Goal: Task Accomplishment & Management: Use online tool/utility

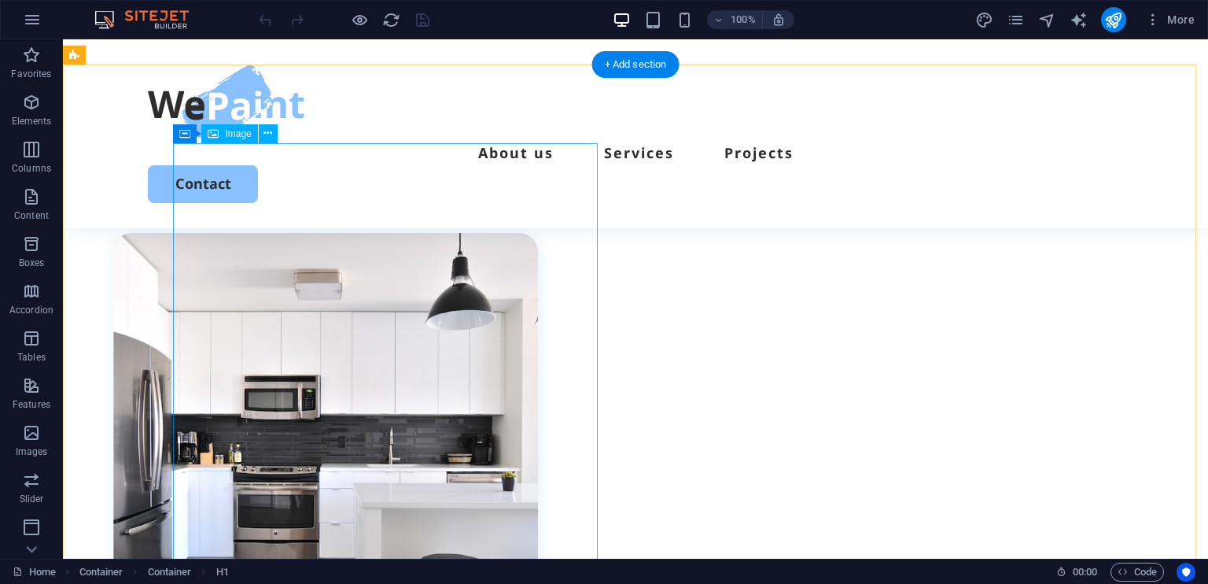
scroll to position [629, 0]
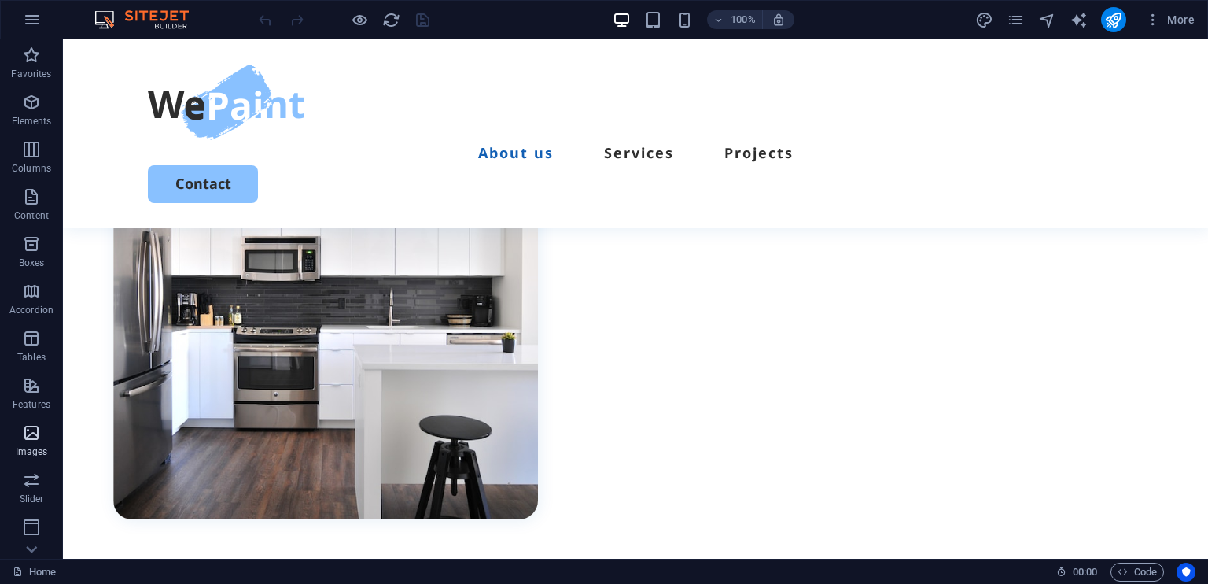
click at [32, 430] on icon "button" at bounding box center [31, 432] width 19 height 19
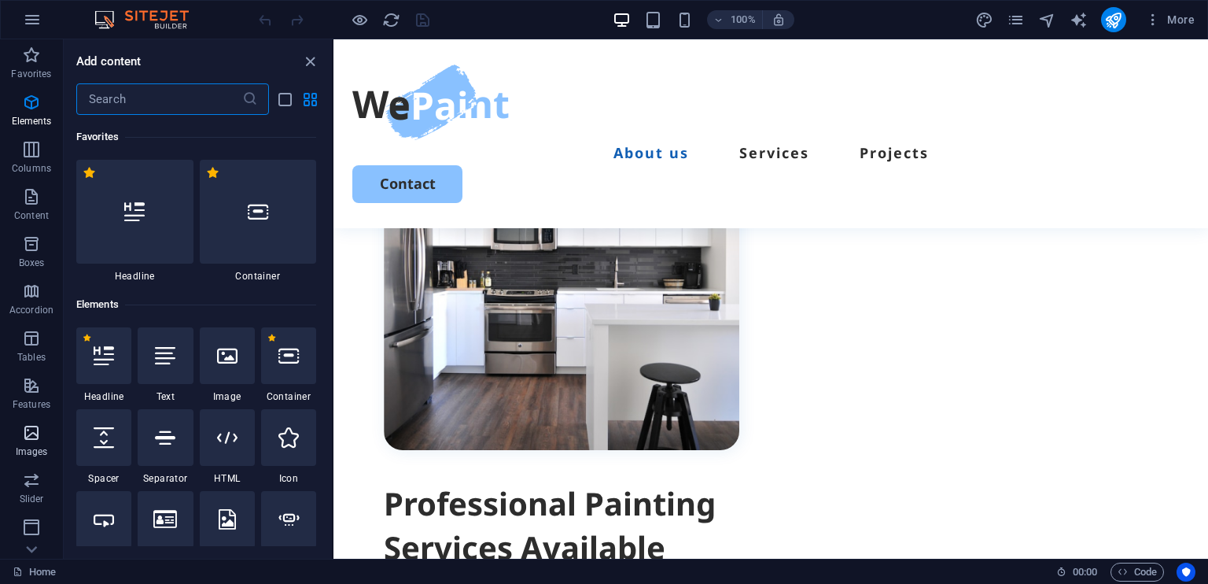
scroll to position [7975, 0]
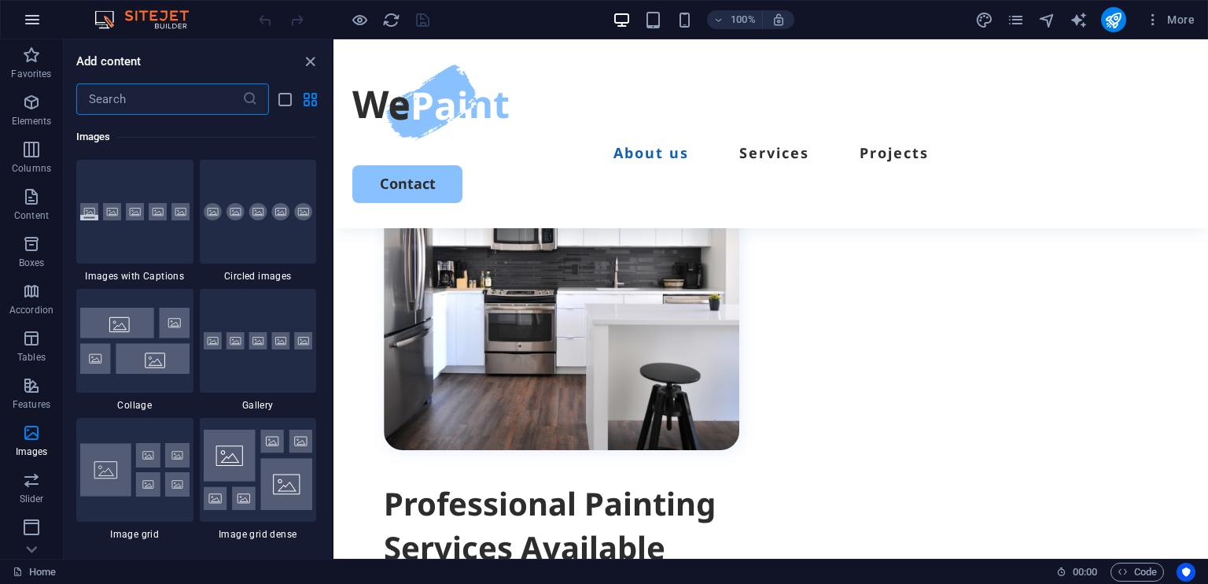
click at [35, 15] on icon "button" at bounding box center [32, 19] width 19 height 19
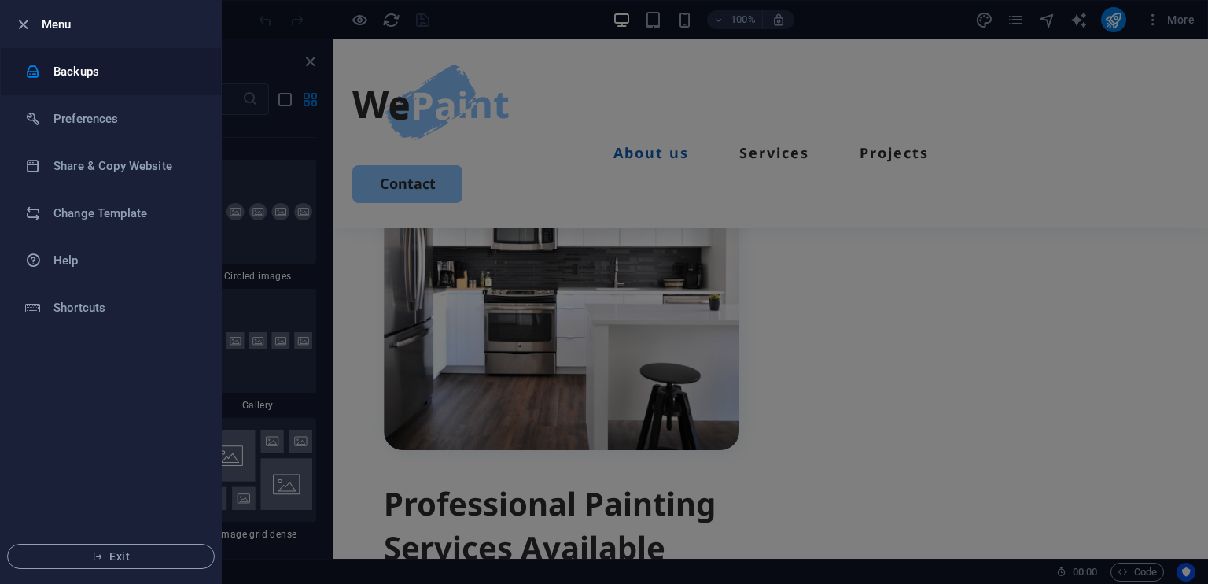
click at [68, 68] on h6 "Backups" at bounding box center [126, 71] width 146 height 19
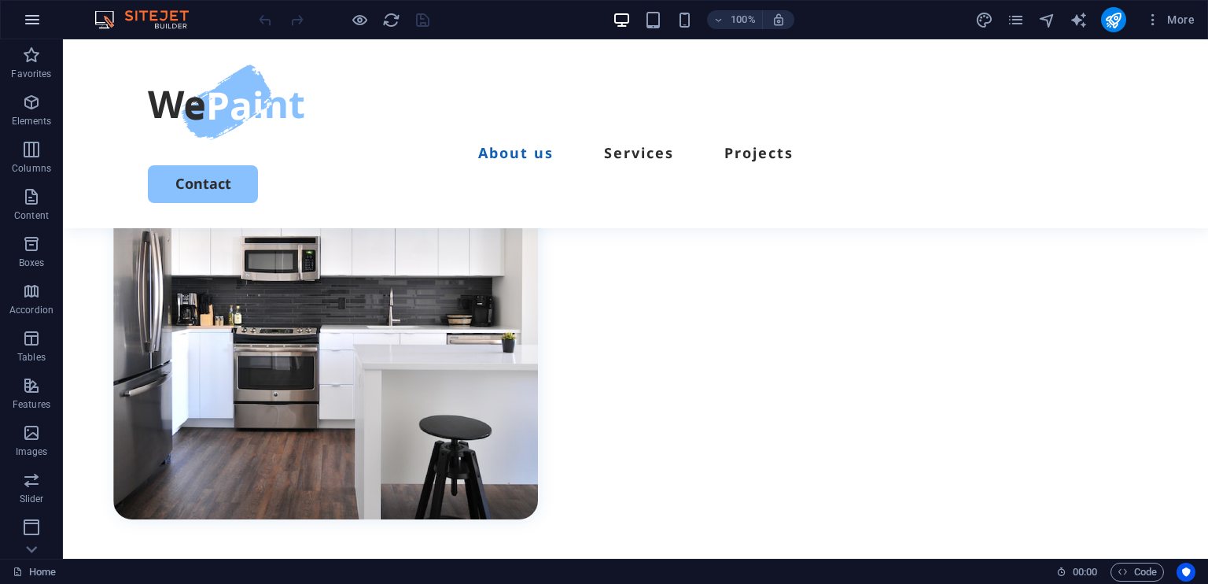
click at [30, 10] on icon "button" at bounding box center [32, 19] width 19 height 19
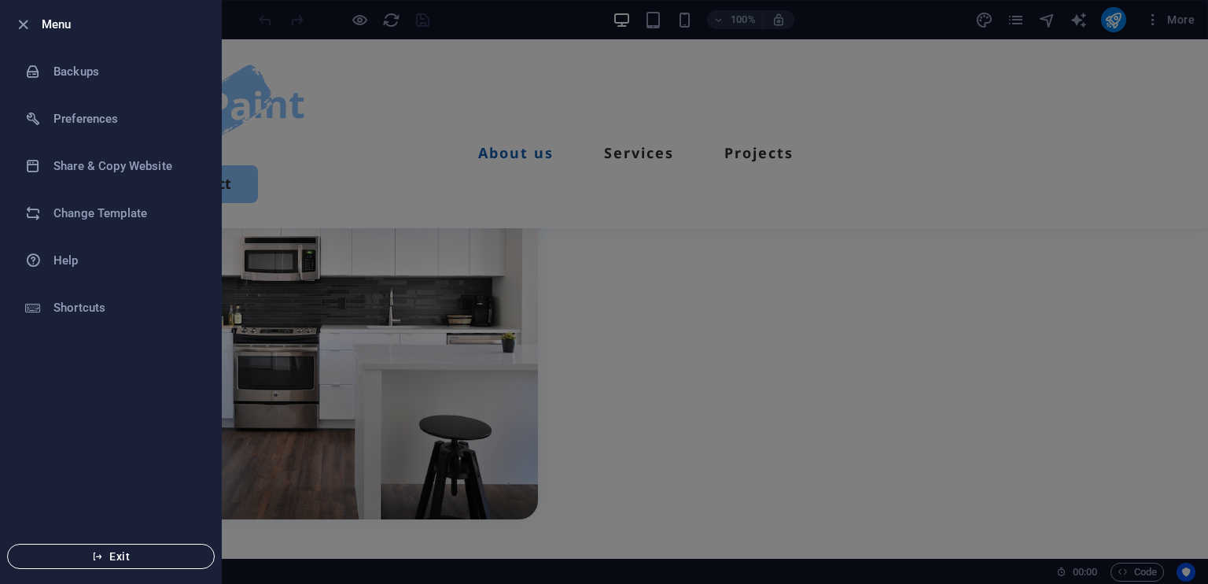
click at [72, 562] on button "Exit" at bounding box center [111, 555] width 208 height 25
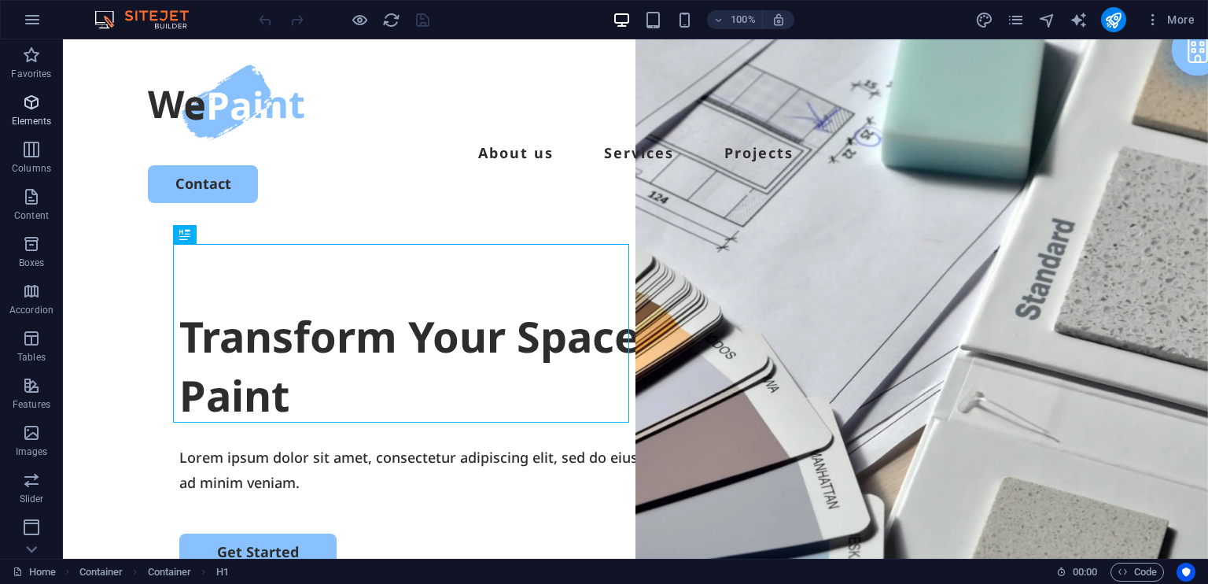
click at [24, 103] on icon "button" at bounding box center [31, 102] width 19 height 19
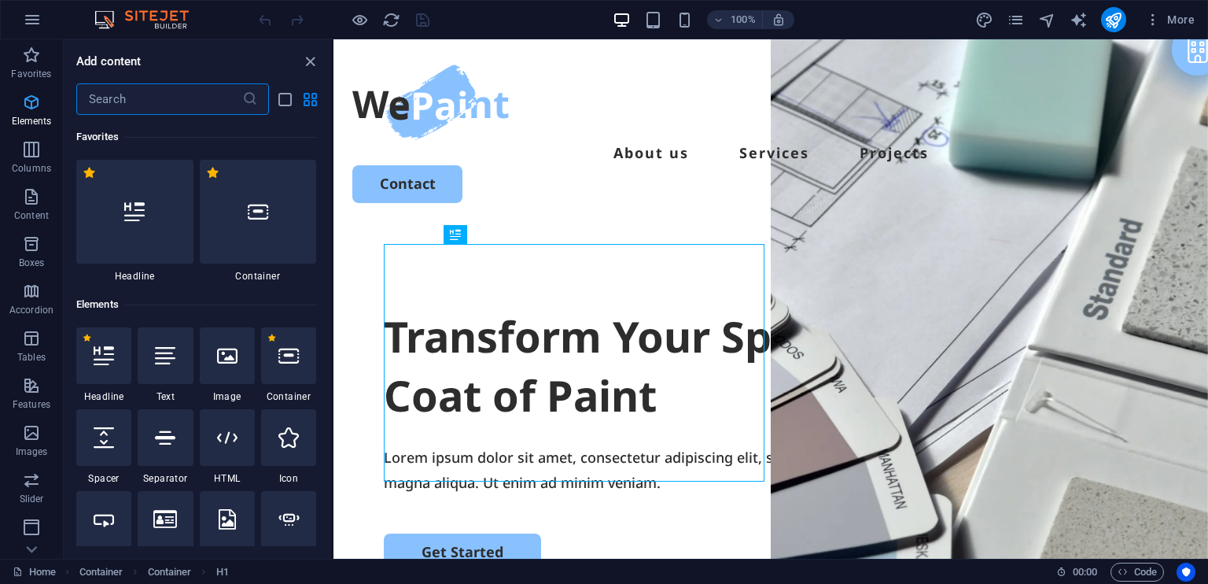
scroll to position [167, 0]
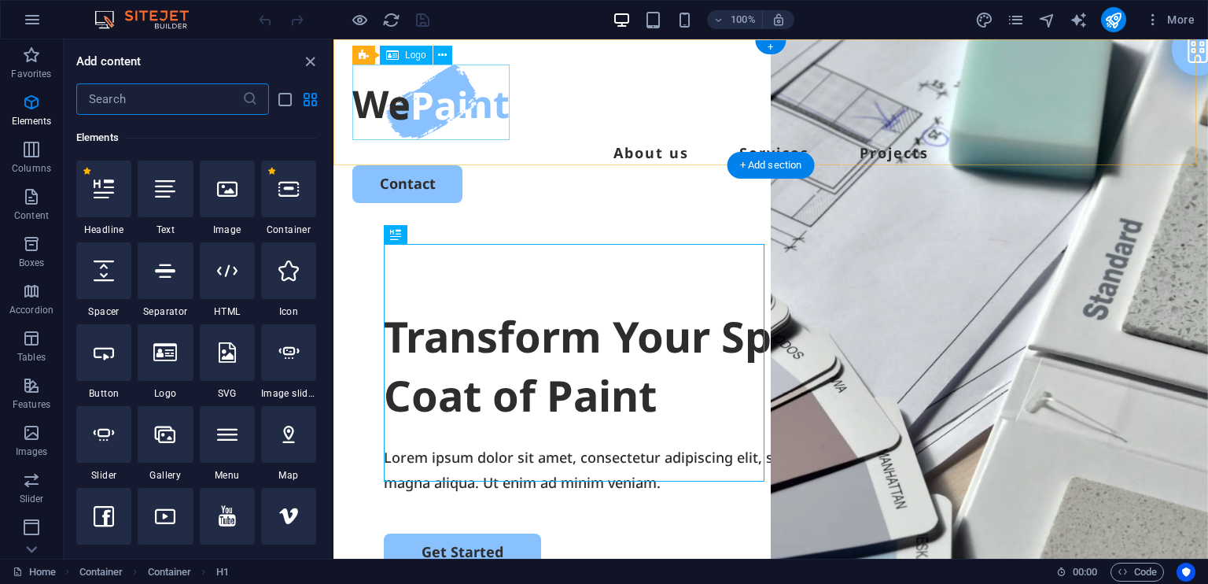
click at [380, 94] on div at bounding box center [770, 102] width 837 height 76
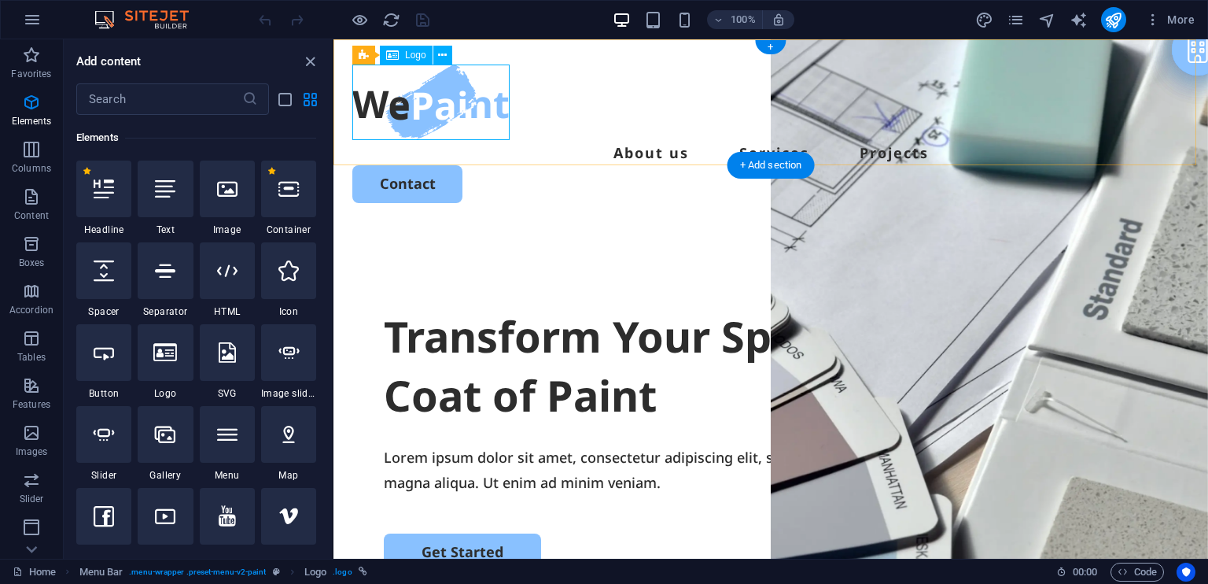
click at [455, 90] on div at bounding box center [770, 102] width 837 height 76
click at [403, 56] on div "Logo" at bounding box center [406, 55] width 53 height 19
click at [440, 51] on icon at bounding box center [442, 55] width 9 height 17
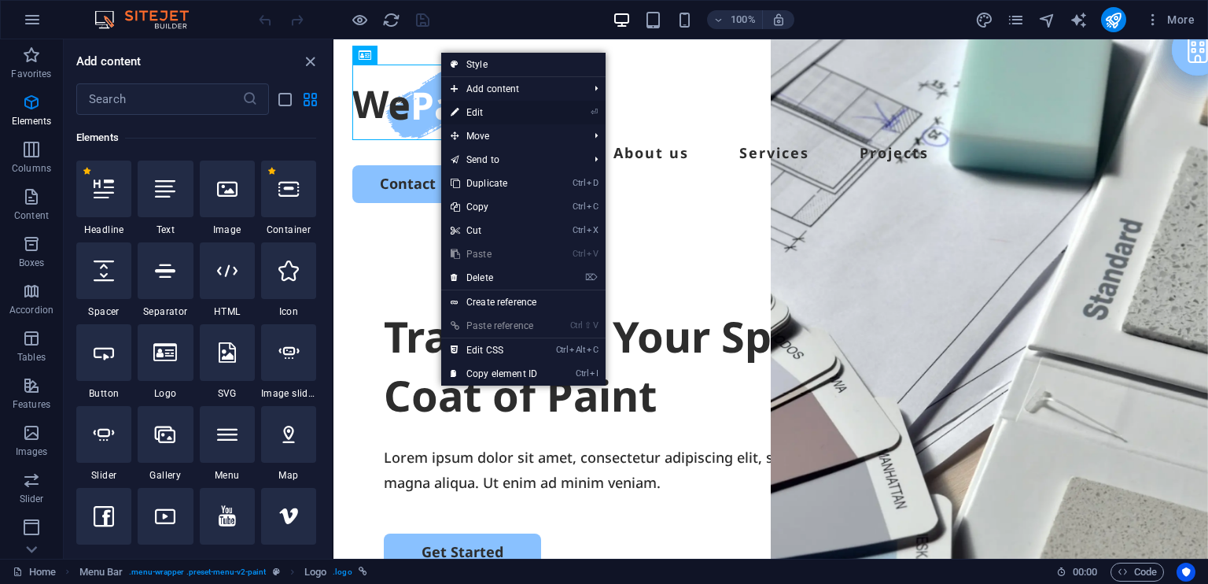
click at [487, 112] on link "⏎ Edit" at bounding box center [493, 113] width 105 height 24
select select "px"
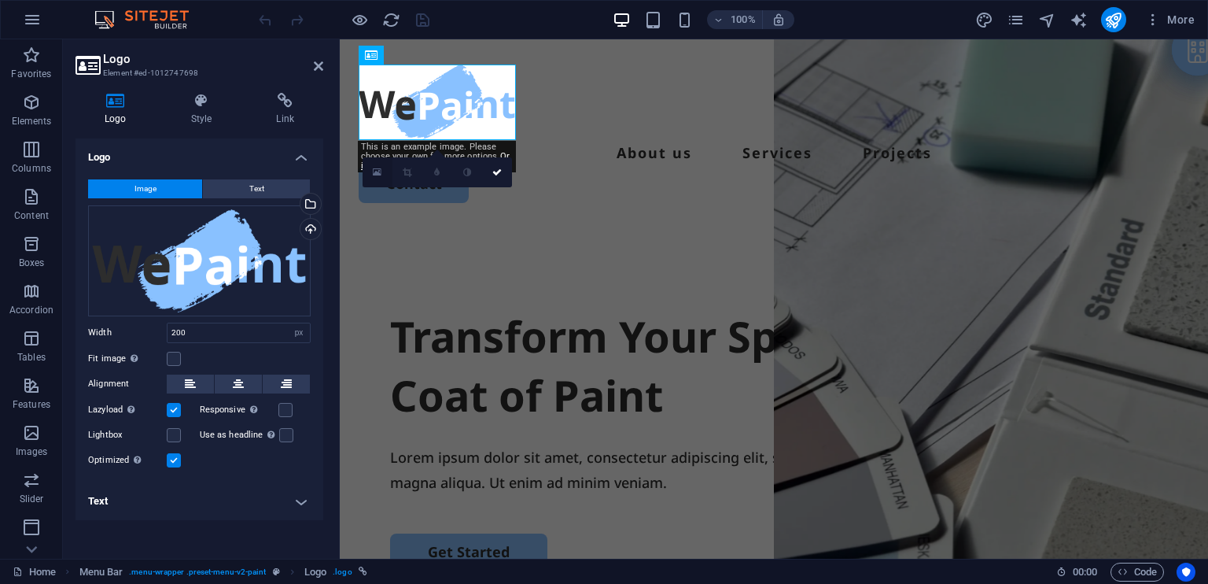
click at [374, 171] on icon at bounding box center [377, 172] width 9 height 11
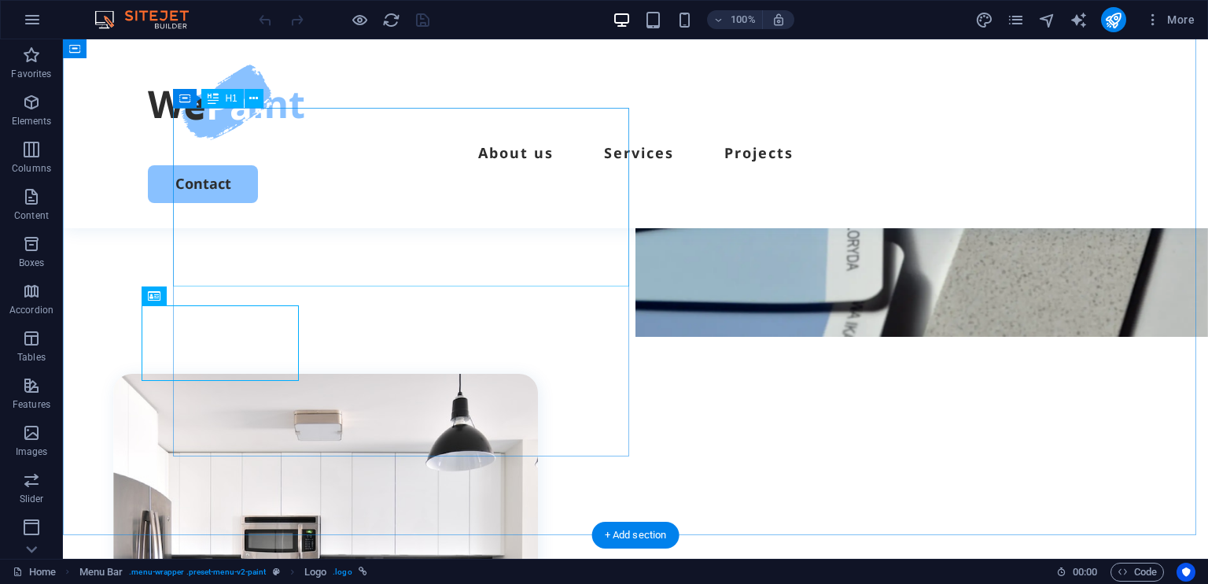
scroll to position [0, 0]
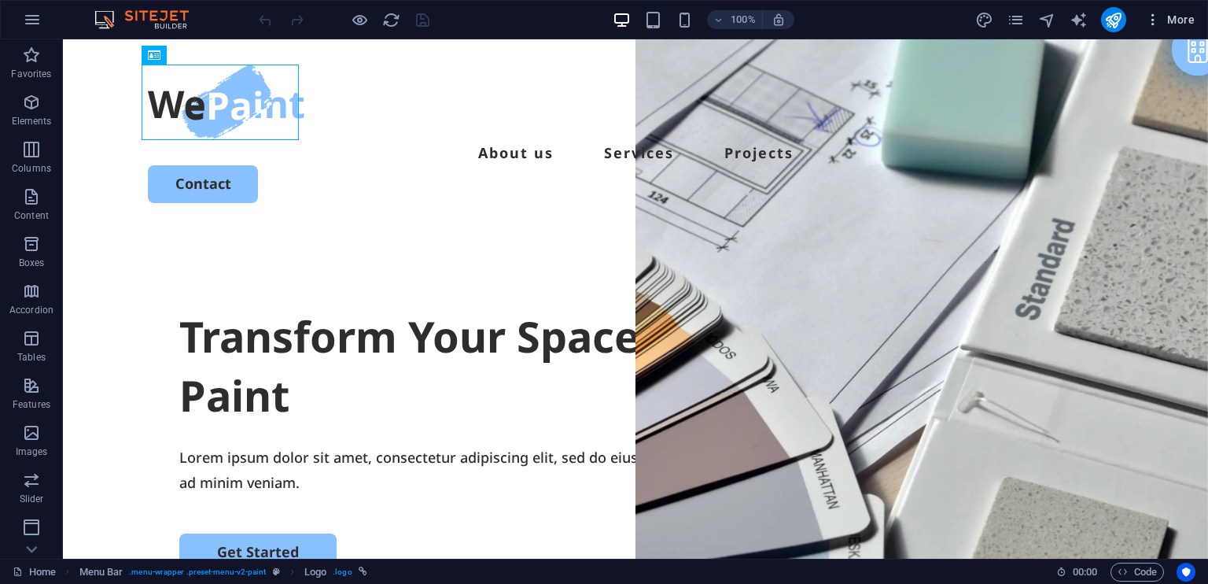
click at [1154, 18] on icon "button" at bounding box center [1153, 20] width 16 height 16
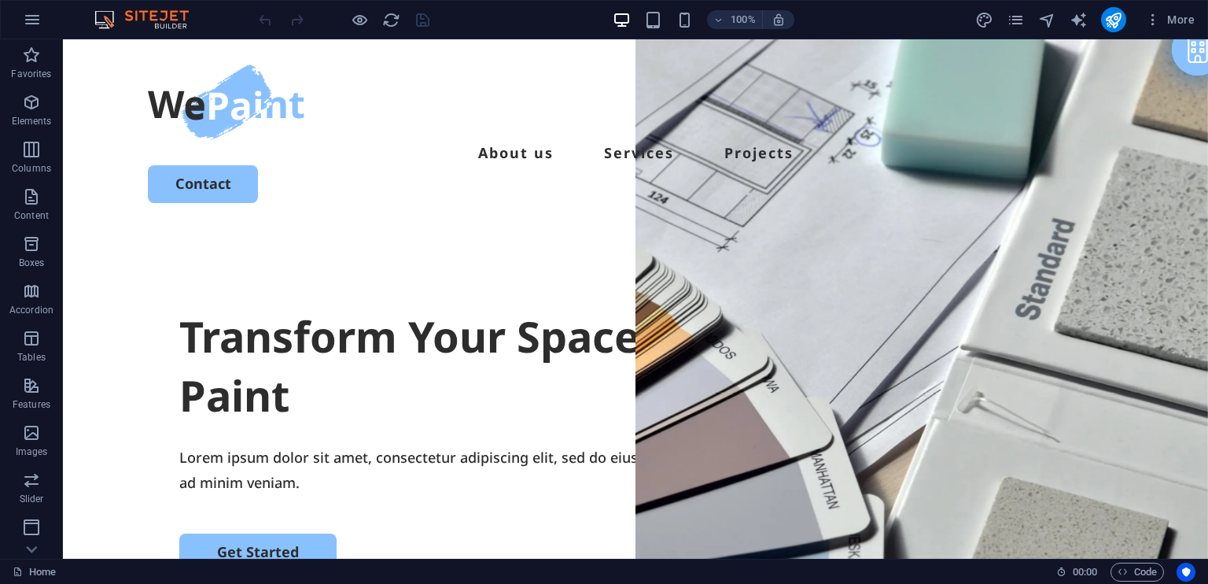
click at [149, 13] on img at bounding box center [149, 19] width 118 height 19
click at [161, 20] on img at bounding box center [149, 19] width 118 height 19
drag, startPoint x: 110, startPoint y: 16, endPoint x: 113, endPoint y: 24, distance: 8.5
click at [109, 16] on img at bounding box center [149, 19] width 118 height 19
click at [29, 20] on icon "button" at bounding box center [32, 19] width 19 height 19
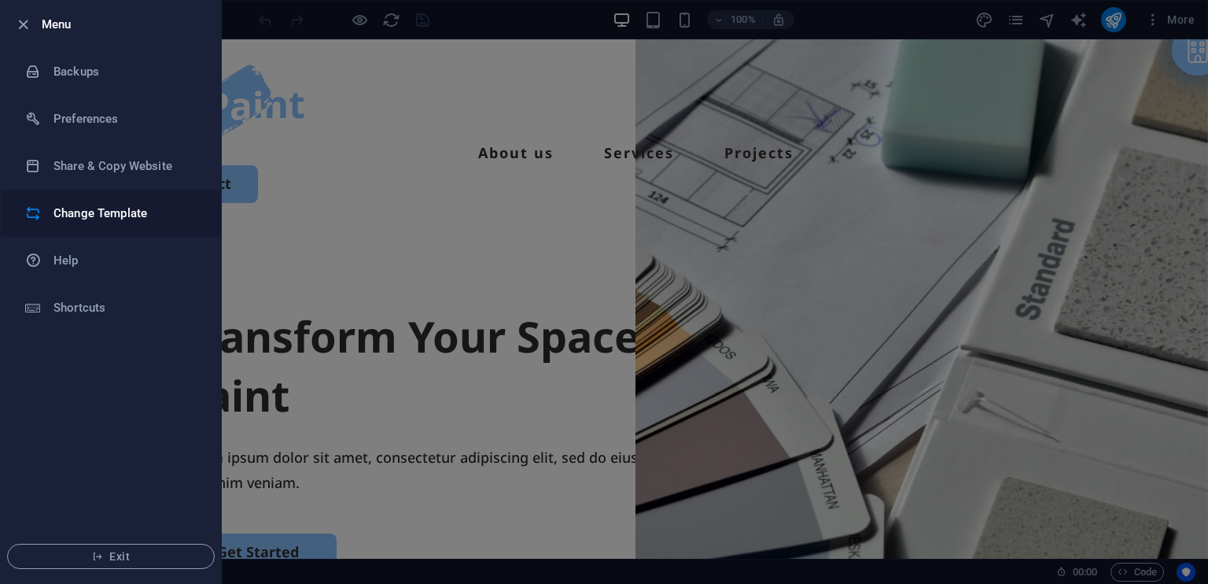
click at [76, 215] on h6 "Change Template" at bounding box center [126, 213] width 146 height 19
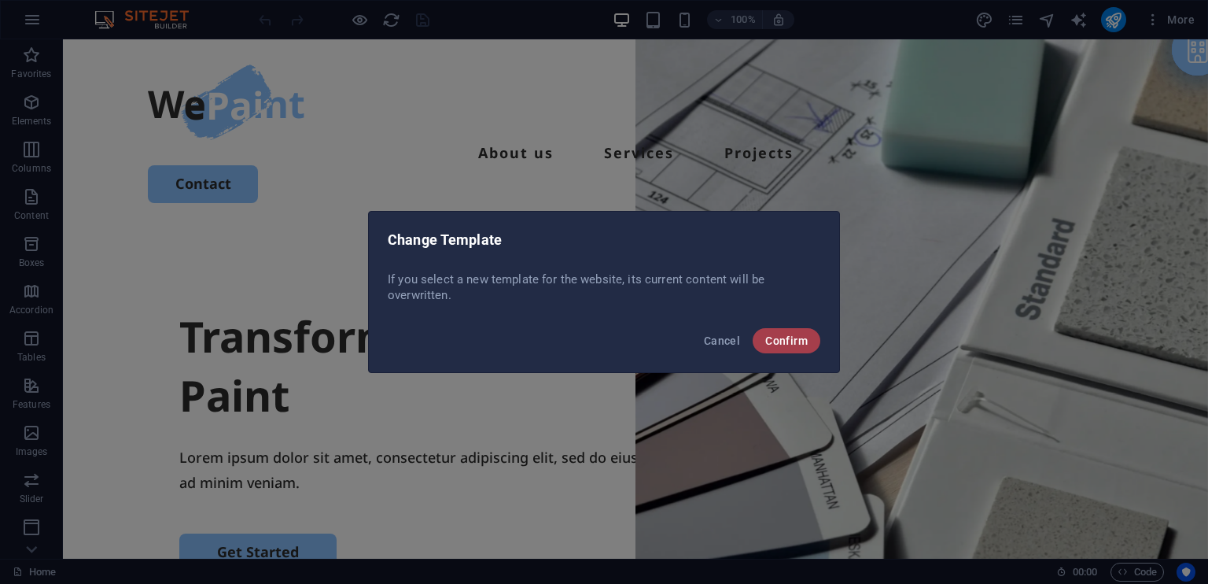
click at [796, 335] on span "Confirm" at bounding box center [786, 340] width 42 height 13
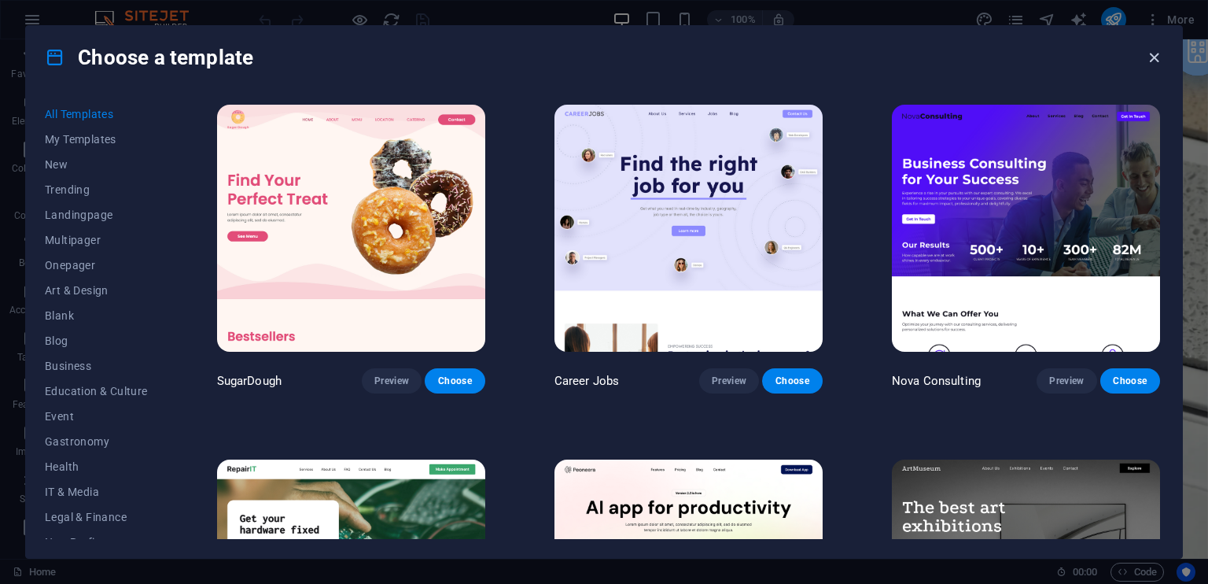
click at [1151, 57] on icon "button" at bounding box center [1154, 58] width 18 height 18
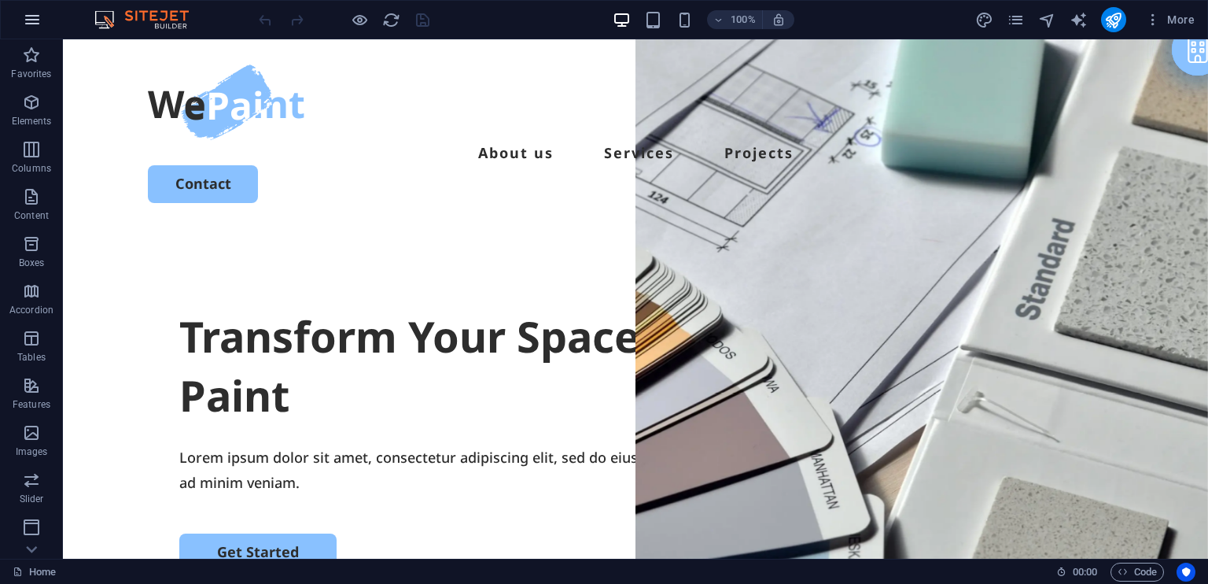
click at [35, 19] on icon "button" at bounding box center [32, 19] width 19 height 19
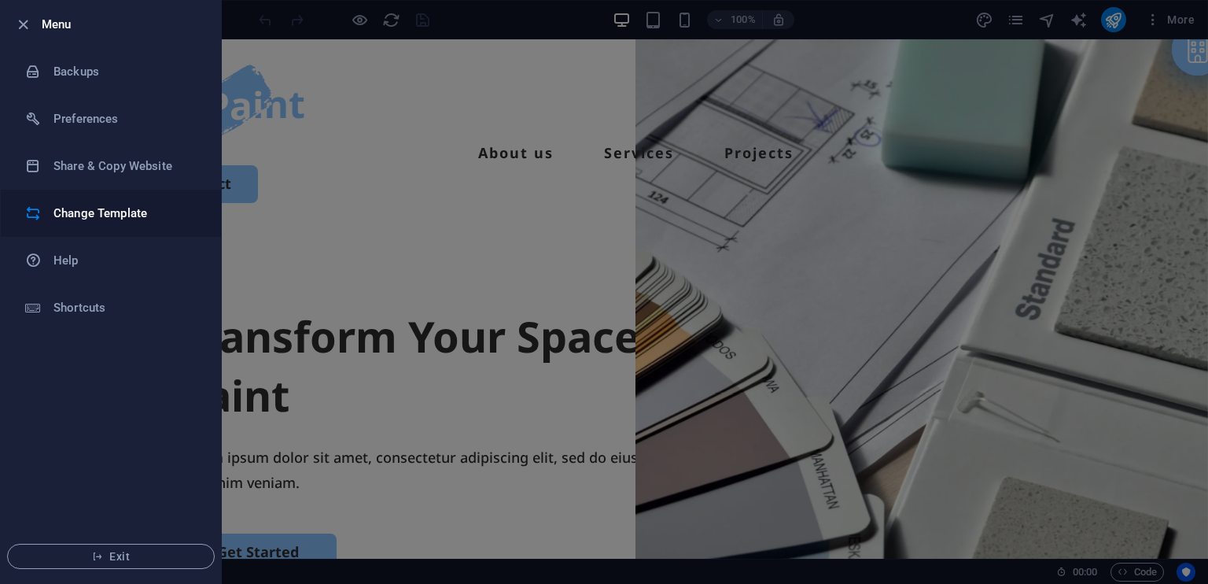
click at [61, 209] on h6 "Change Template" at bounding box center [126, 213] width 146 height 19
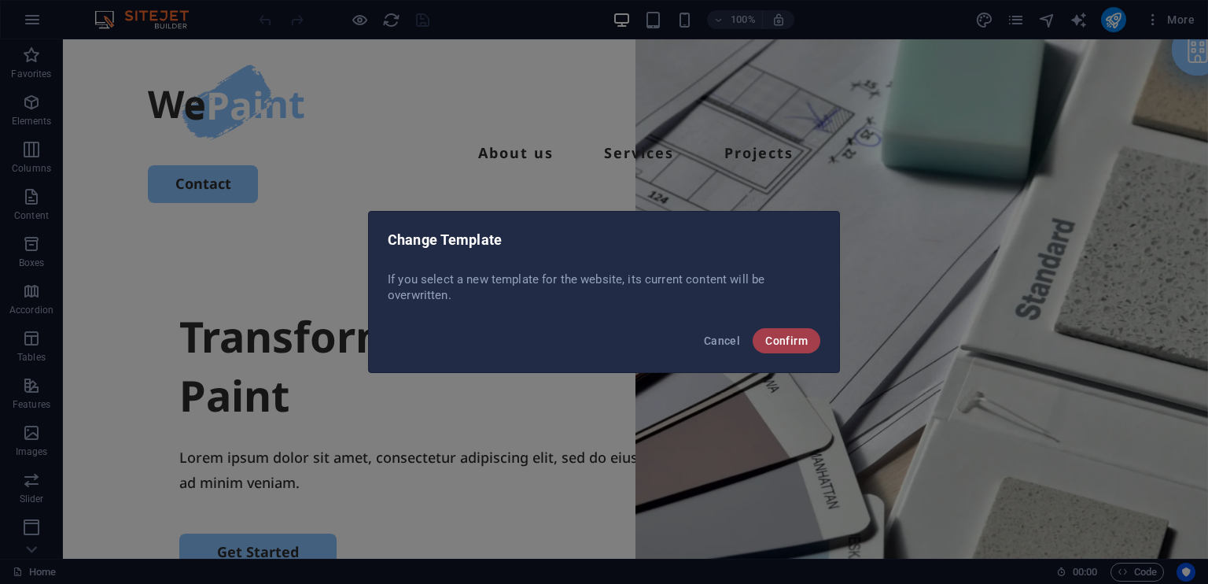
click at [790, 337] on span "Confirm" at bounding box center [786, 340] width 42 height 13
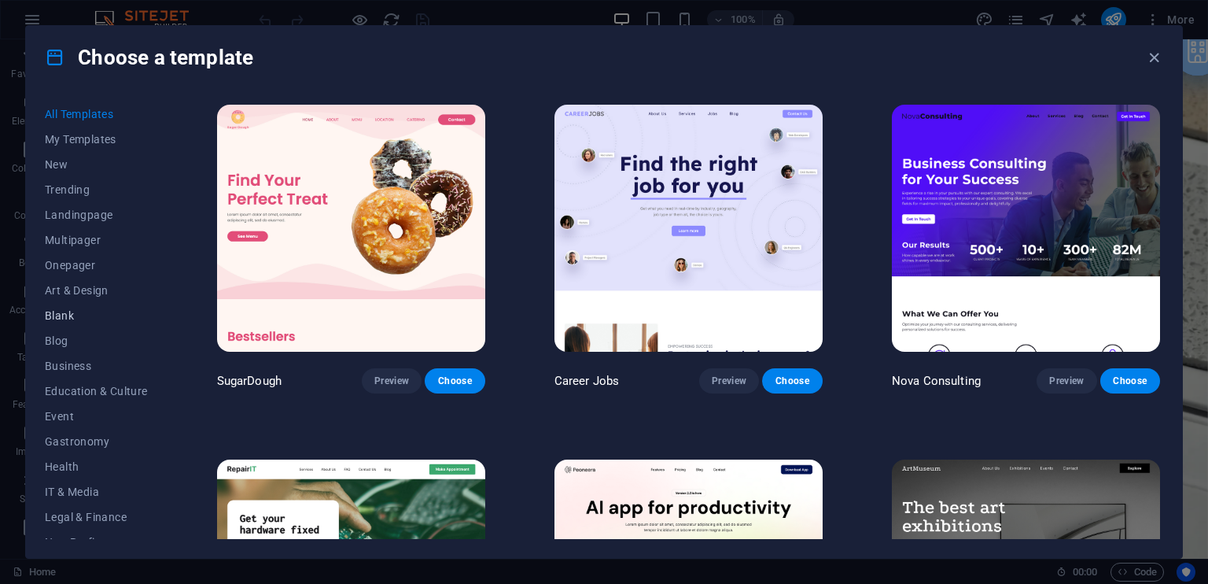
click at [61, 315] on span "Blank" at bounding box center [96, 315] width 103 height 13
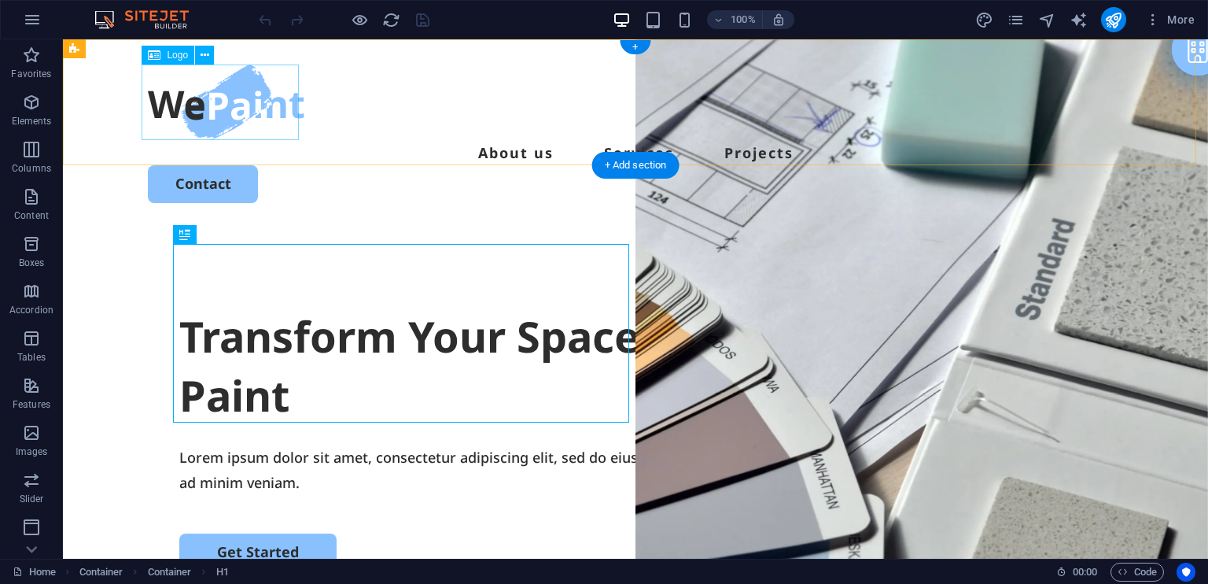
click at [239, 113] on div at bounding box center [635, 102] width 975 height 76
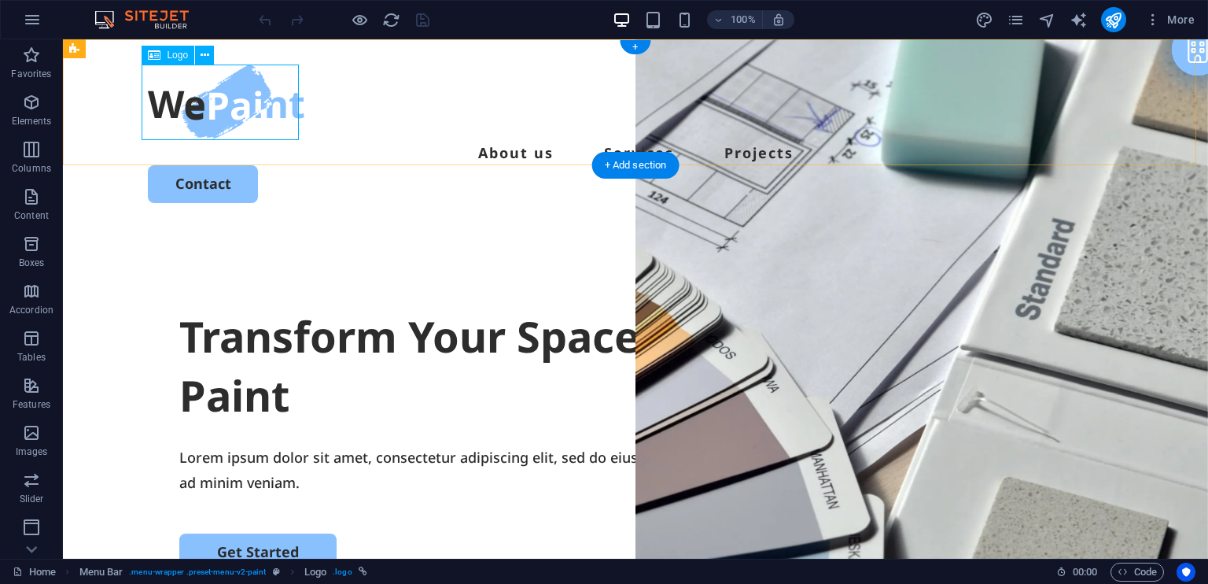
click at [160, 108] on div at bounding box center [635, 102] width 975 height 76
click at [178, 94] on div at bounding box center [635, 102] width 975 height 76
select select "px"
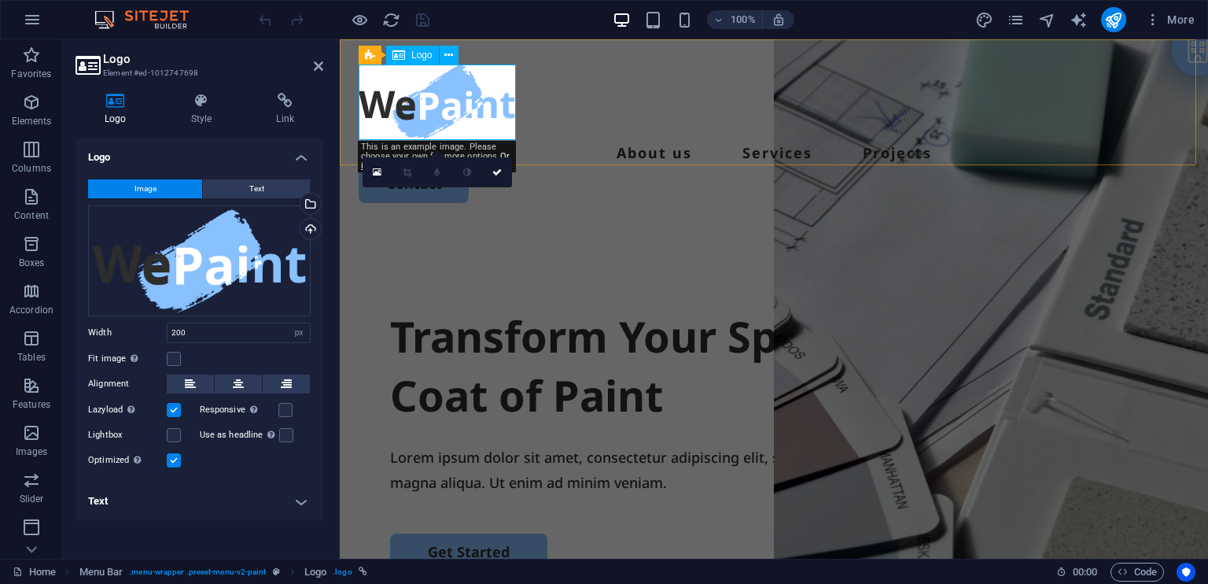
click at [393, 98] on div at bounding box center [774, 102] width 831 height 76
click at [376, 163] on link at bounding box center [378, 172] width 30 height 30
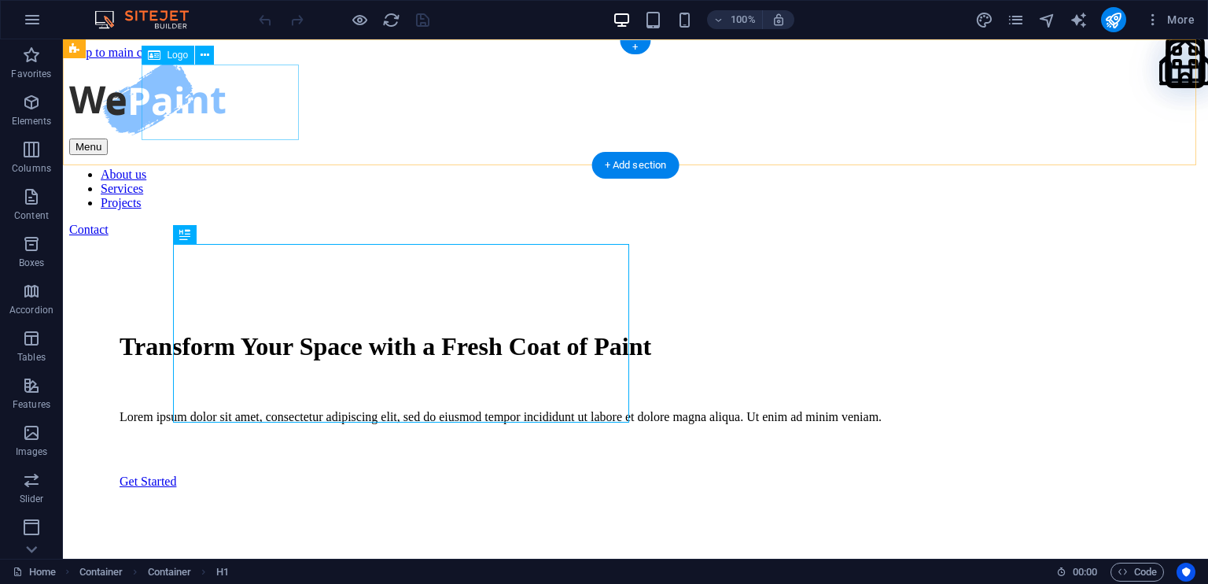
click at [227, 101] on div at bounding box center [635, 99] width 1133 height 79
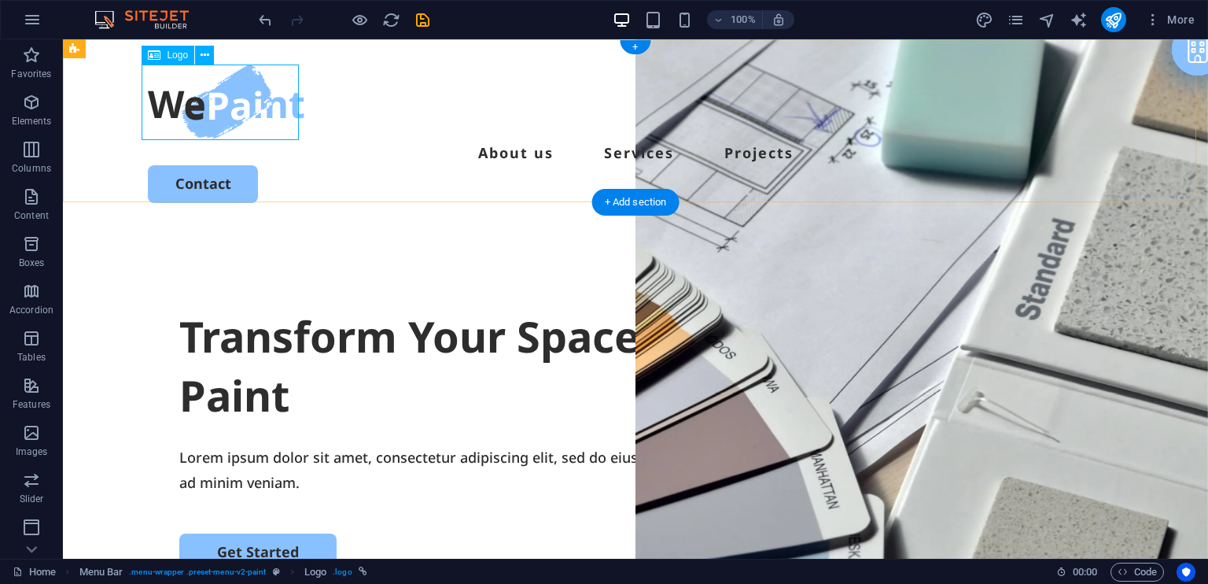
click at [197, 103] on div at bounding box center [635, 102] width 975 height 76
click at [198, 104] on div at bounding box center [635, 102] width 975 height 76
select select "px"
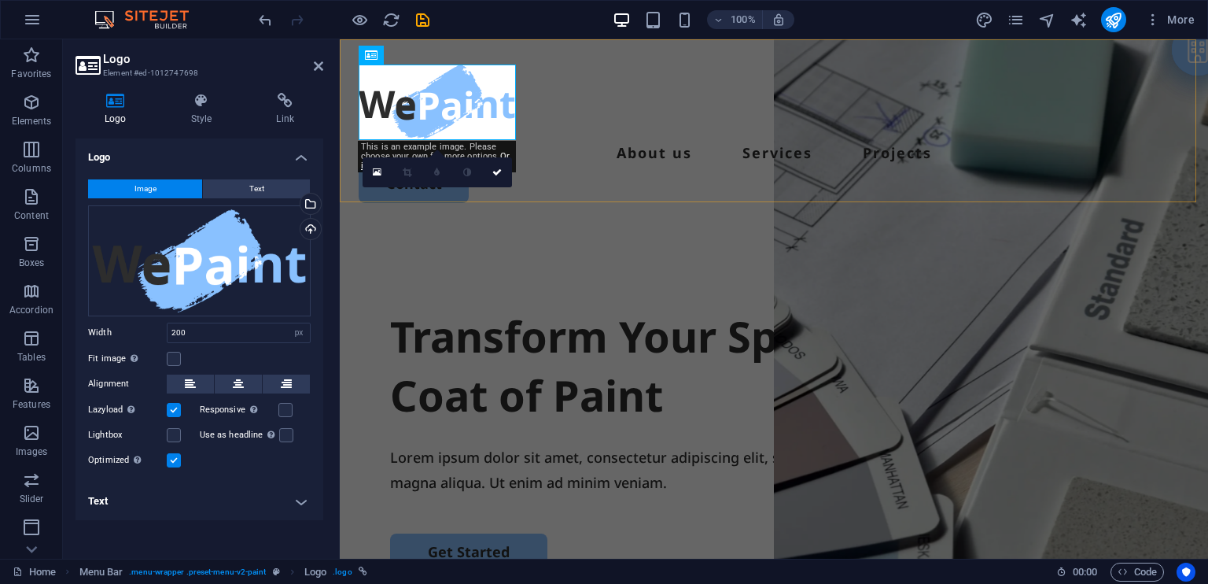
click at [537, 109] on div "Menu About us Services Projects Contact" at bounding box center [774, 133] width 868 height 189
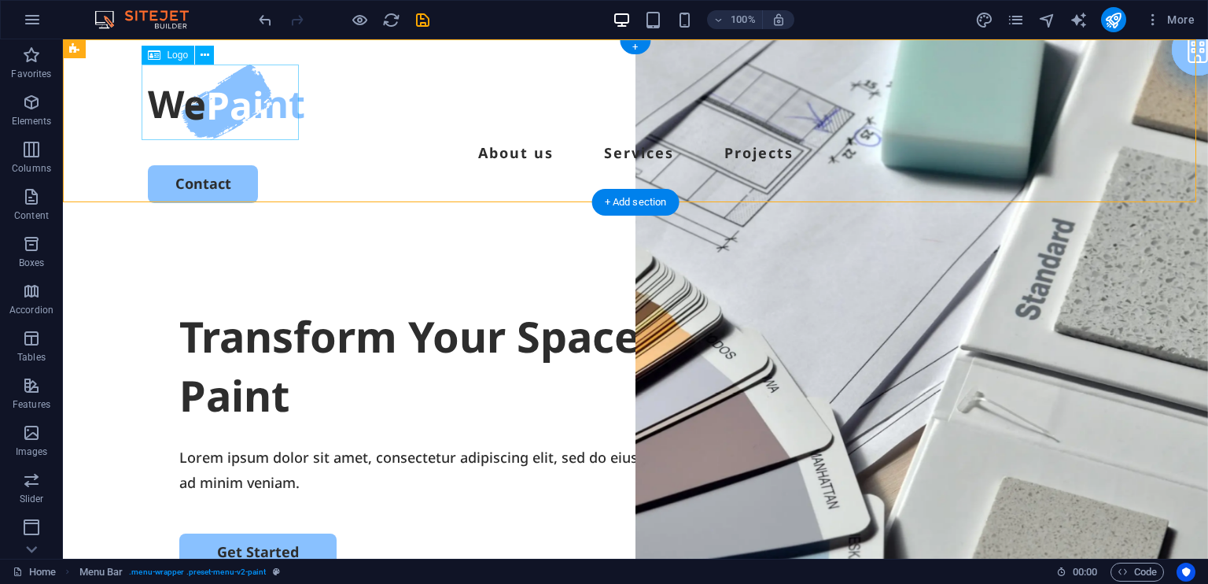
click at [260, 112] on div at bounding box center [635, 102] width 975 height 76
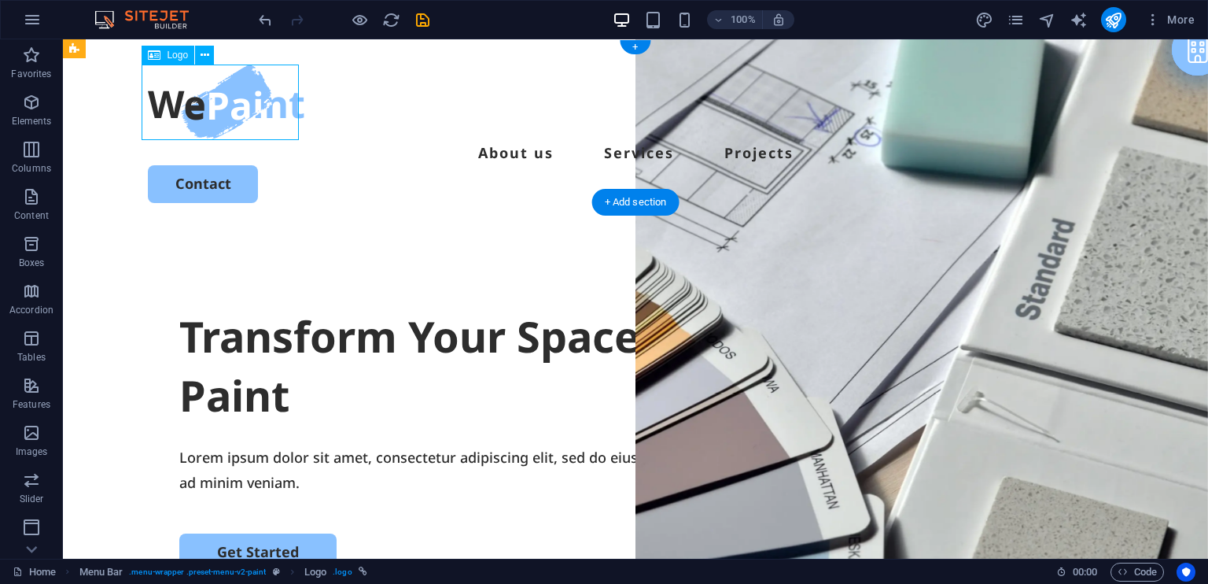
click at [260, 112] on div at bounding box center [635, 102] width 975 height 76
select select "px"
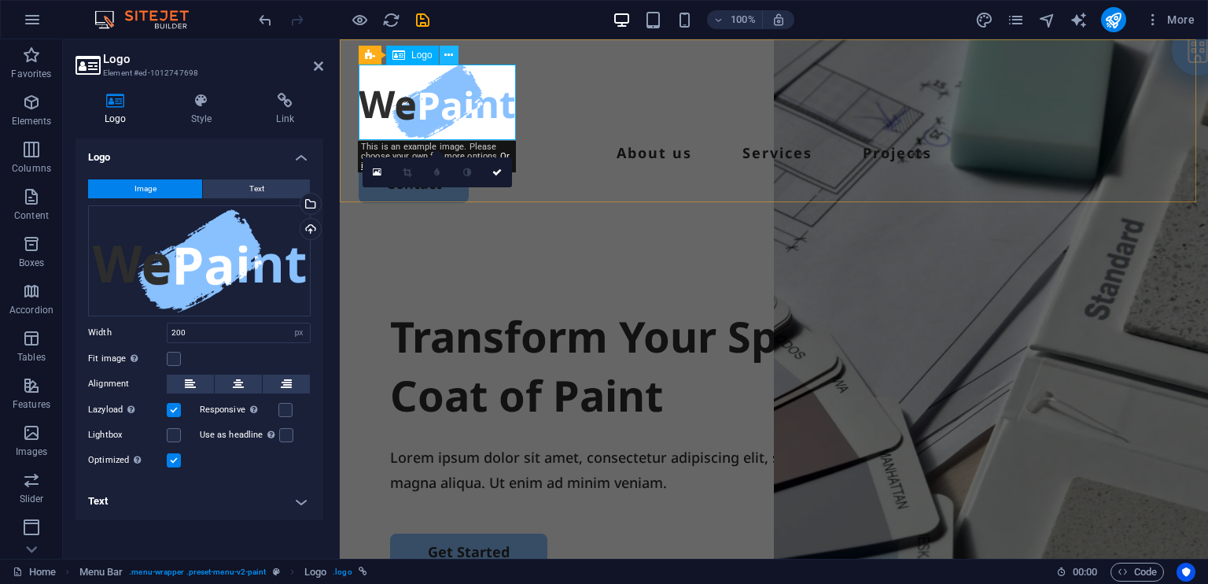
click at [449, 53] on icon at bounding box center [448, 55] width 9 height 17
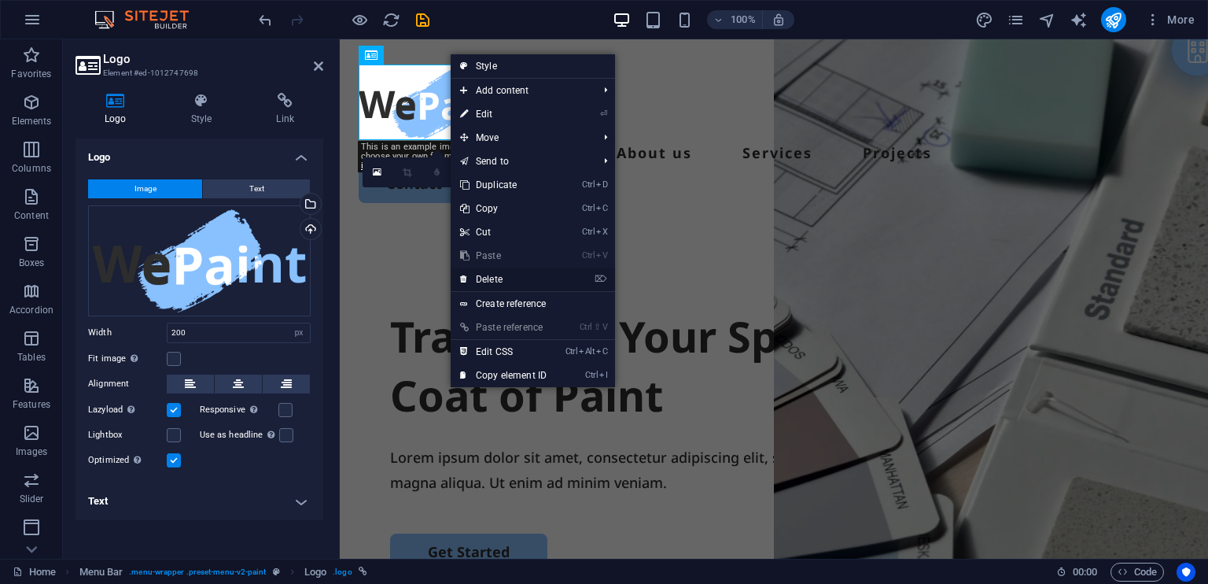
click at [484, 275] on link "⌦ Delete" at bounding box center [503, 279] width 105 height 24
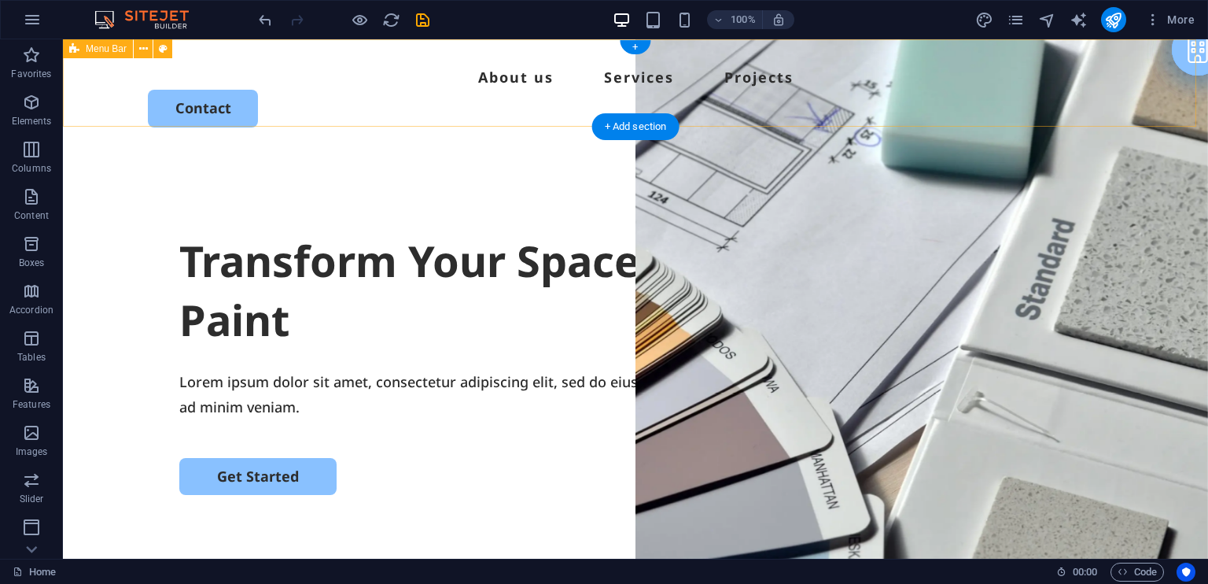
click at [132, 101] on div "Menu About us Services Projects Contact" at bounding box center [635, 95] width 1145 height 113
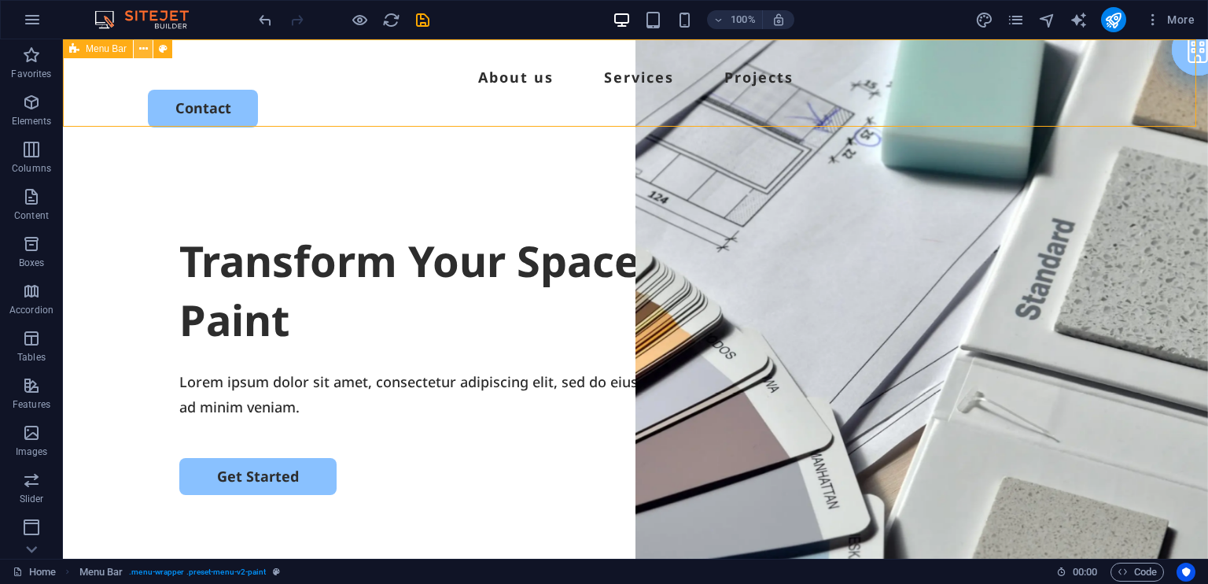
click at [143, 46] on icon at bounding box center [143, 49] width 9 height 17
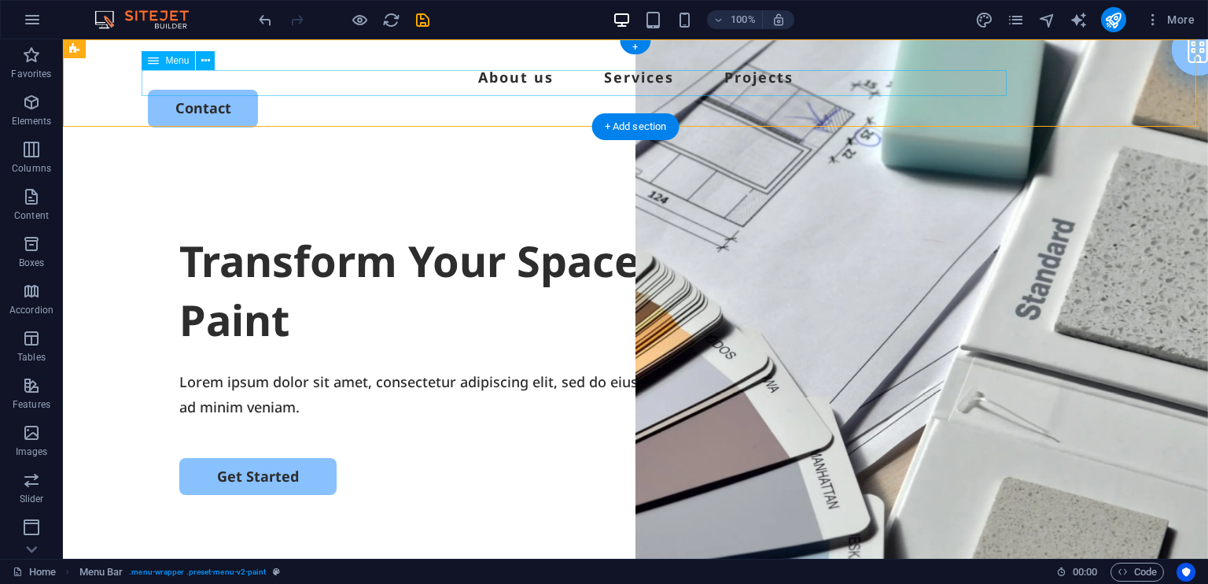
click at [181, 84] on nav "About us Services Projects" at bounding box center [635, 76] width 975 height 25
click at [98, 75] on div "Menu About us Services Projects Contact" at bounding box center [635, 95] width 1145 height 113
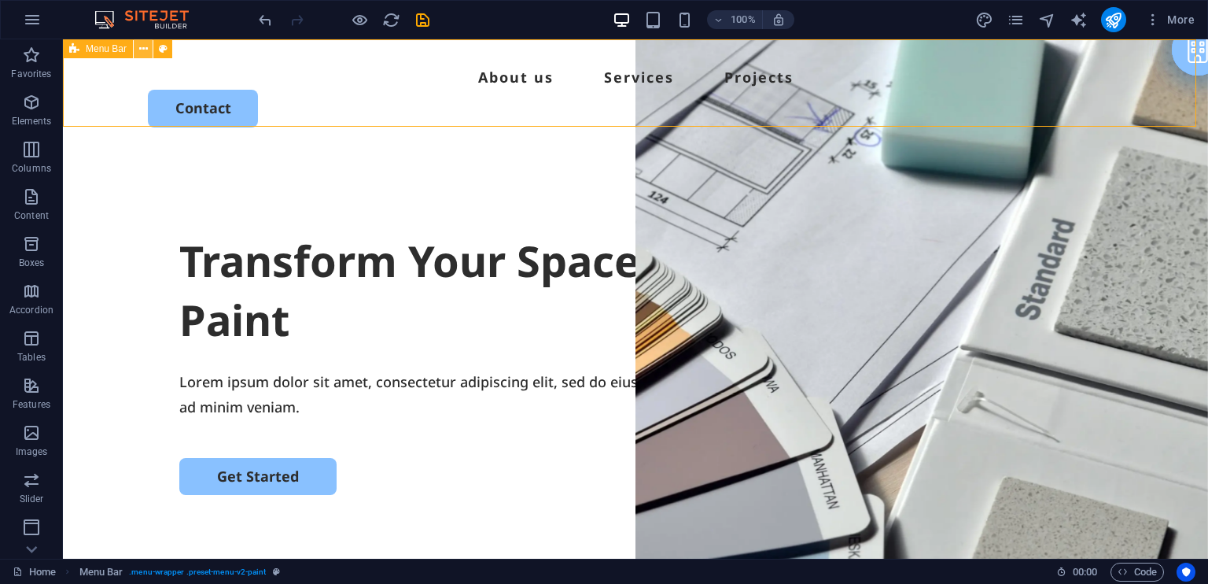
click at [142, 46] on icon at bounding box center [143, 49] width 9 height 17
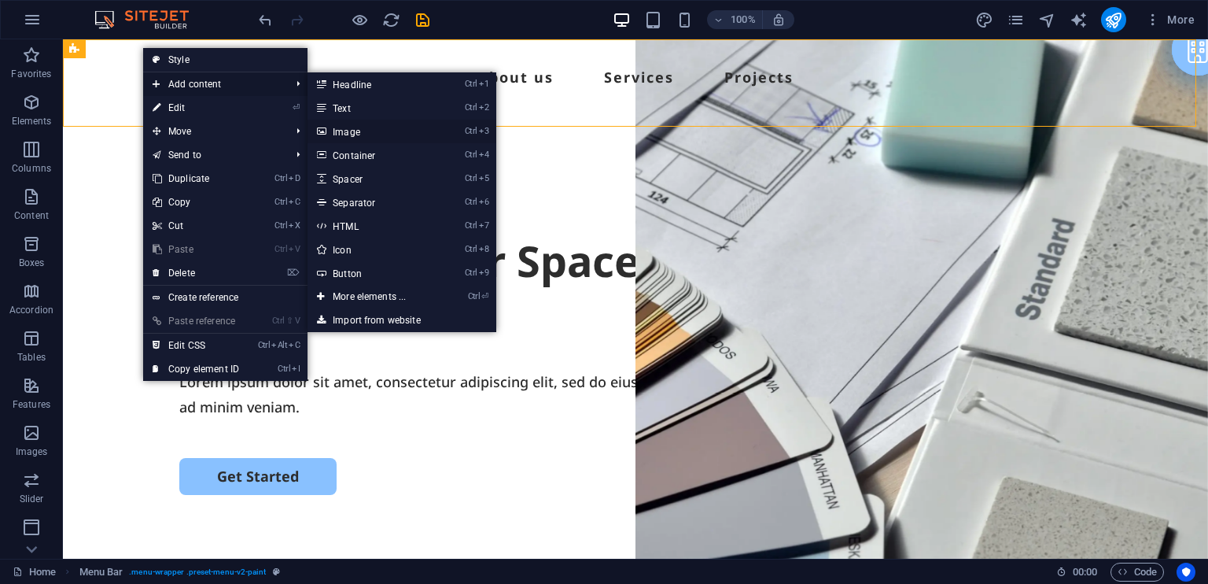
drag, startPoint x: 358, startPoint y: 126, endPoint x: 20, endPoint y: 90, distance: 339.3
click at [358, 126] on link "Ctrl 3 Image" at bounding box center [373, 132] width 130 height 24
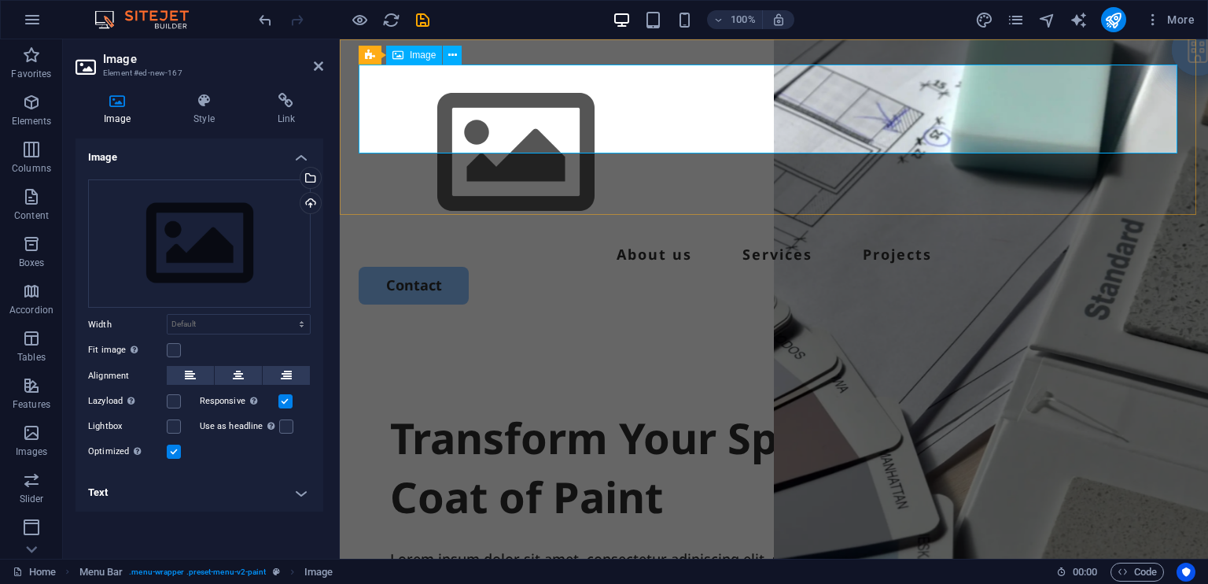
click at [436, 111] on figure at bounding box center [774, 152] width 831 height 177
click at [185, 231] on div "Drag files here, click to choose files or select files from Files or our free s…" at bounding box center [199, 243] width 223 height 129
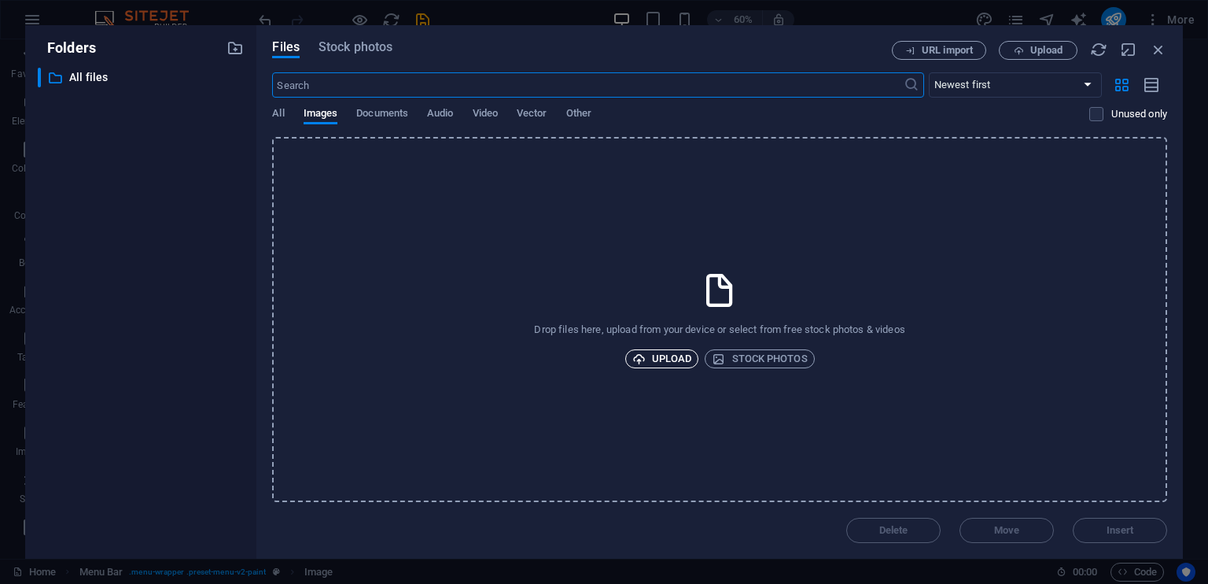
click at [664, 359] on span "Upload" at bounding box center [662, 358] width 60 height 19
click at [315, 116] on span "Images" at bounding box center [321, 115] width 35 height 22
click at [368, 112] on span "Documents" at bounding box center [382, 115] width 52 height 22
click at [107, 77] on p "All files" at bounding box center [142, 77] width 146 height 18
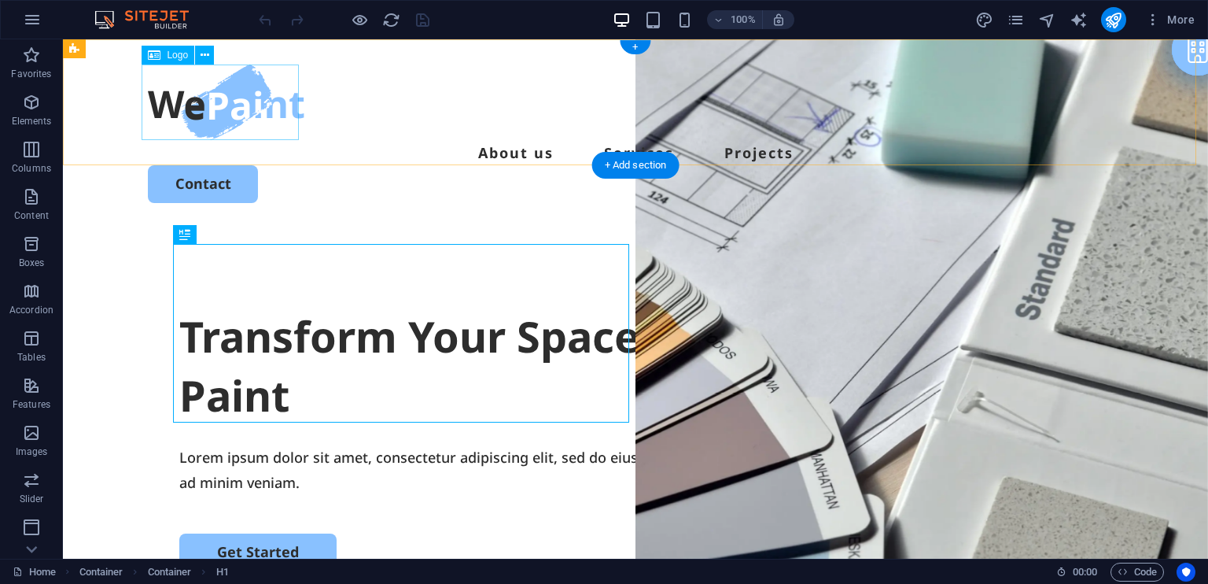
click at [248, 109] on div at bounding box center [635, 102] width 975 height 76
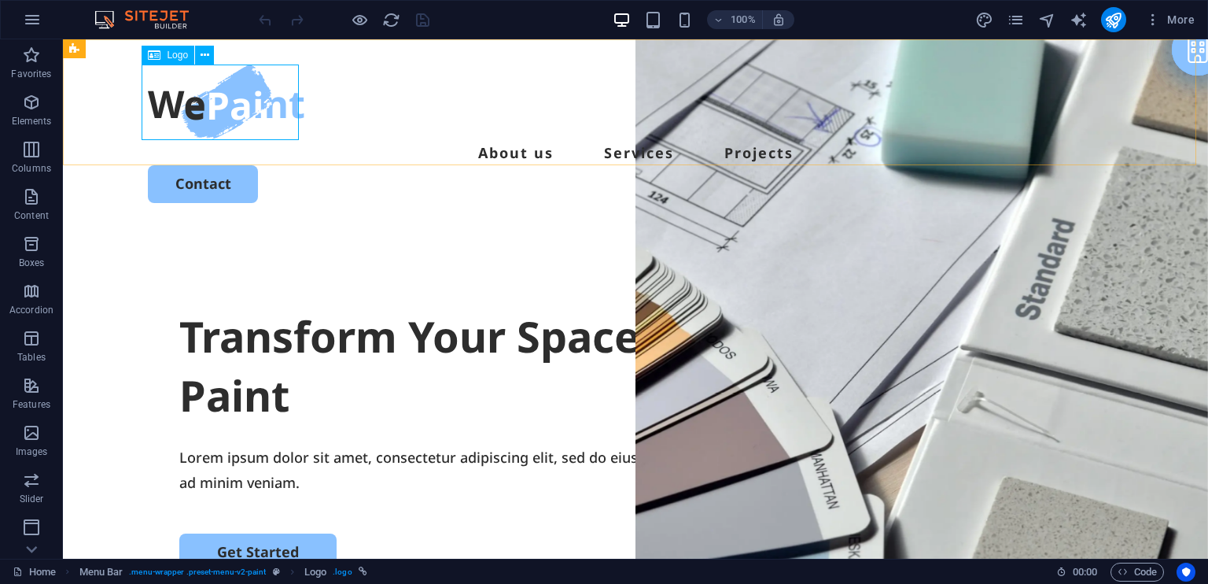
click at [167, 54] on span "Logo" at bounding box center [177, 54] width 21 height 9
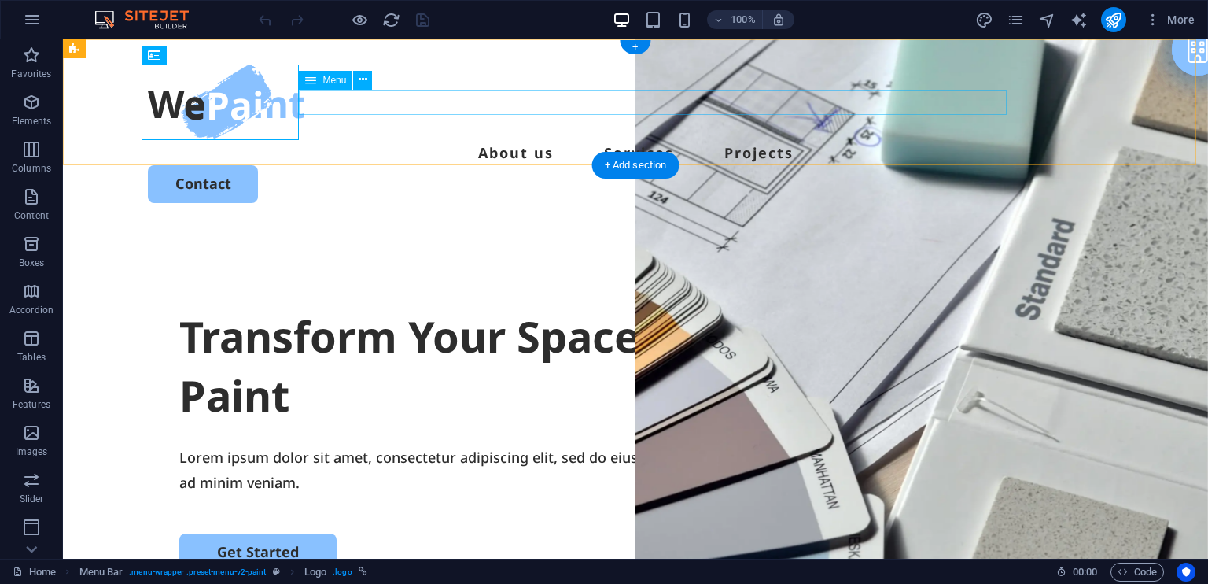
click at [519, 140] on nav "About us Services Projects" at bounding box center [635, 152] width 975 height 25
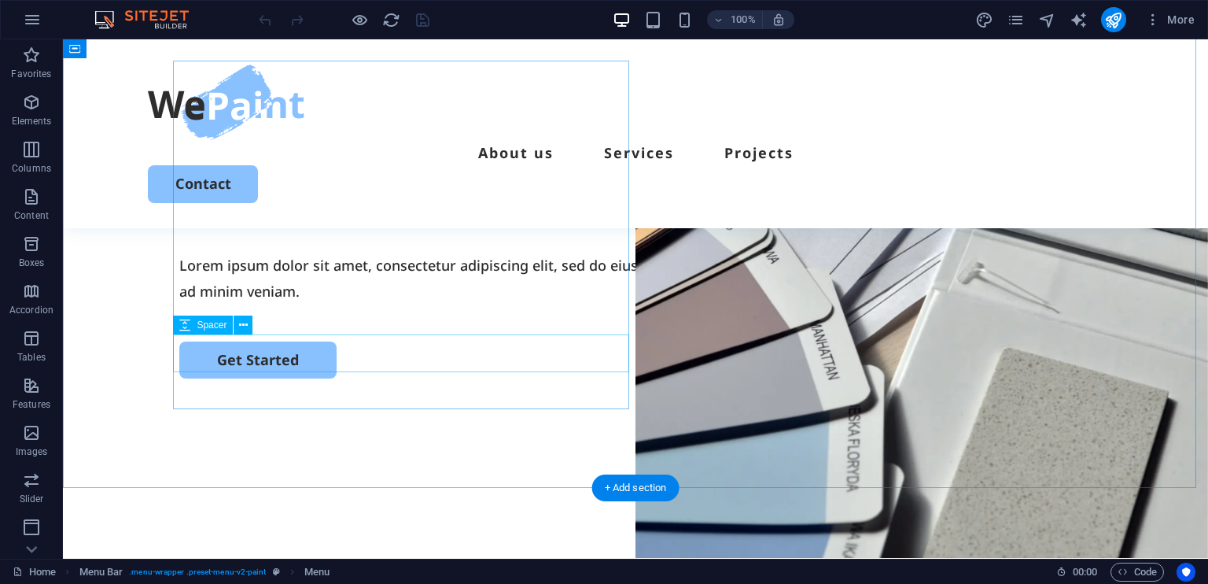
scroll to position [157, 0]
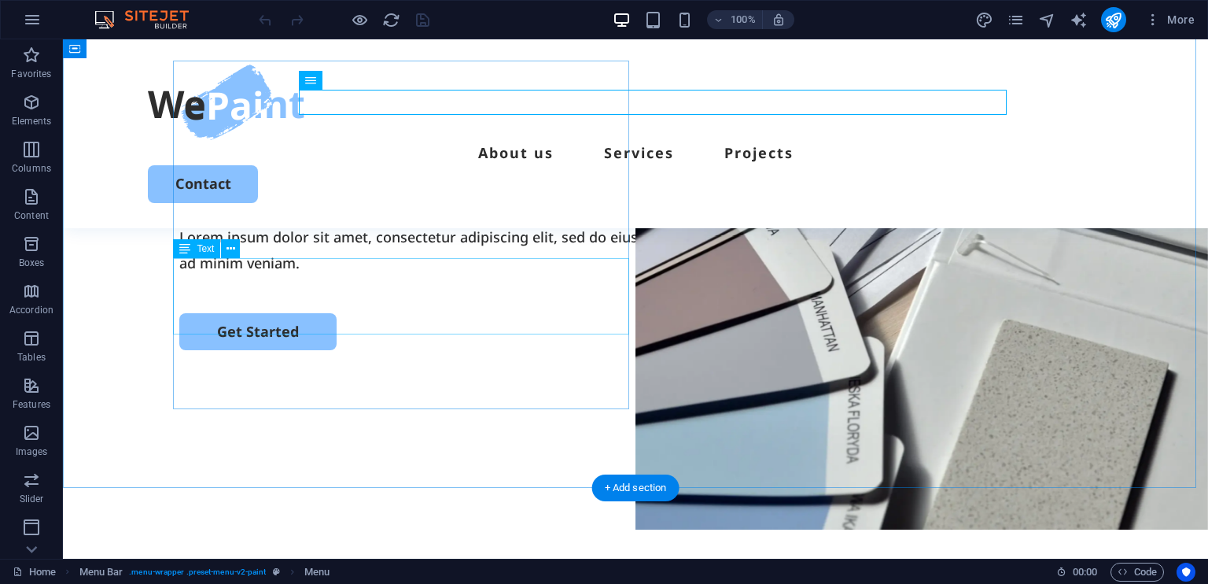
click at [417, 259] on div "Lorem ipsum dolor sit amet, consectetur adipiscing elit, sed do eiusmod tempor …" at bounding box center [635, 249] width 912 height 51
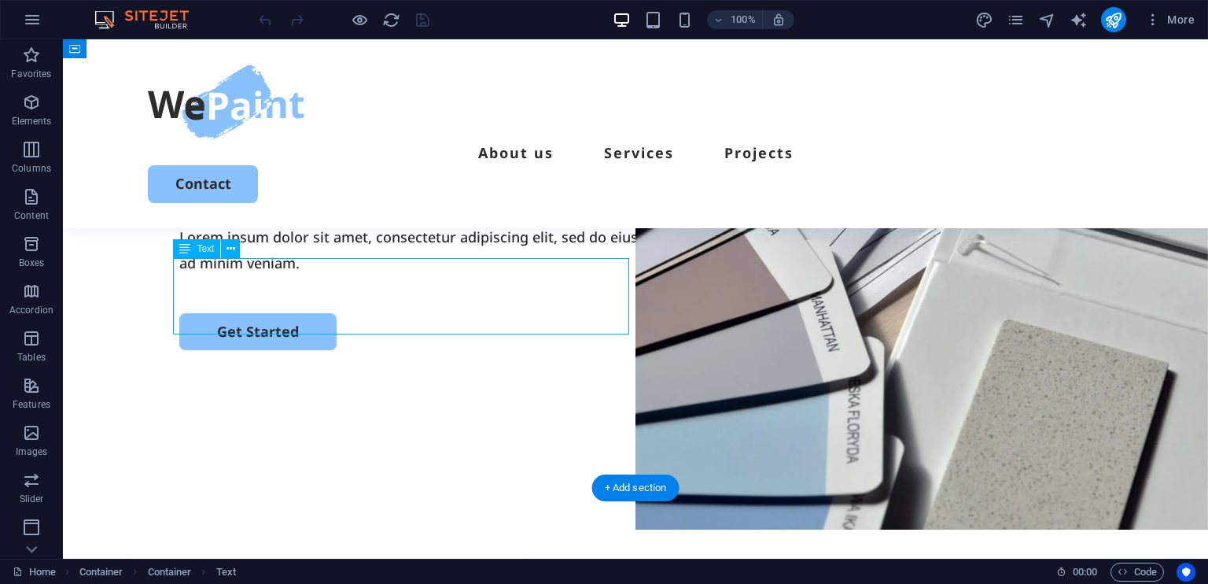
click at [412, 275] on div "Lorem ipsum dolor sit amet, consectetur adipiscing elit, sed do eiusmod tempor …" at bounding box center [635, 249] width 912 height 51
click at [208, 250] on span "Text" at bounding box center [205, 248] width 17 height 9
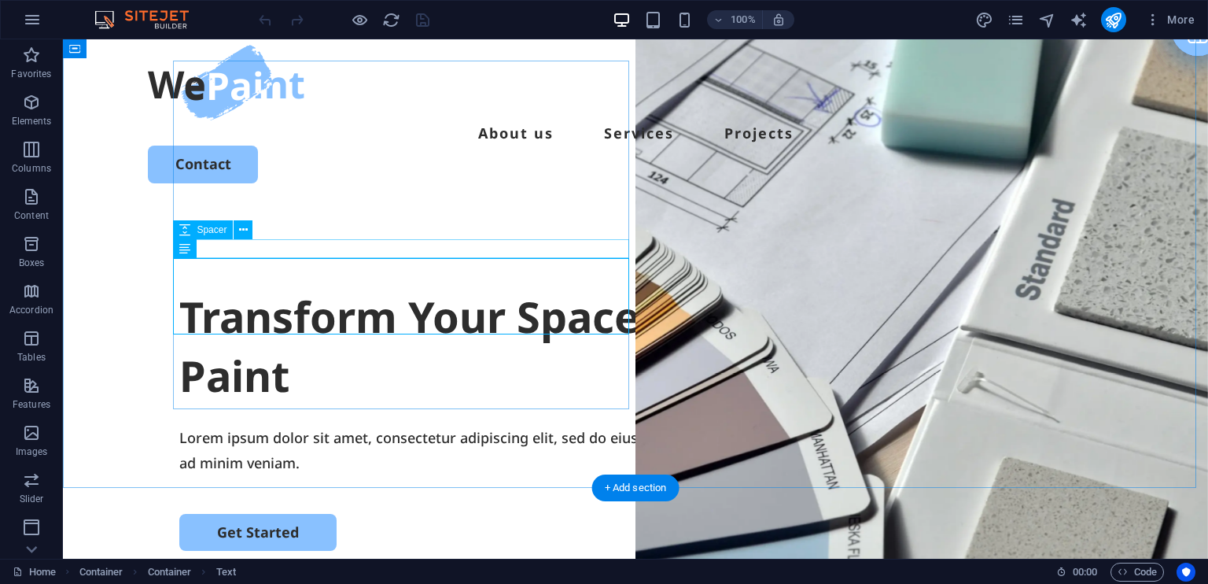
scroll to position [0, 0]
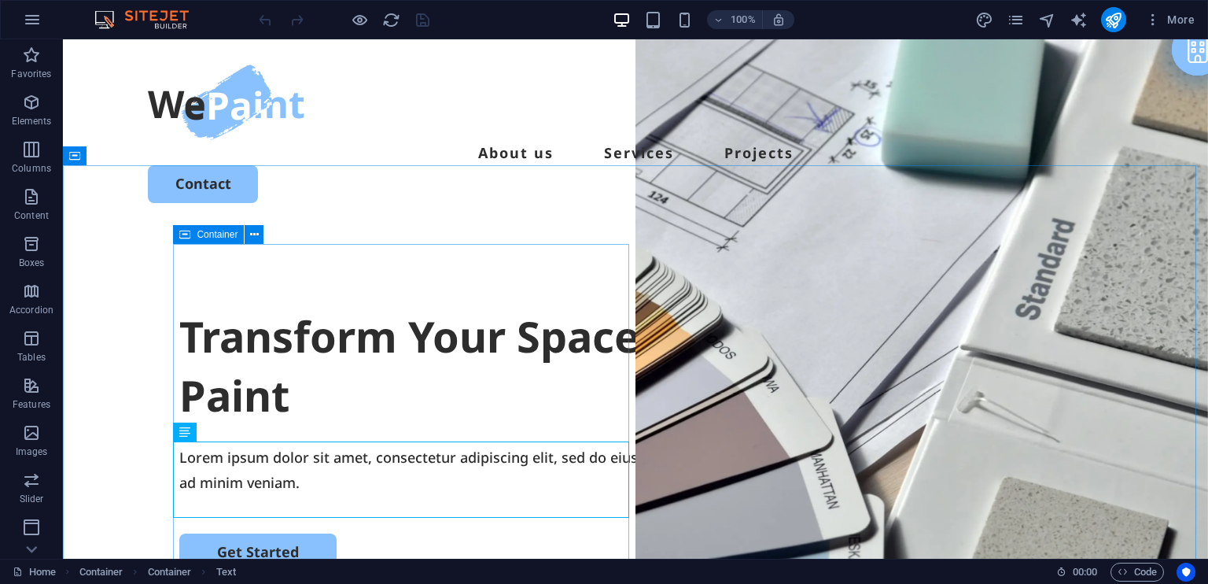
click at [201, 235] on span "Container" at bounding box center [217, 234] width 41 height 9
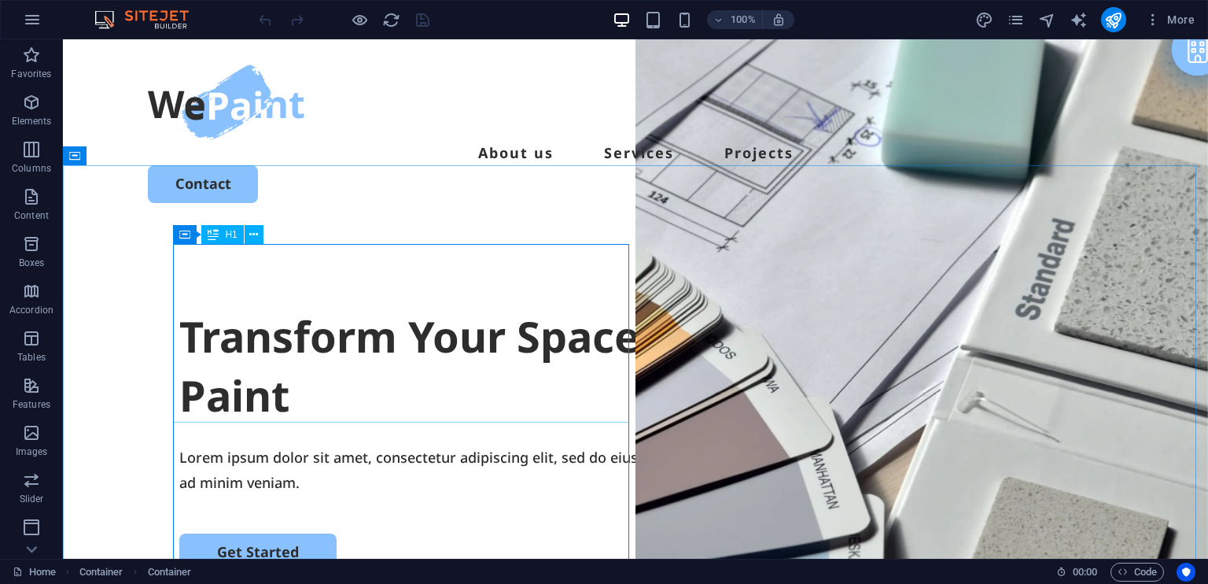
click at [223, 234] on div "H1" at bounding box center [222, 234] width 42 height 19
click at [197, 307] on div "Transform Your Space with a Fresh Coat of Paint" at bounding box center [635, 366] width 912 height 119
click at [229, 235] on span "H1" at bounding box center [231, 234] width 12 height 9
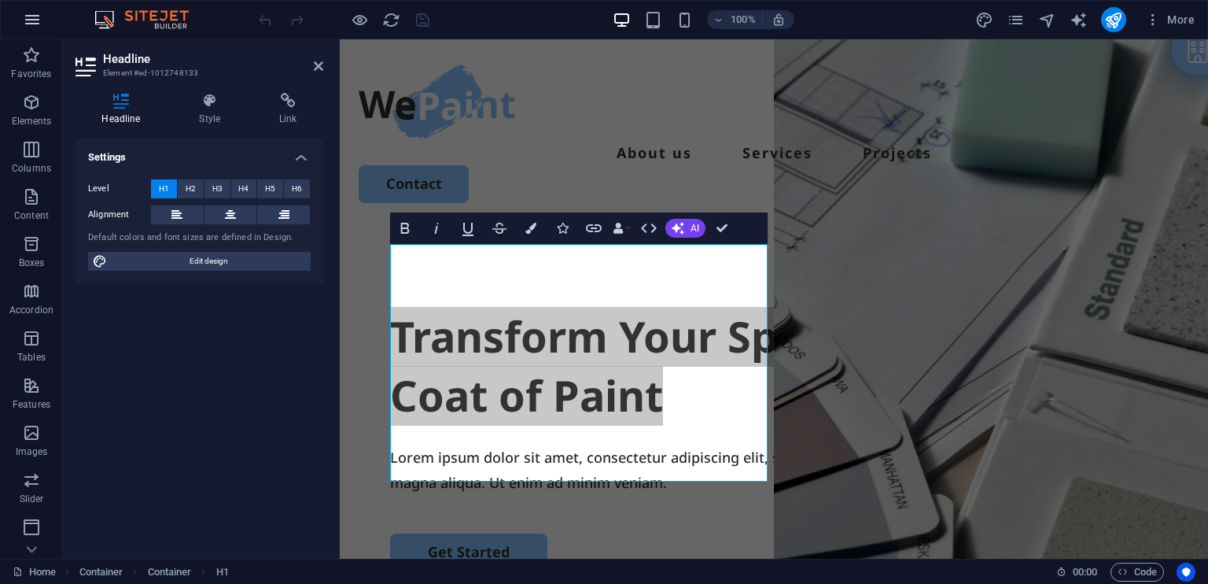
click at [25, 20] on icon "button" at bounding box center [32, 19] width 19 height 19
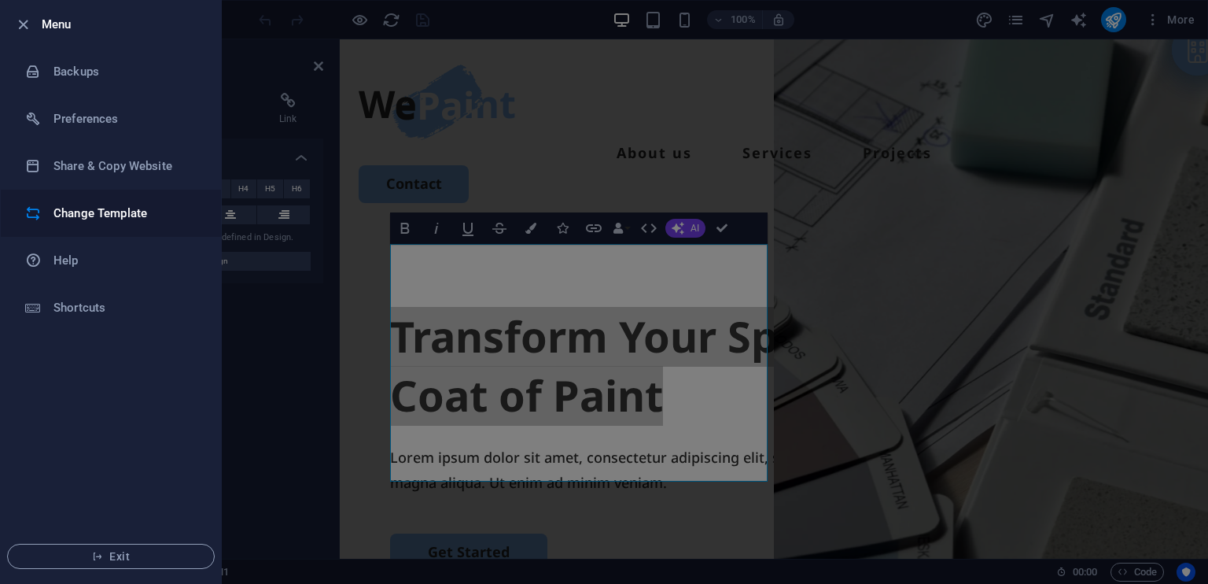
click at [88, 219] on h6 "Change Template" at bounding box center [126, 213] width 146 height 19
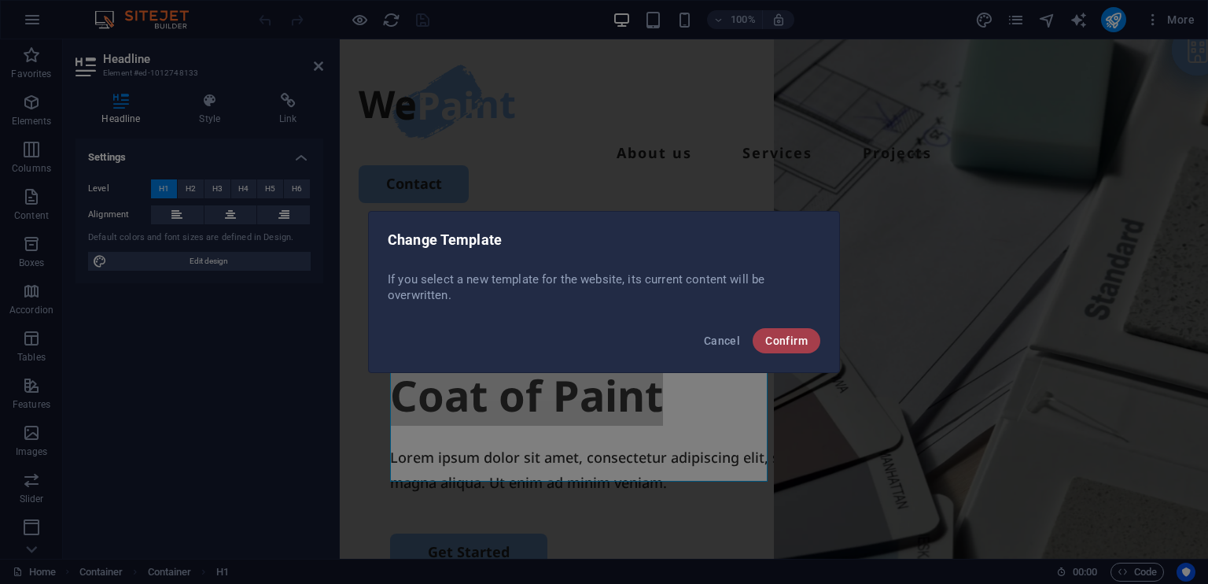
click at [800, 339] on span "Confirm" at bounding box center [786, 340] width 42 height 13
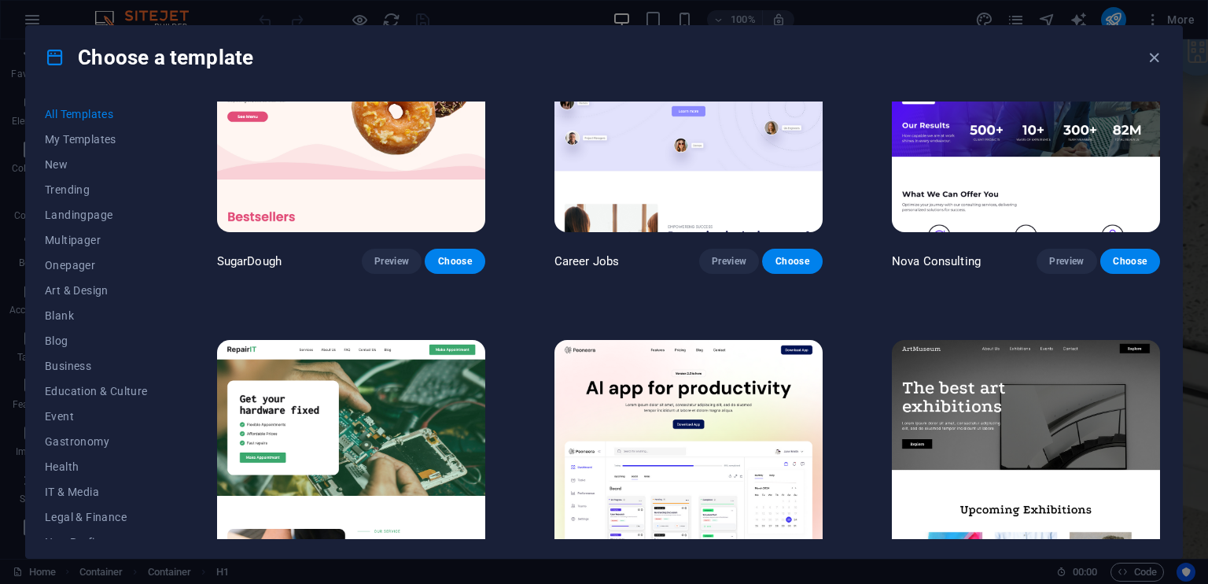
scroll to position [236, 0]
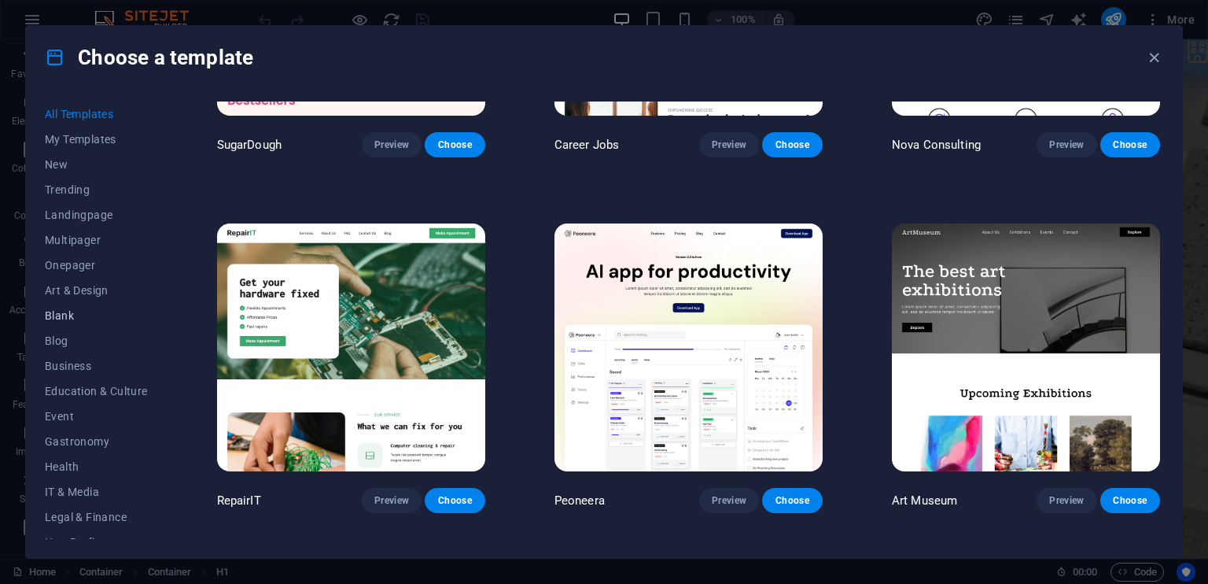
click at [47, 319] on span "Blank" at bounding box center [96, 315] width 103 height 13
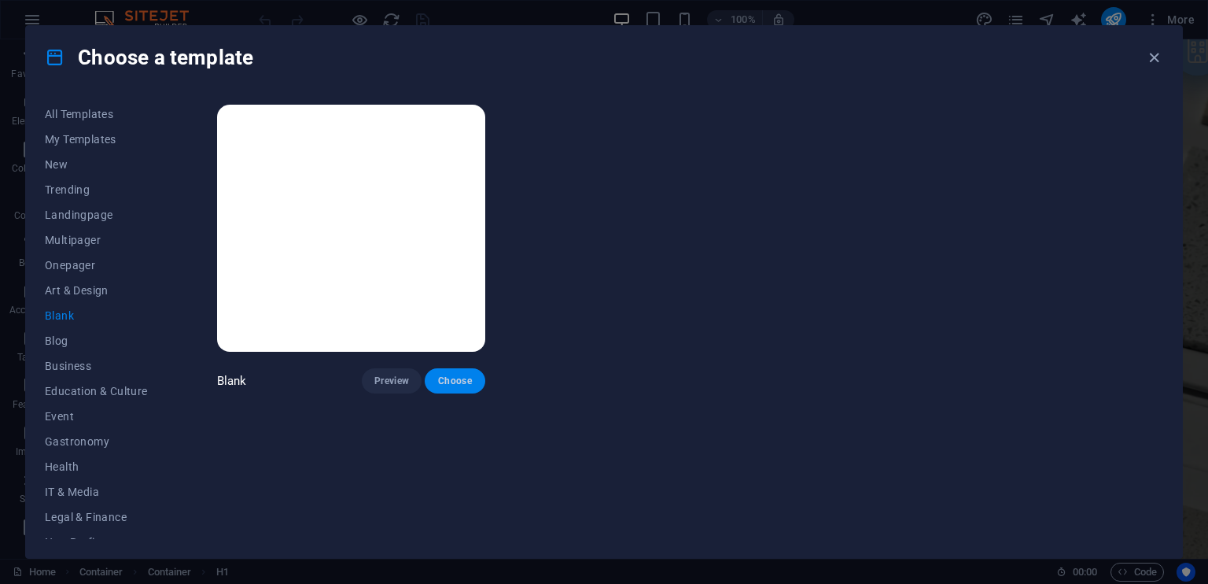
click at [462, 374] on span "Choose" at bounding box center [454, 380] width 35 height 13
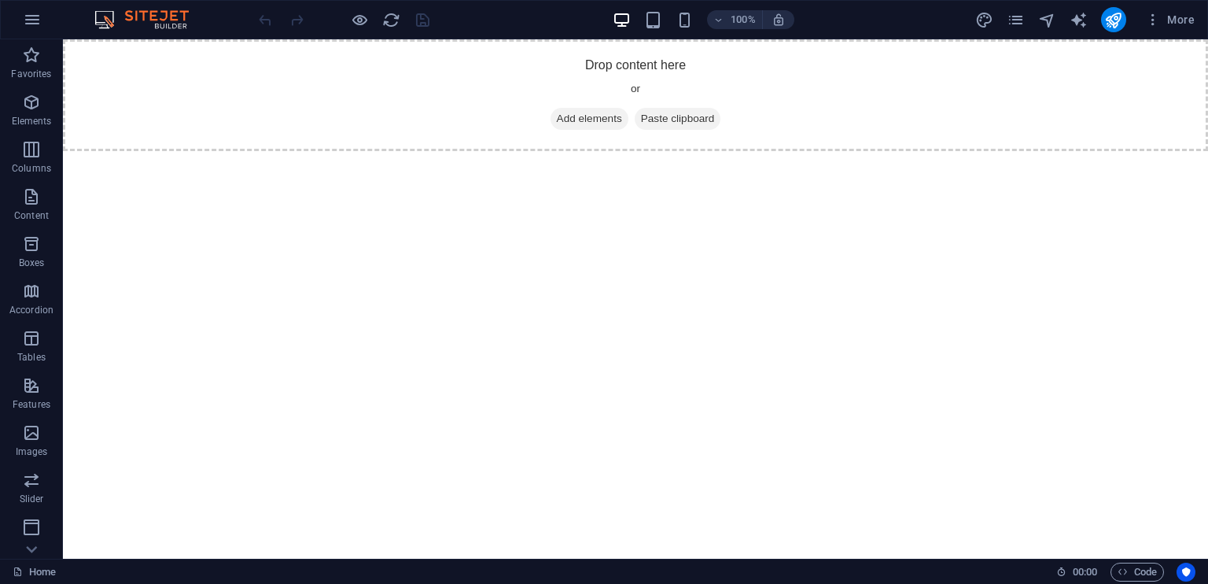
click at [620, 151] on html "Skip to main content Drop content here or Add elements Paste clipboard" at bounding box center [635, 95] width 1145 height 112
click at [690, 119] on span "Paste clipboard" at bounding box center [678, 119] width 87 height 22
click at [641, 119] on icon at bounding box center [641, 119] width 0 height 0
click at [673, 116] on span "Paste clipboard" at bounding box center [678, 119] width 87 height 22
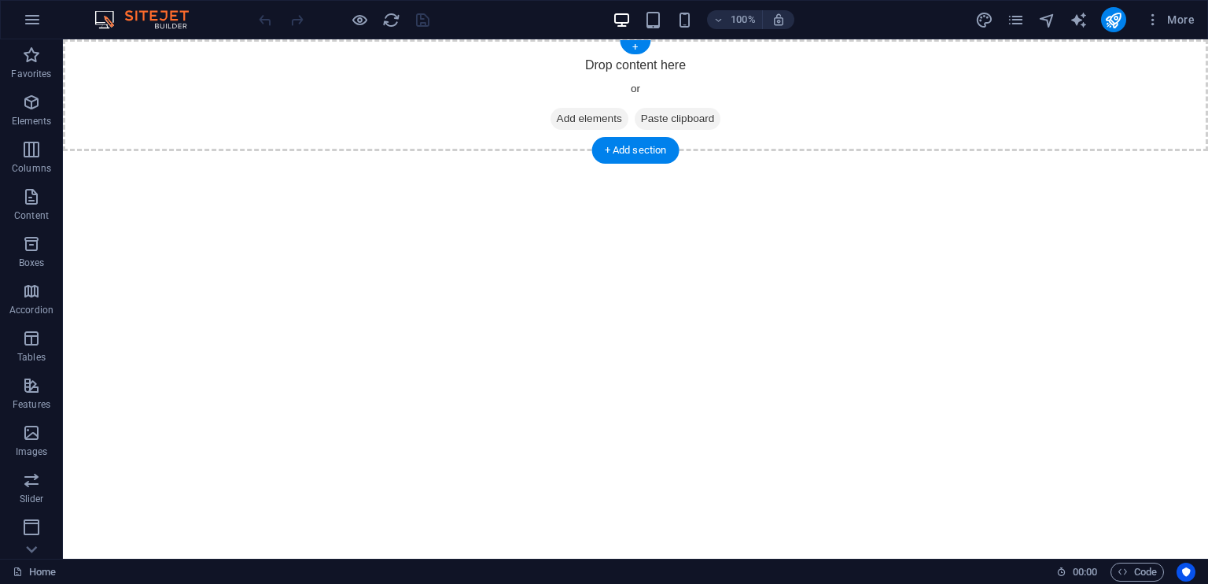
click at [673, 116] on span "Paste clipboard" at bounding box center [678, 119] width 87 height 22
drag, startPoint x: 629, startPoint y: 147, endPoint x: 296, endPoint y: 109, distance: 335.7
click at [629, 147] on div "+ Add section" at bounding box center [635, 150] width 87 height 27
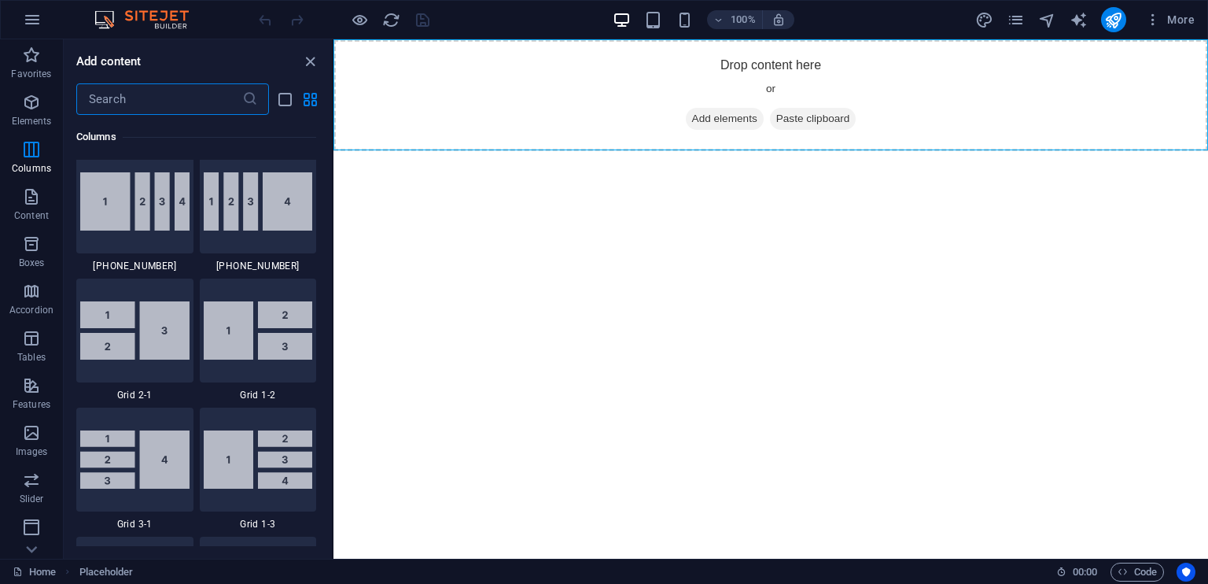
scroll to position [1729, 0]
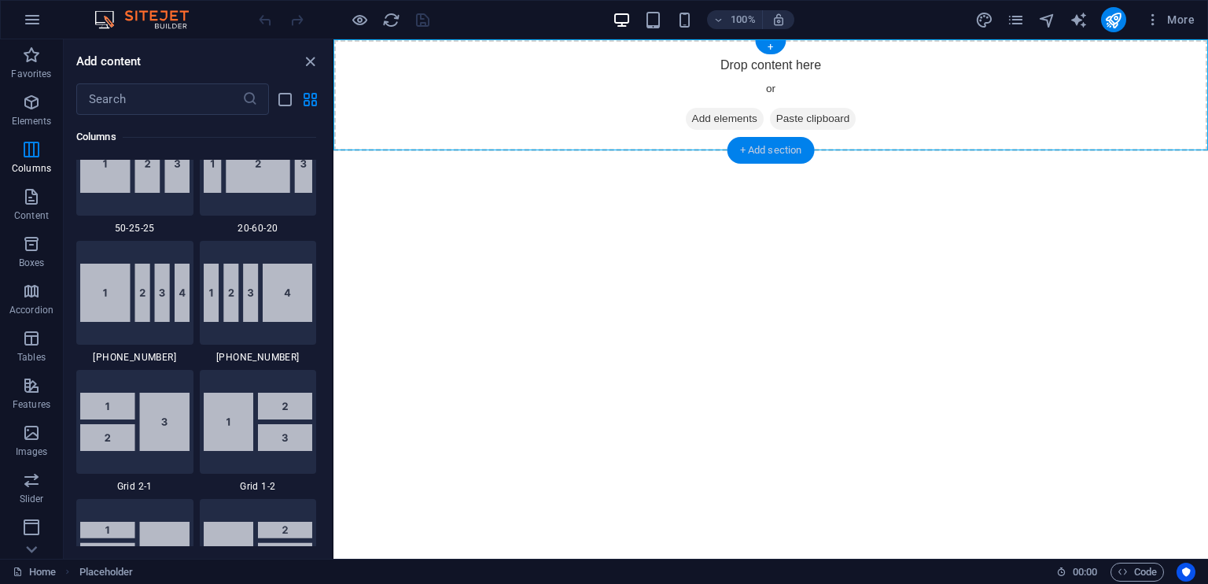
click at [782, 150] on div "+ Add section" at bounding box center [771, 150] width 87 height 27
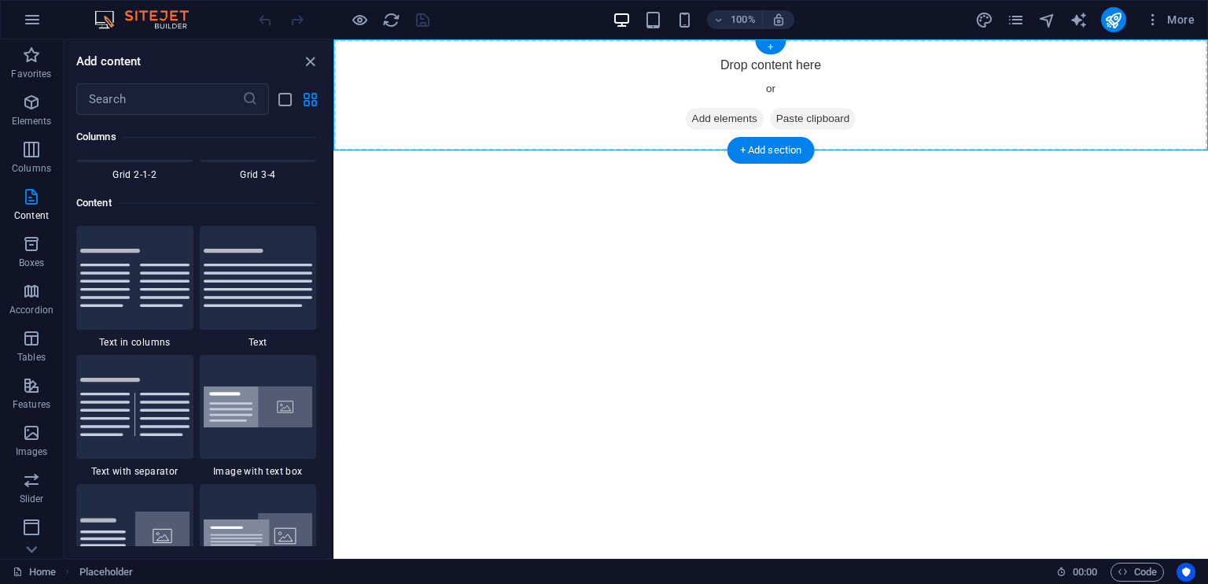
scroll to position [2752, 0]
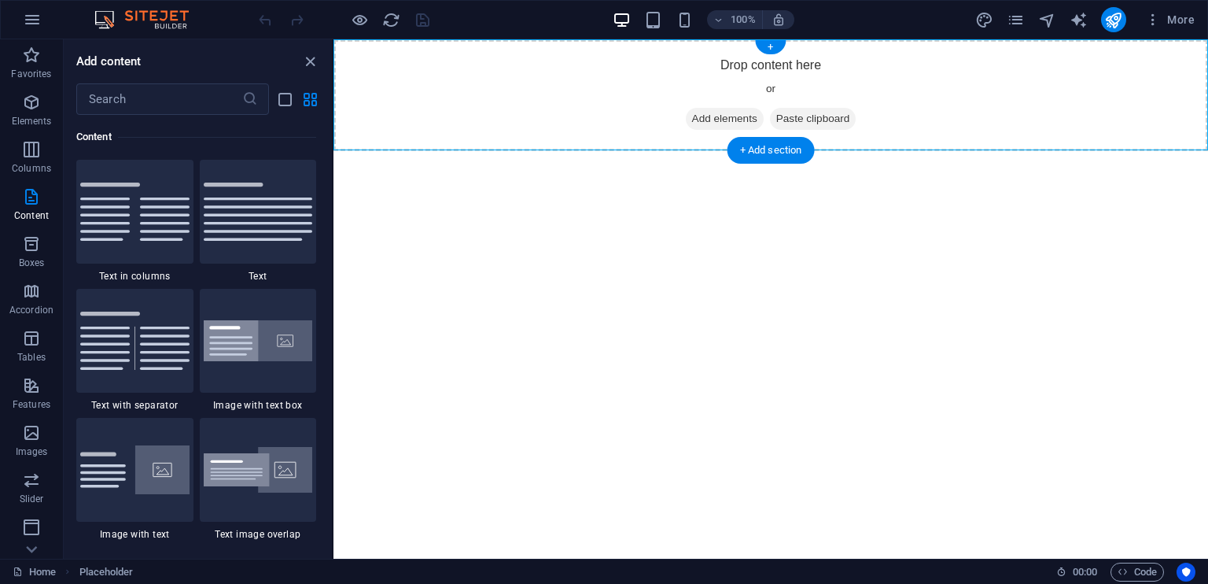
click at [805, 122] on span "Paste clipboard" at bounding box center [813, 119] width 87 height 22
click at [772, 45] on div "+" at bounding box center [770, 47] width 31 height 14
click at [705, 151] on html "Skip to main content Drop content here or Add elements Paste clipboard" at bounding box center [770, 95] width 875 height 112
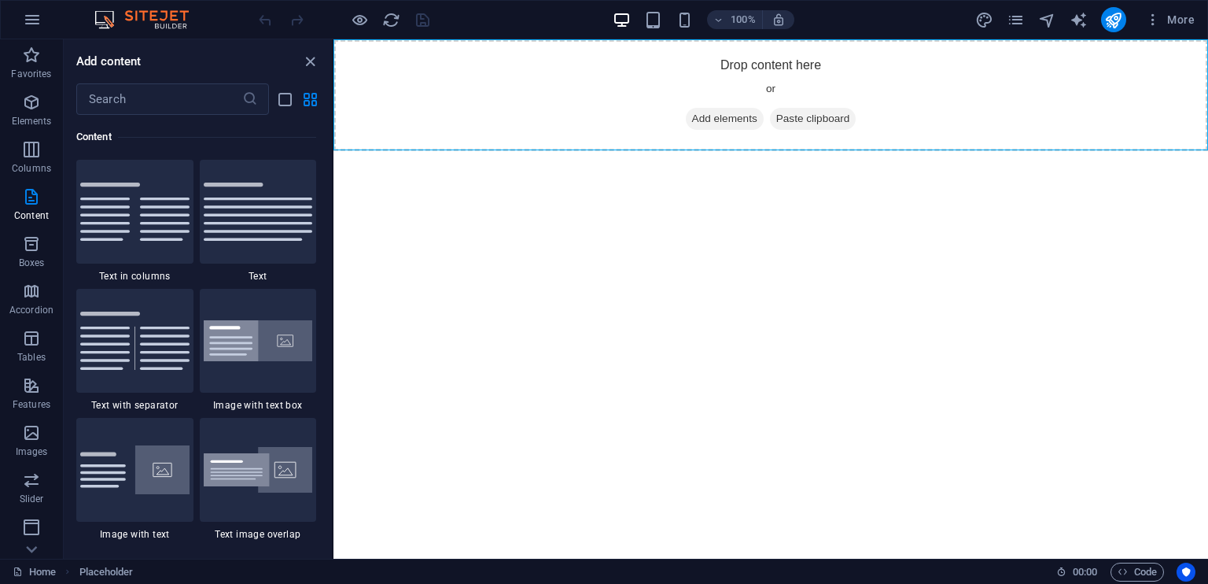
click at [551, 151] on html "Skip to main content Drop content here or Add elements Paste clipboard" at bounding box center [770, 95] width 875 height 112
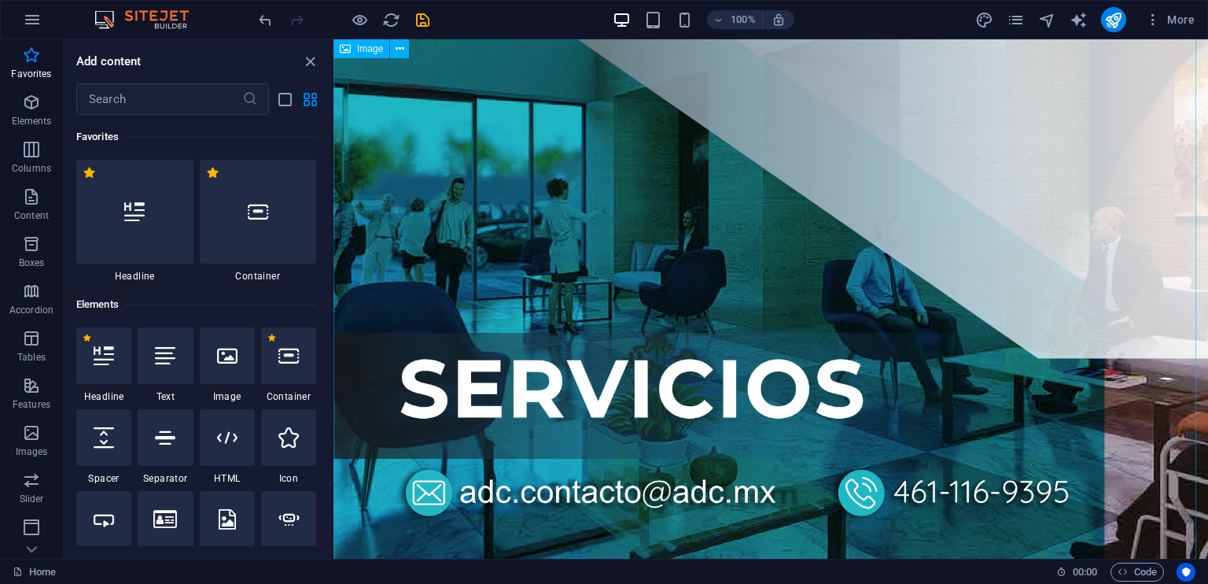
scroll to position [604, 0]
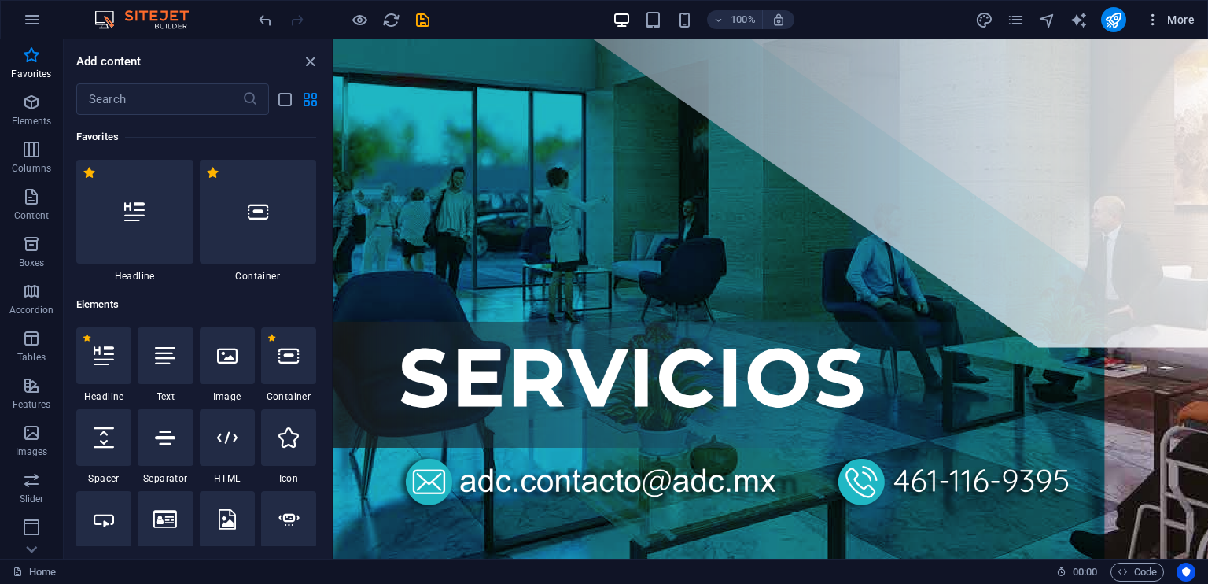
click at [1174, 19] on span "More" at bounding box center [1170, 20] width 50 height 16
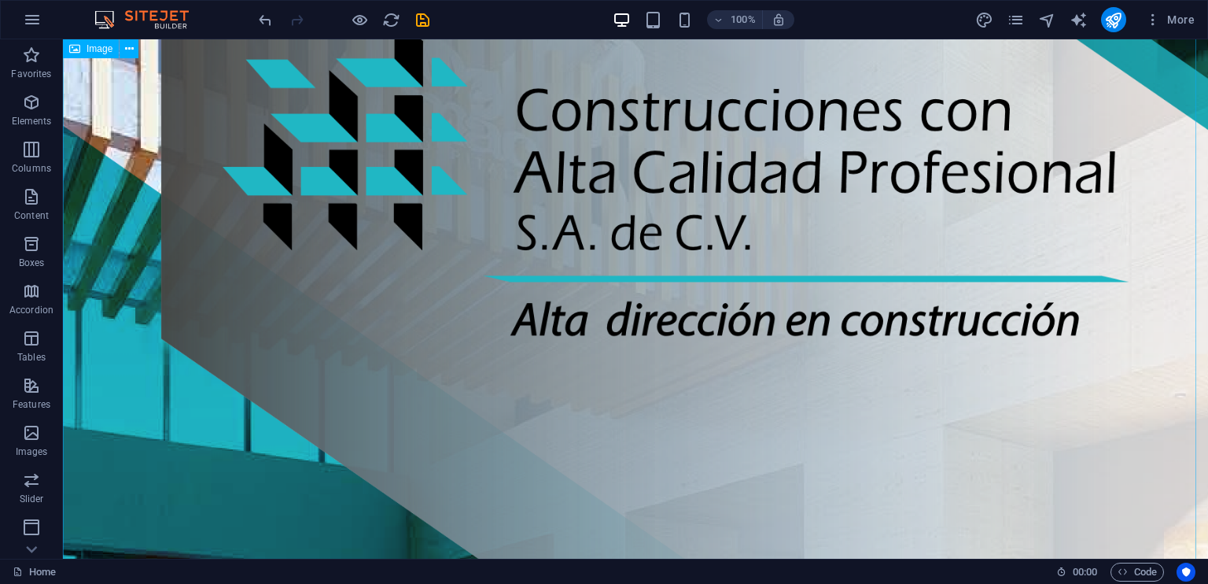
scroll to position [0, 0]
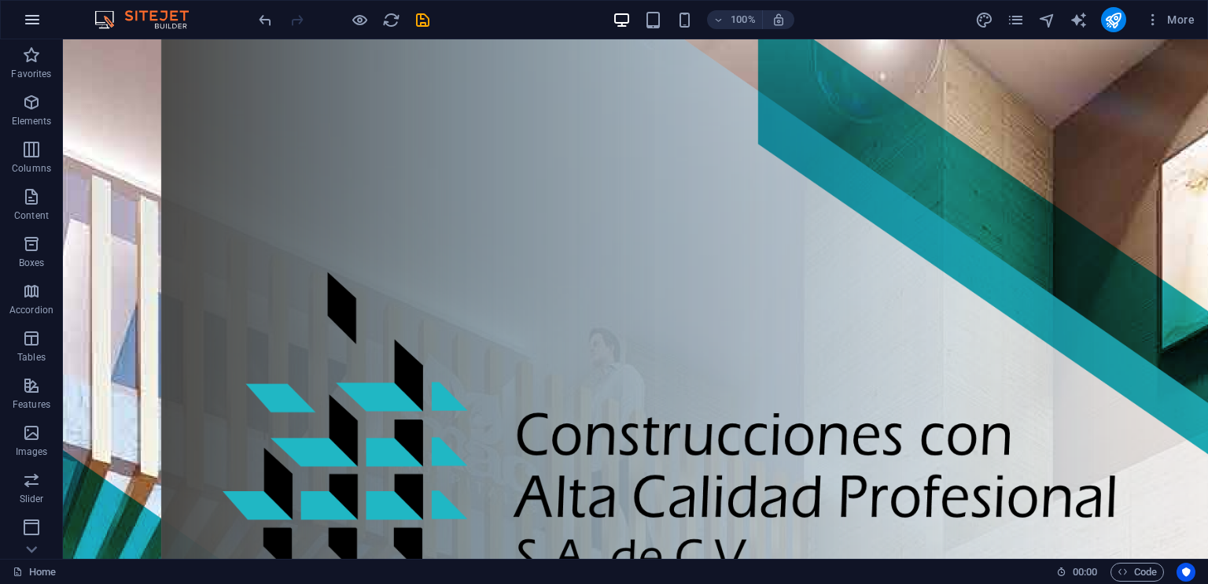
click at [29, 18] on icon "button" at bounding box center [32, 19] width 19 height 19
click at [28, 106] on icon "button" at bounding box center [31, 102] width 19 height 19
click at [420, 15] on icon "save" at bounding box center [423, 20] width 18 height 18
click at [46, 149] on span "Columns" at bounding box center [31, 159] width 63 height 38
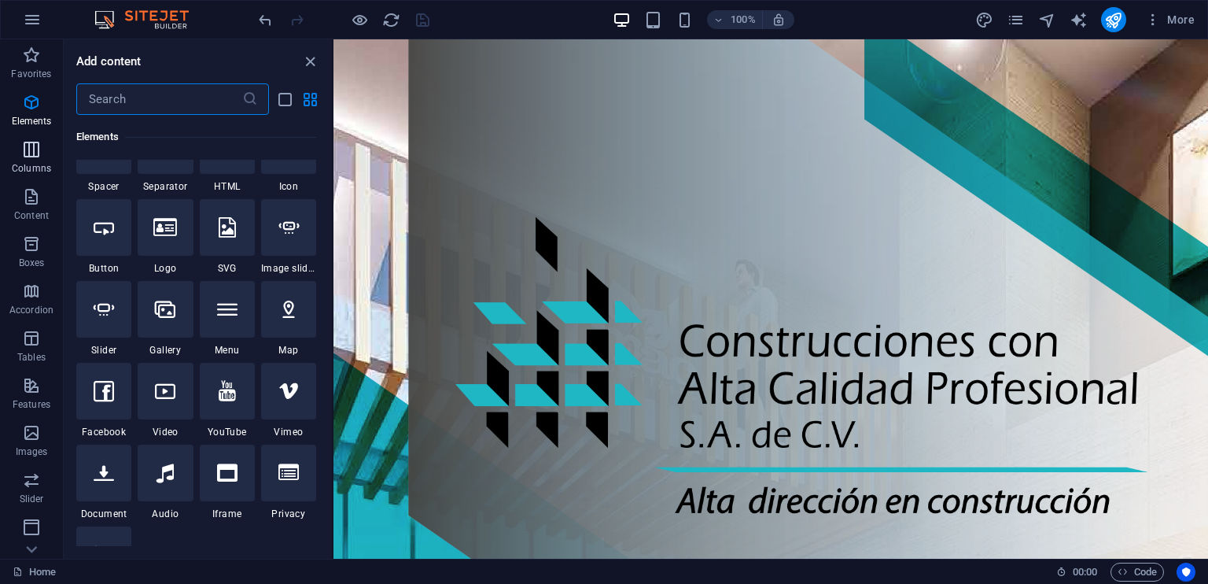
scroll to position [779, 0]
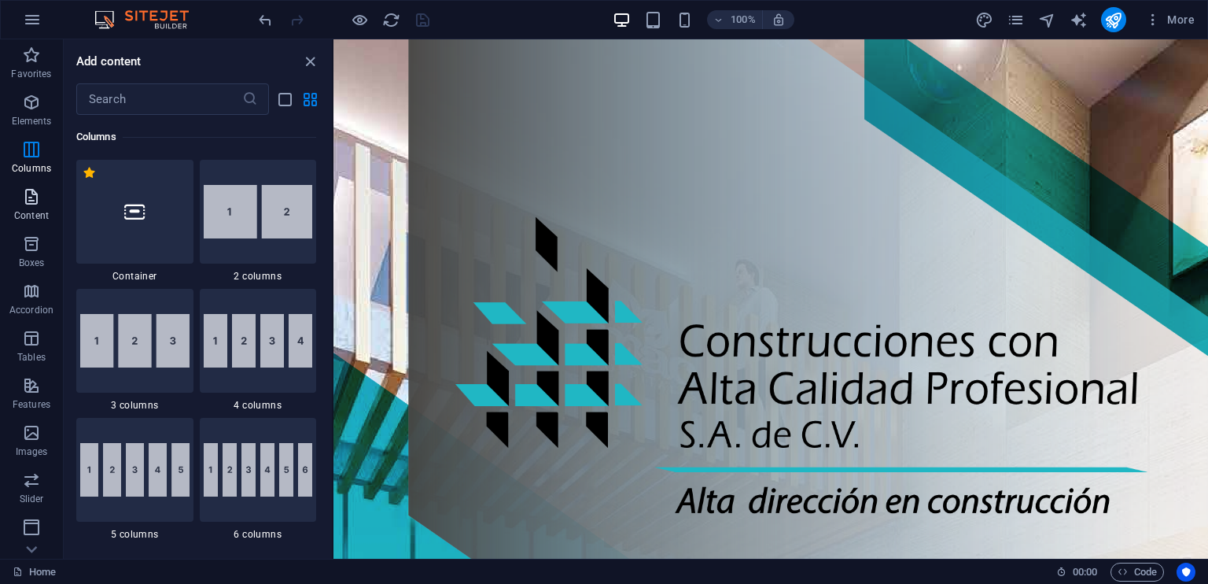
click at [35, 189] on icon "button" at bounding box center [31, 196] width 19 height 19
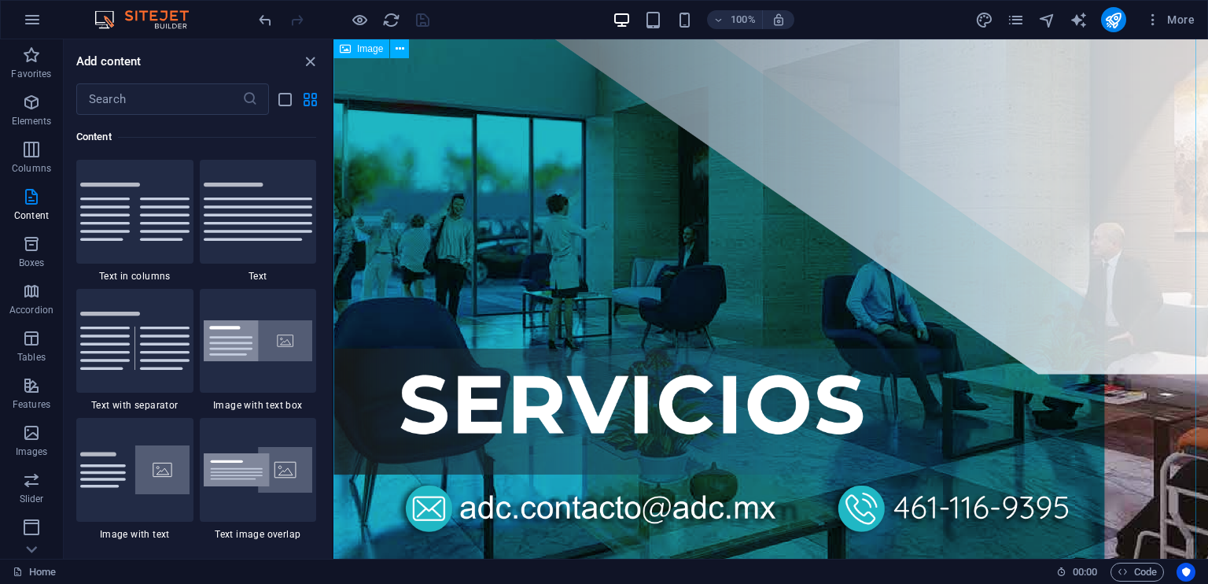
scroll to position [604, 0]
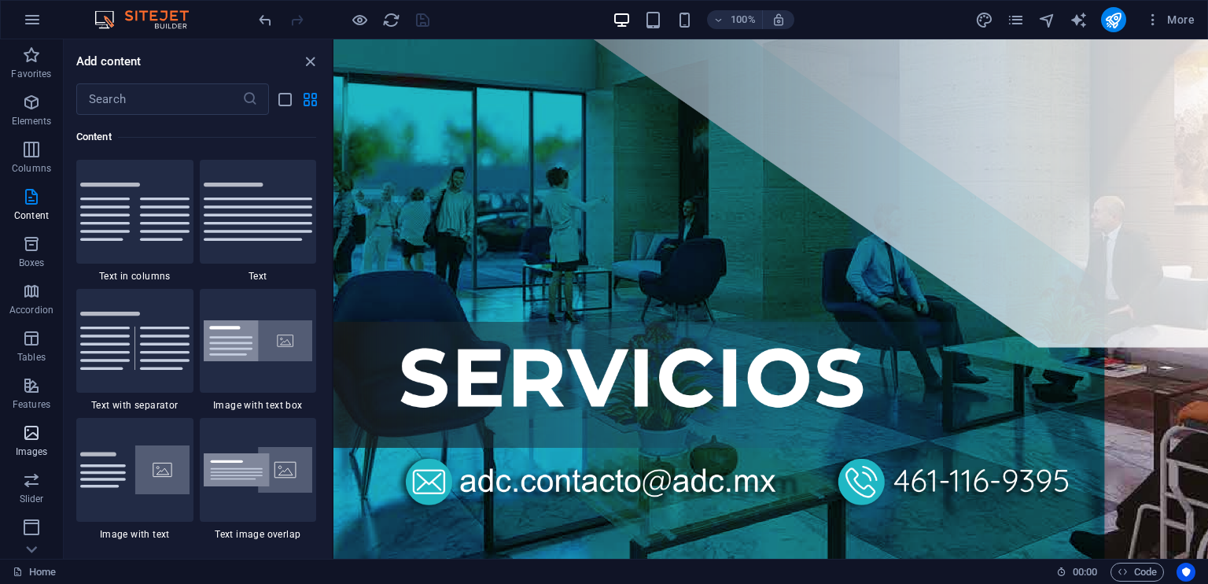
click at [31, 432] on icon "button" at bounding box center [31, 432] width 19 height 19
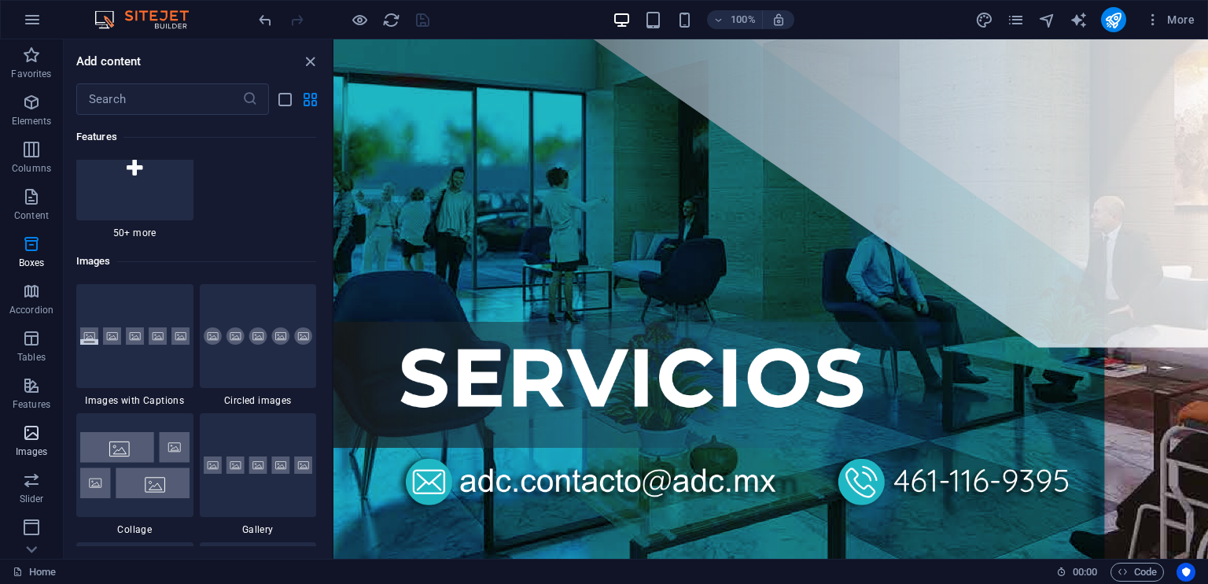
scroll to position [7975, 0]
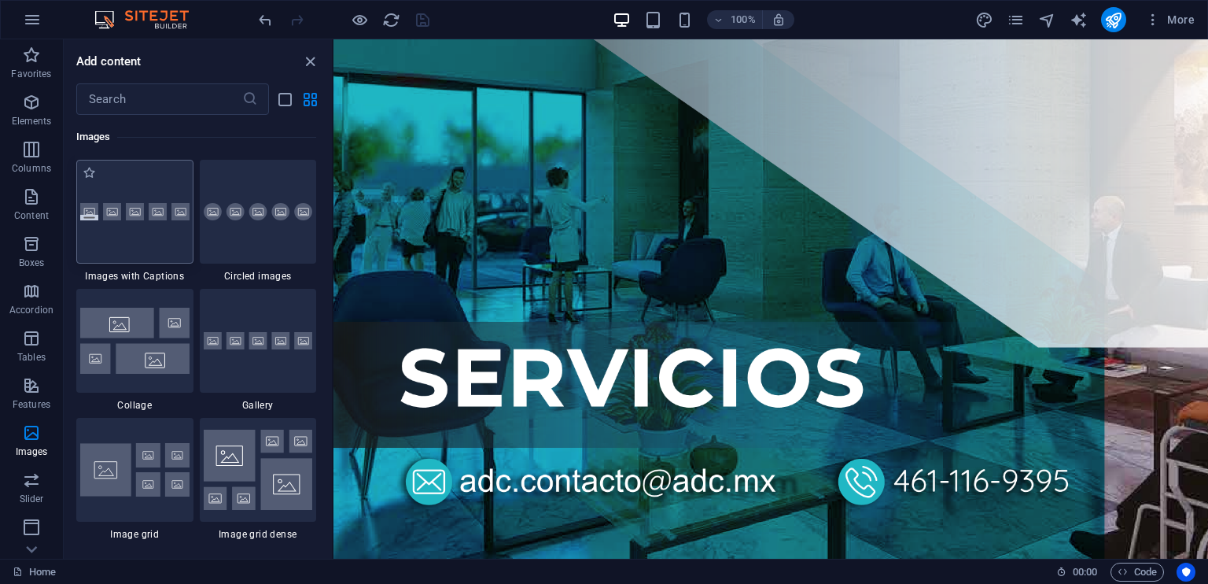
click at [133, 223] on div at bounding box center [134, 212] width 117 height 104
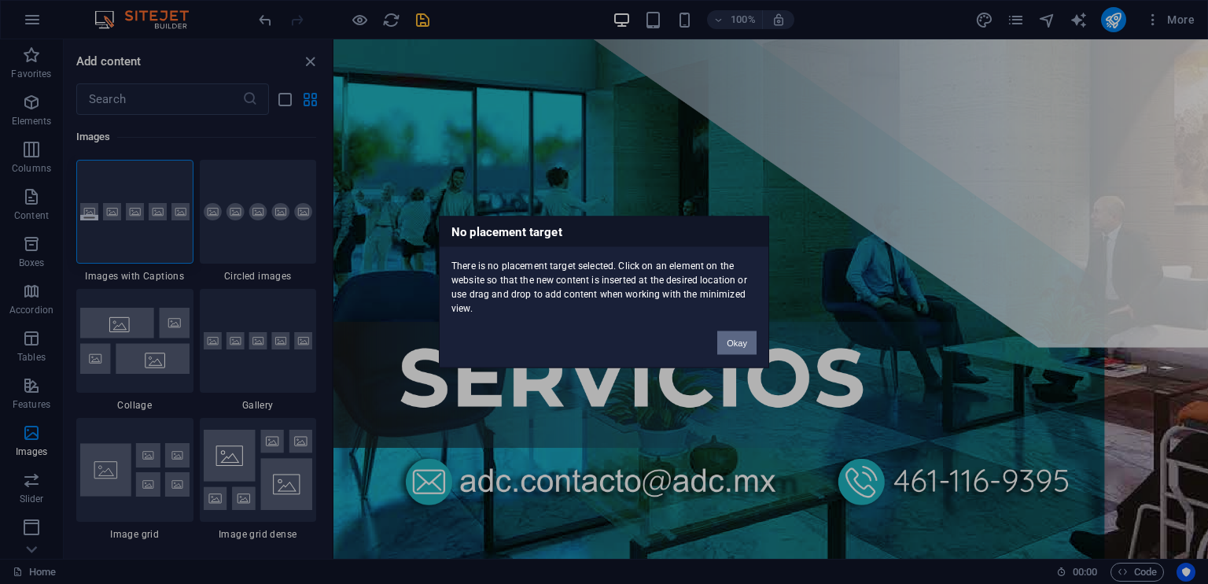
click at [737, 339] on button "Okay" at bounding box center [736, 343] width 39 height 24
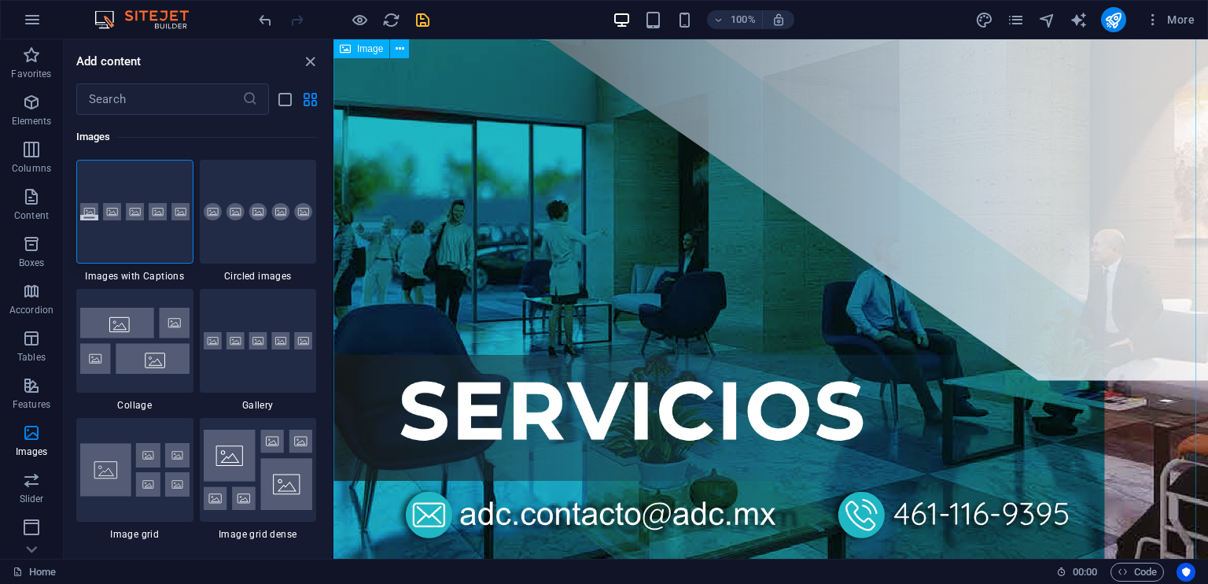
scroll to position [604, 0]
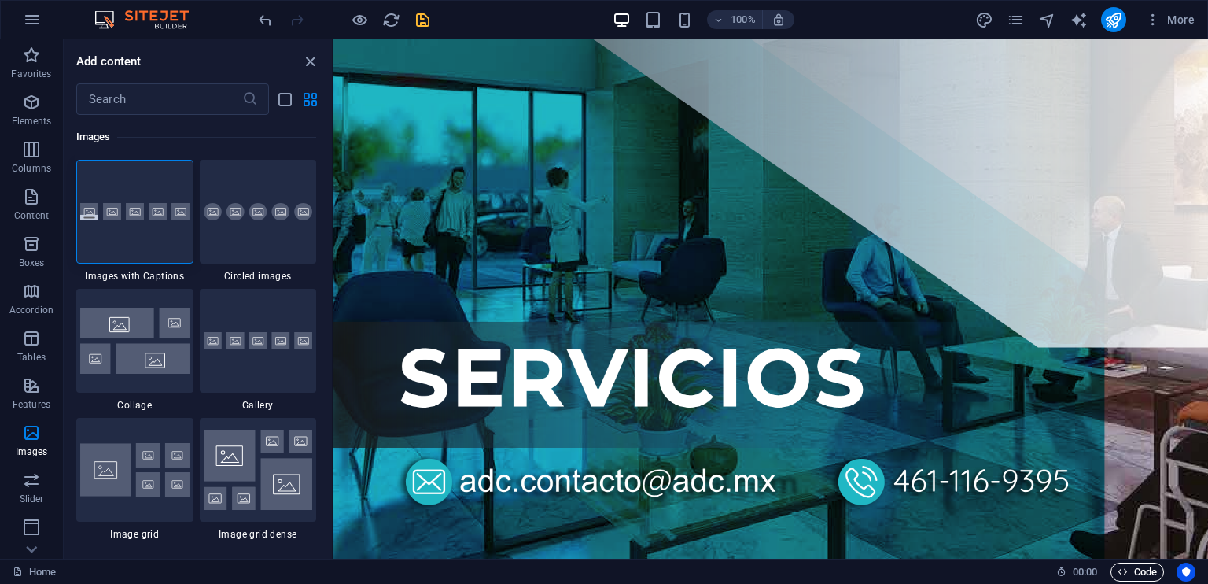
click at [1124, 570] on icon "button" at bounding box center [1123, 571] width 10 height 10
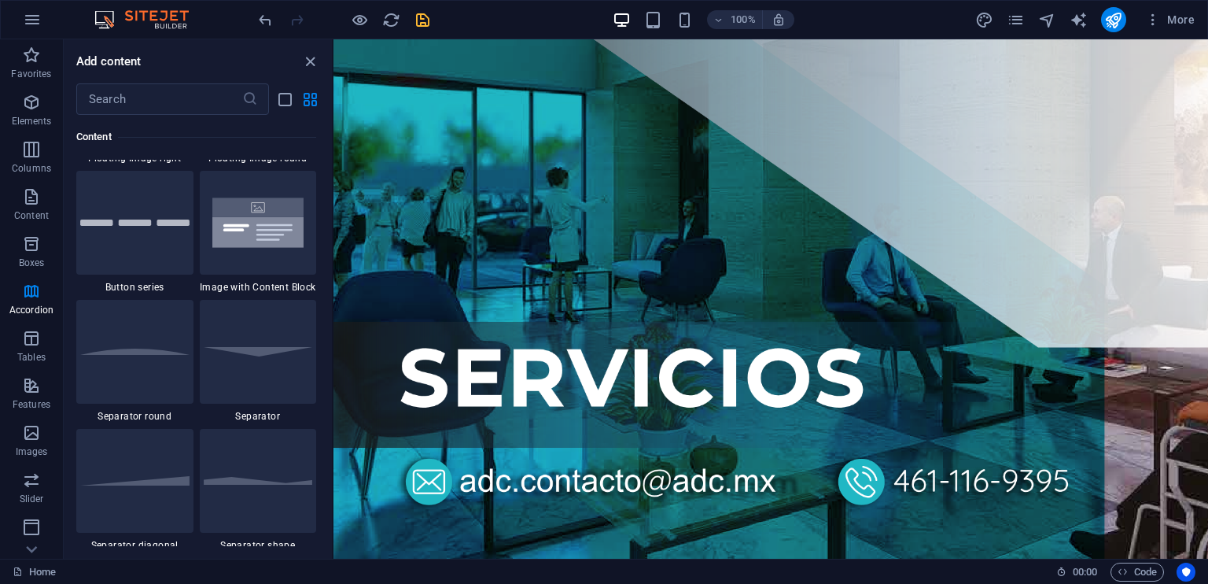
scroll to position [3571, 0]
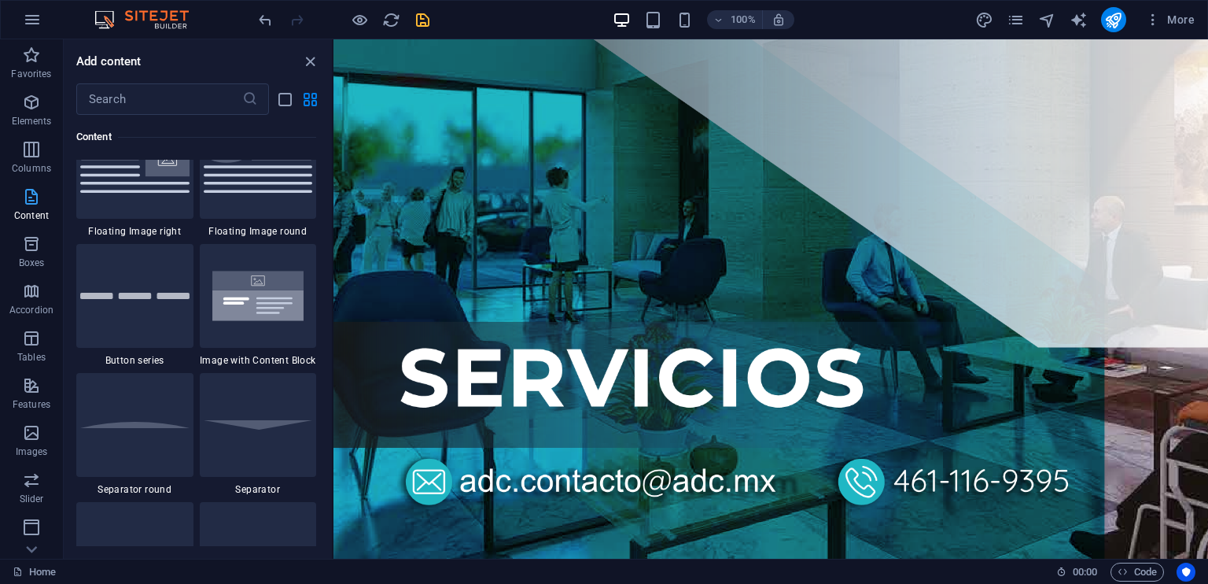
click at [35, 203] on icon "button" at bounding box center [31, 196] width 19 height 19
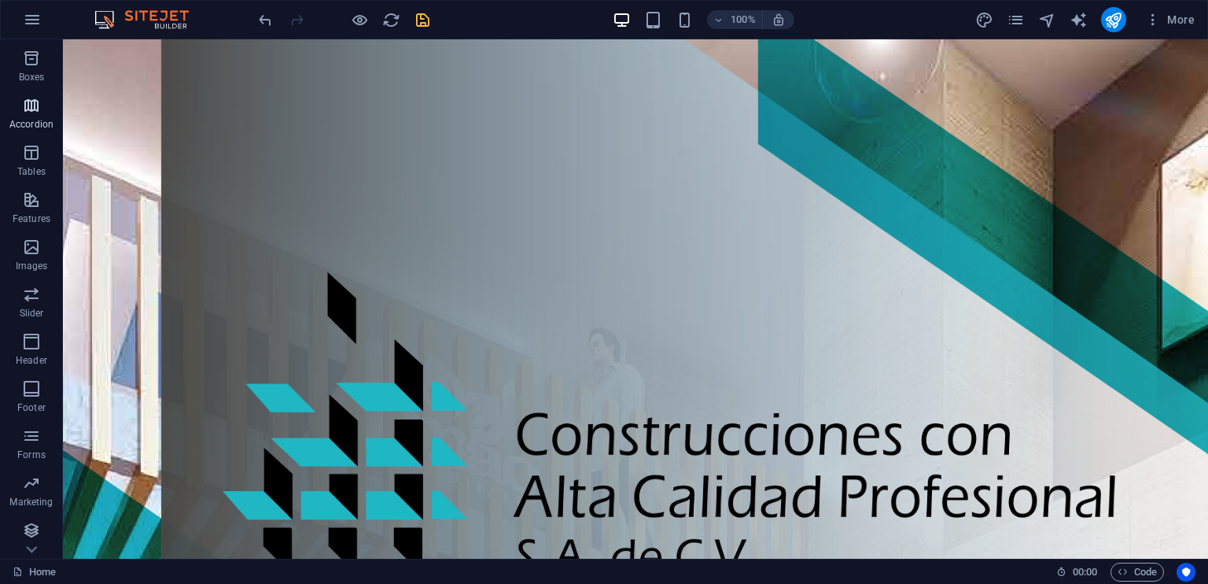
scroll to position [188, 0]
click at [29, 534] on icon "button" at bounding box center [31, 527] width 19 height 19
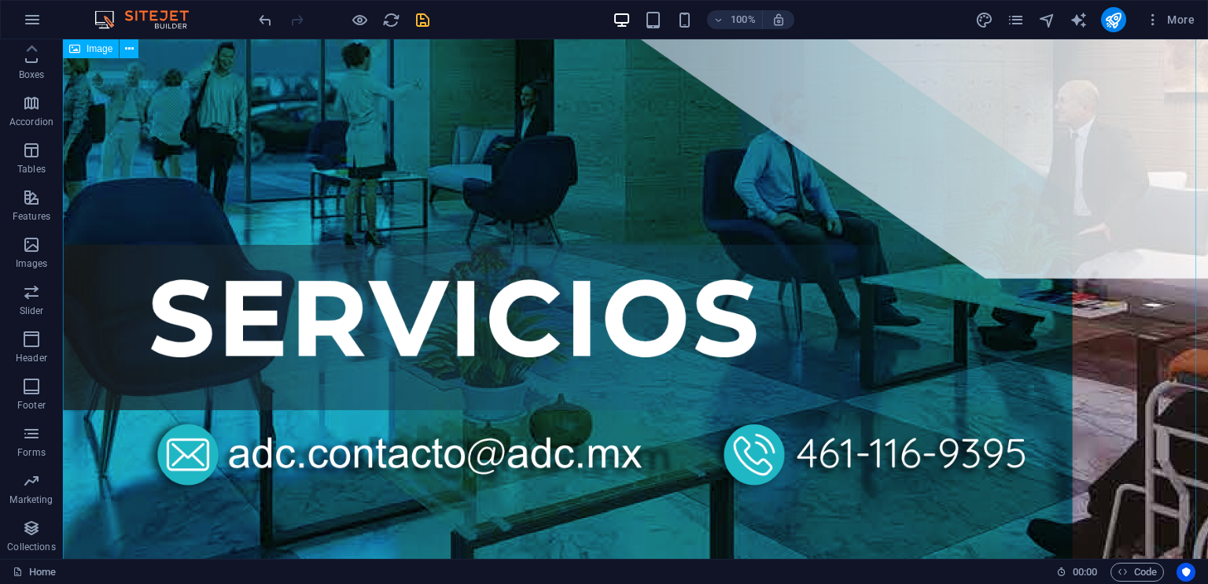
scroll to position [956, 0]
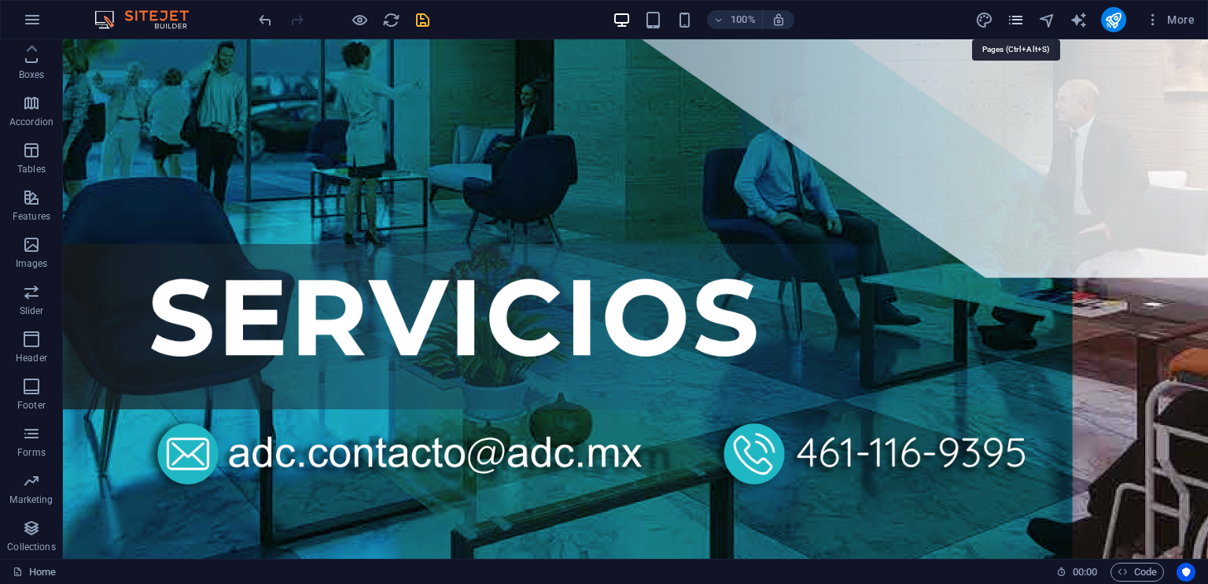
click at [1015, 20] on icon "pages" at bounding box center [1016, 20] width 18 height 18
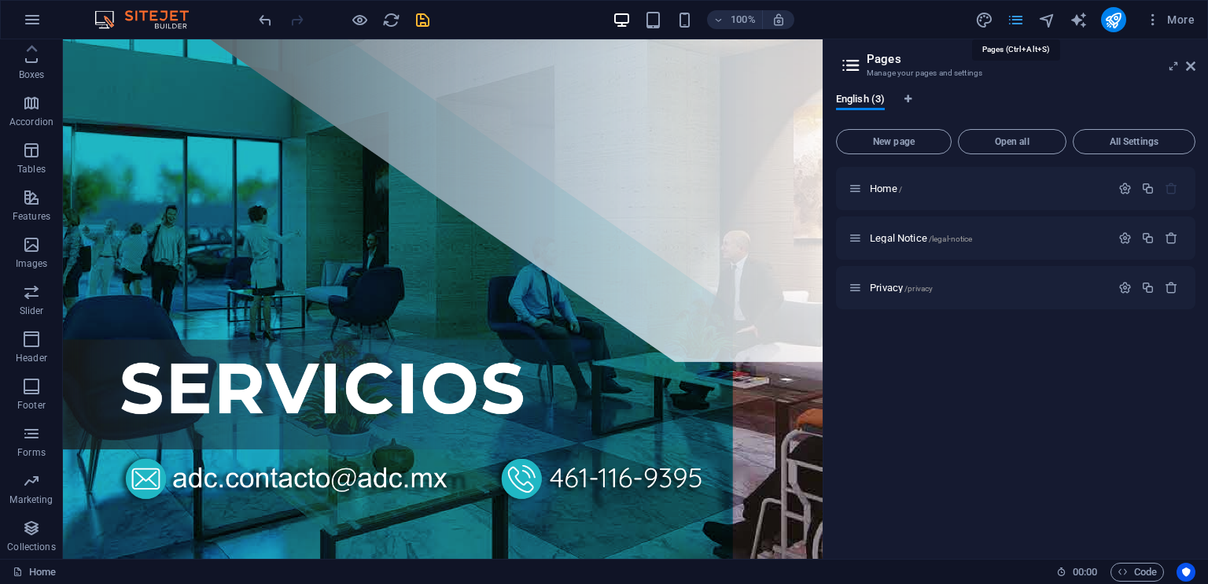
scroll to position [479, 0]
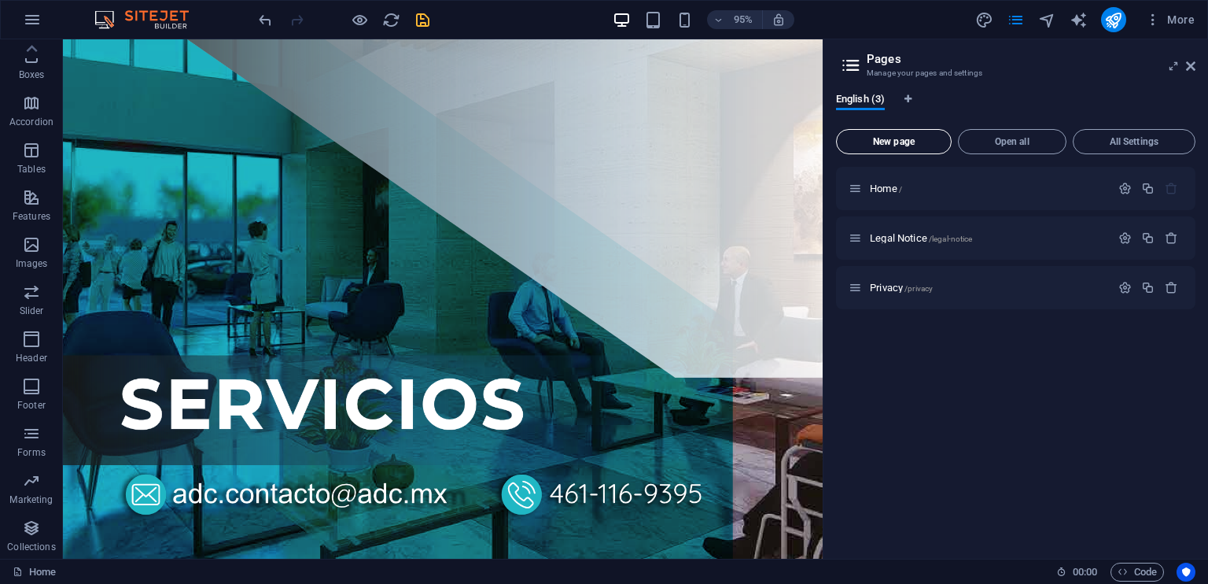
click at [882, 137] on span "New page" at bounding box center [893, 141] width 101 height 9
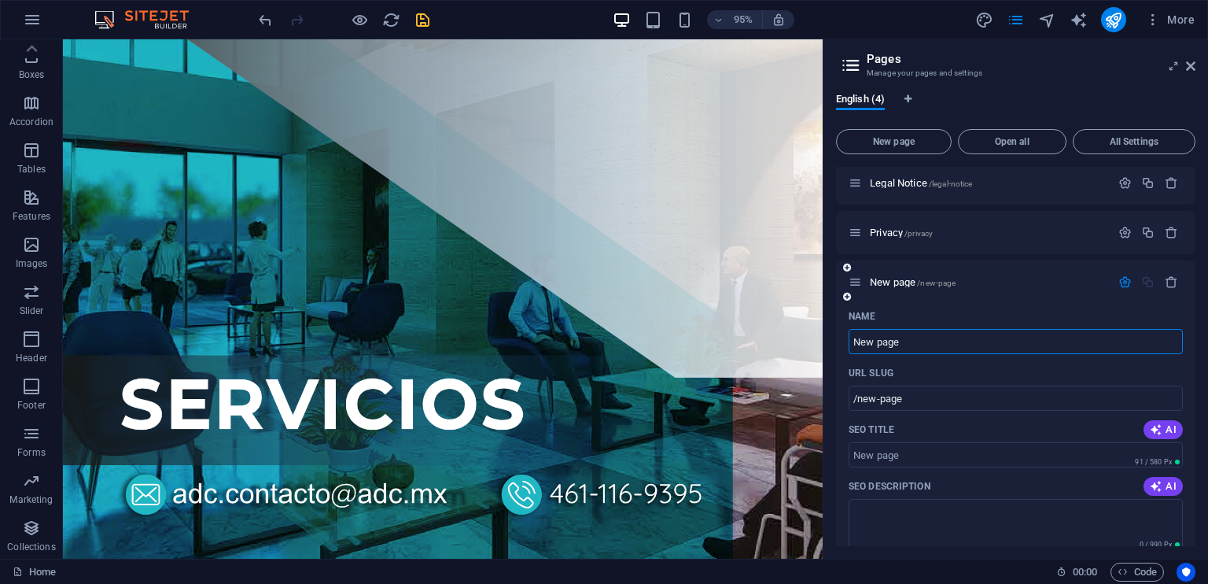
scroll to position [79, 0]
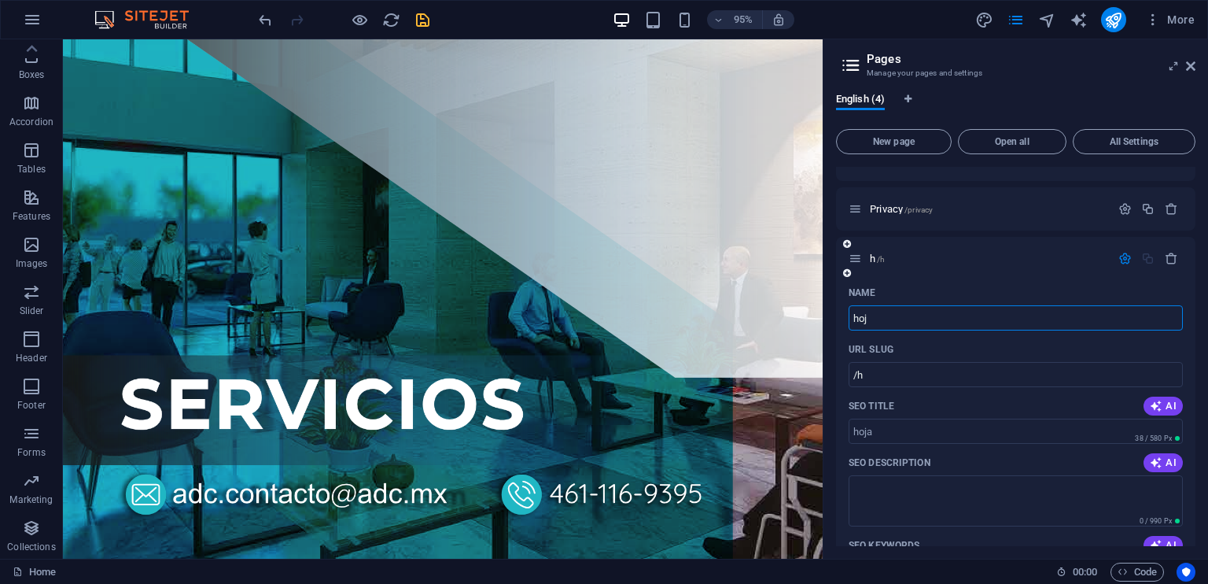
type input "hoja"
type input "/h"
type input "hoja 2"
type input "/hoja-2"
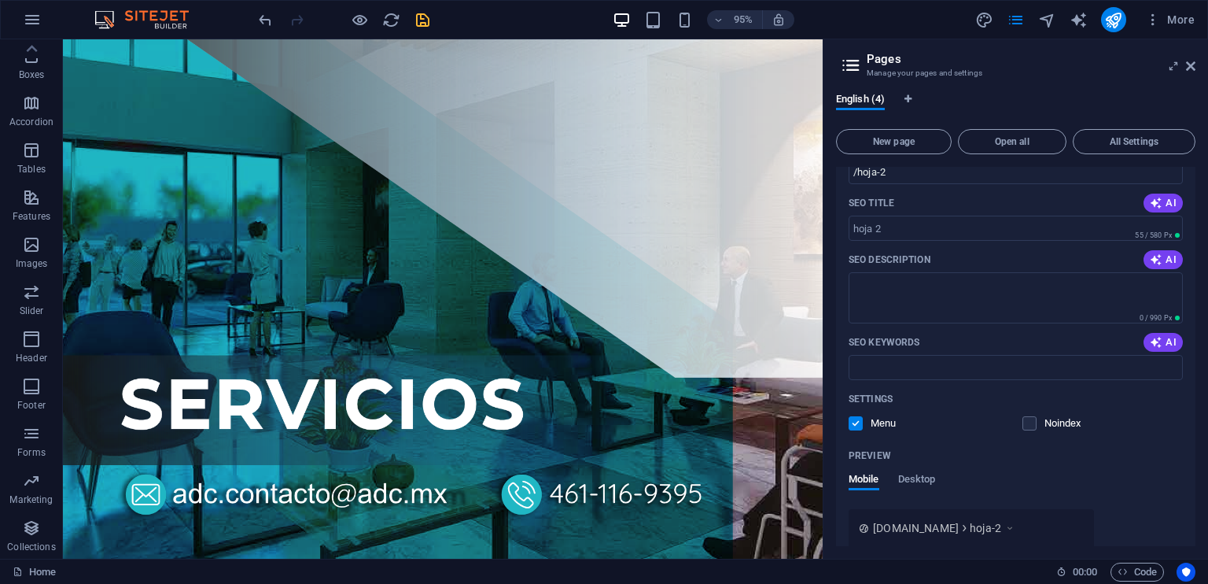
scroll to position [367, 0]
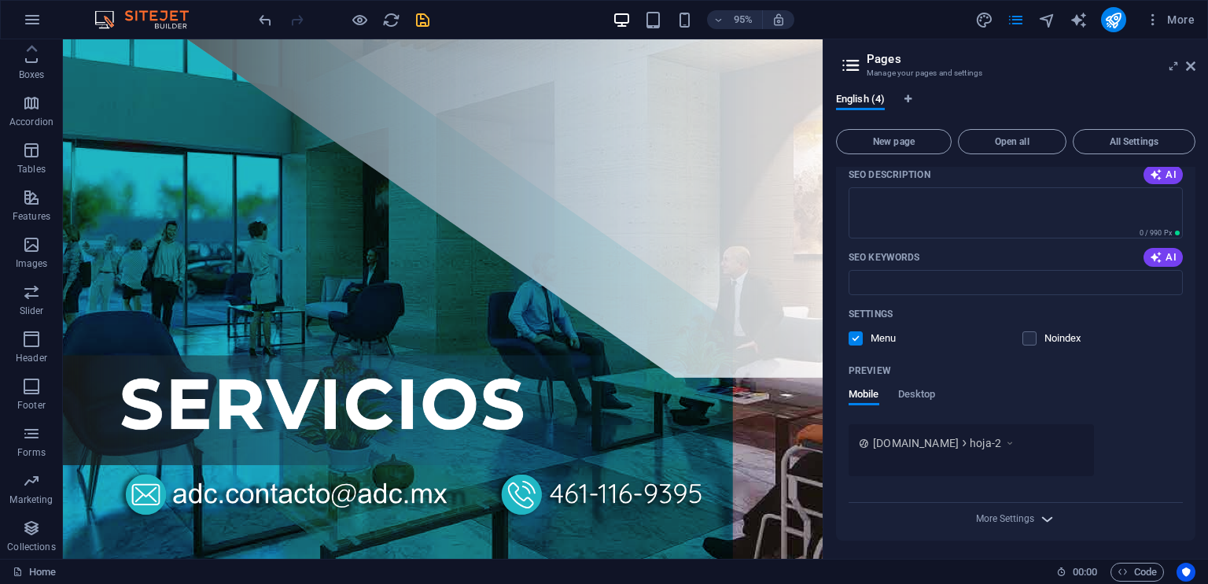
type input "hoja 2"
click at [1044, 518] on icon "button" at bounding box center [1047, 519] width 18 height 18
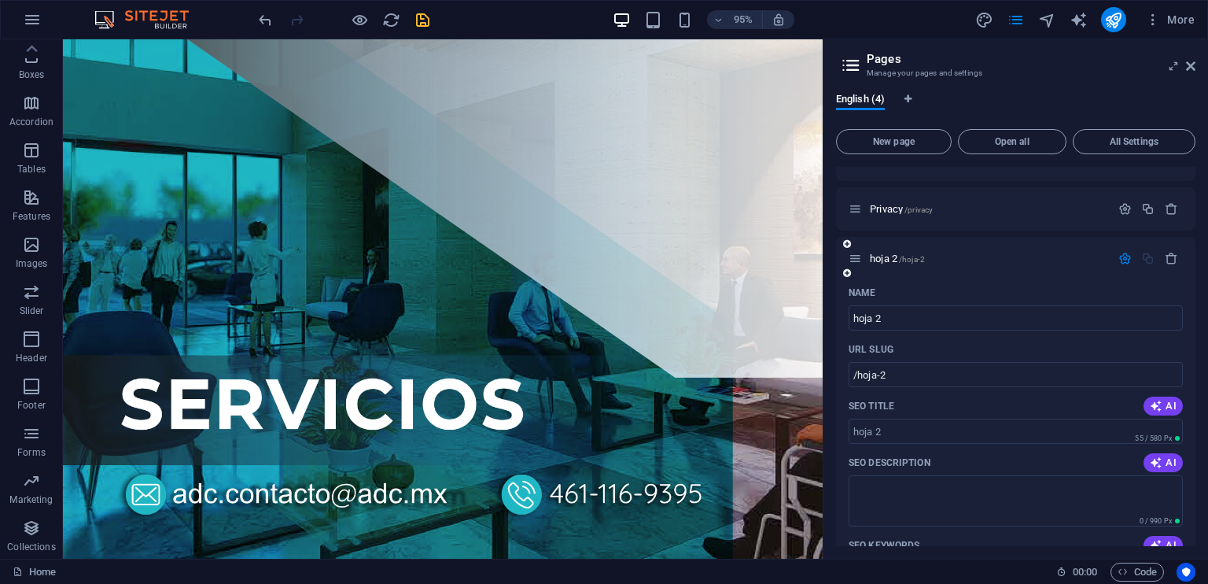
scroll to position [0, 0]
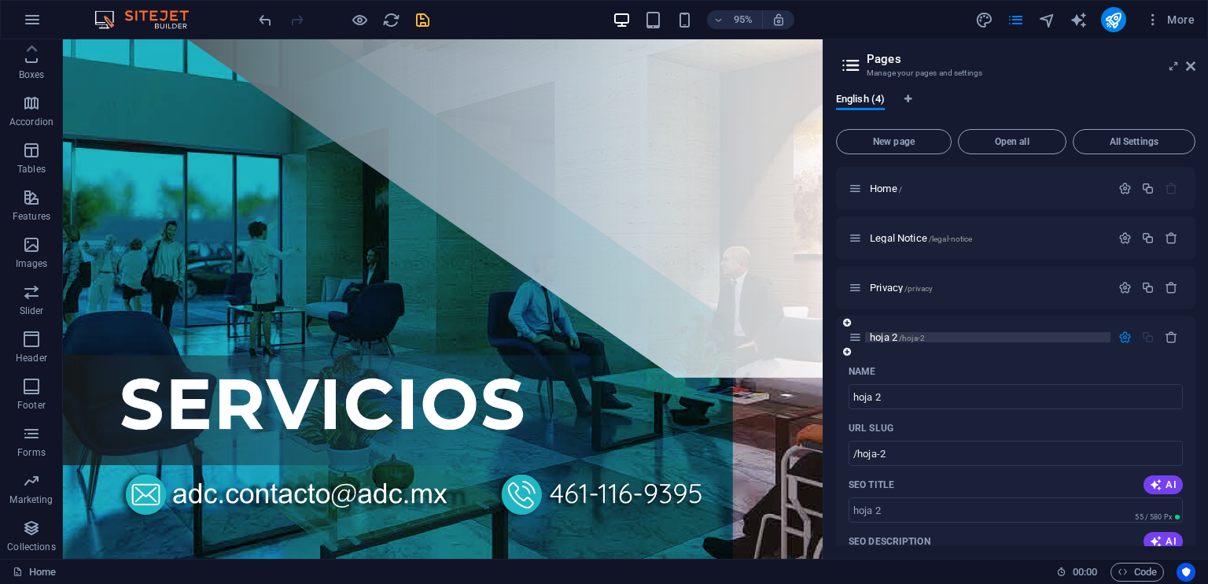
click at [888, 333] on span "hoja 2 /hoja-2" at bounding box center [897, 337] width 55 height 12
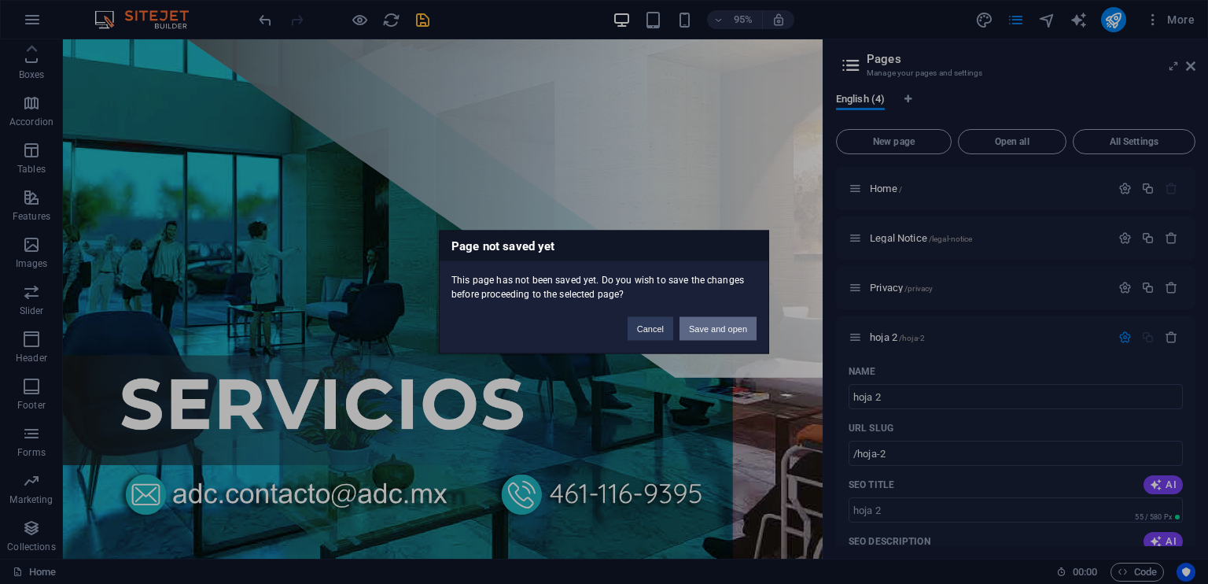
click at [708, 323] on button "Save and open" at bounding box center [718, 329] width 77 height 24
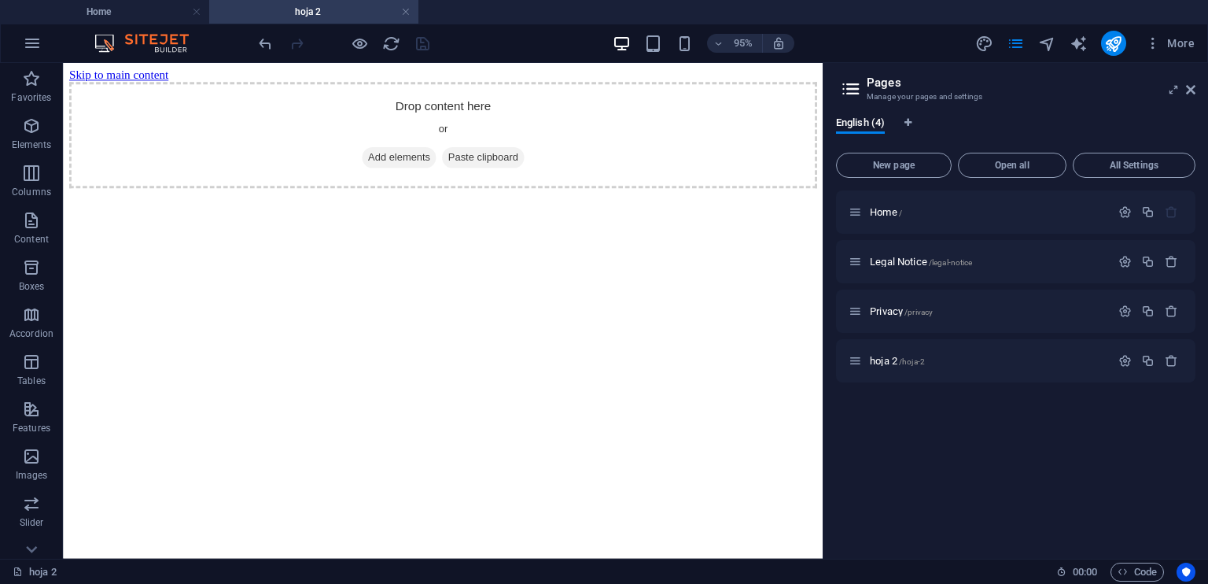
click at [323, 201] on html "Skip to main content Drop content here or Add elements Paste clipboard" at bounding box center [463, 132] width 800 height 138
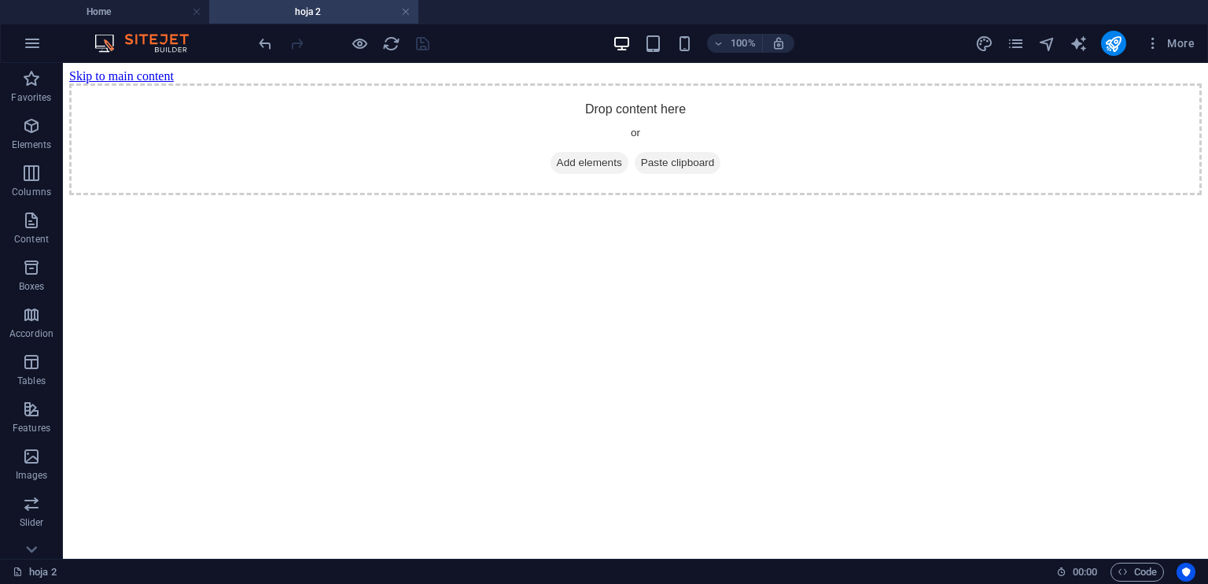
click at [608, 201] on html "Skip to main content Drop content here or Add elements Paste clipboard" at bounding box center [635, 132] width 1145 height 138
click at [673, 174] on span "Paste clipboard" at bounding box center [678, 163] width 87 height 22
click at [441, 201] on html "Skip to main content Drop content here or Add elements Paste clipboard" at bounding box center [635, 132] width 1145 height 138
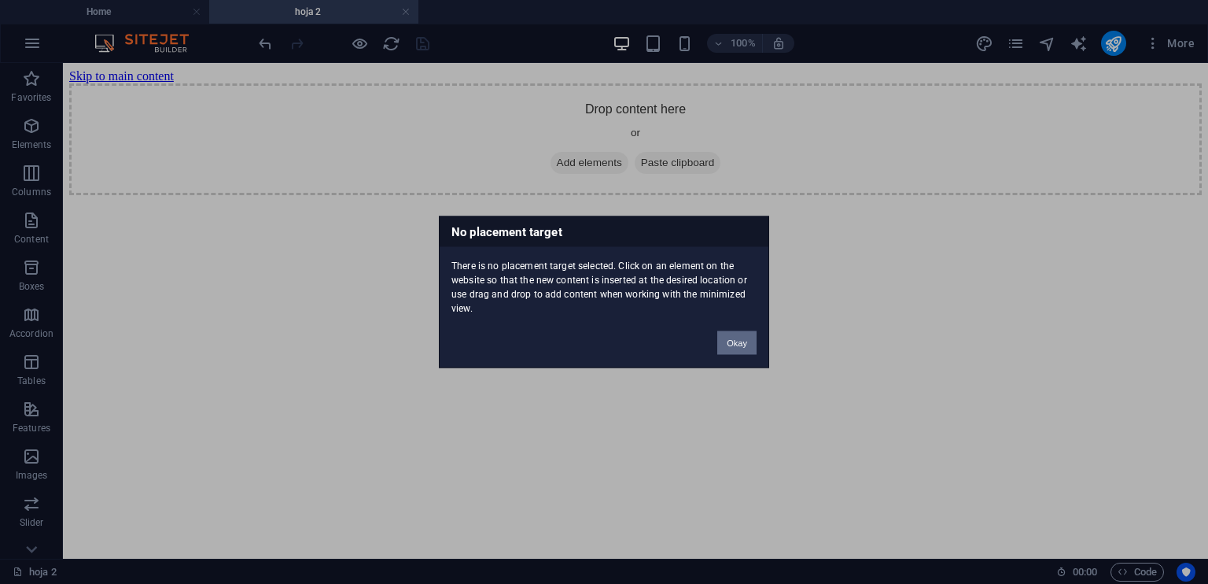
click at [734, 345] on button "Okay" at bounding box center [736, 343] width 39 height 24
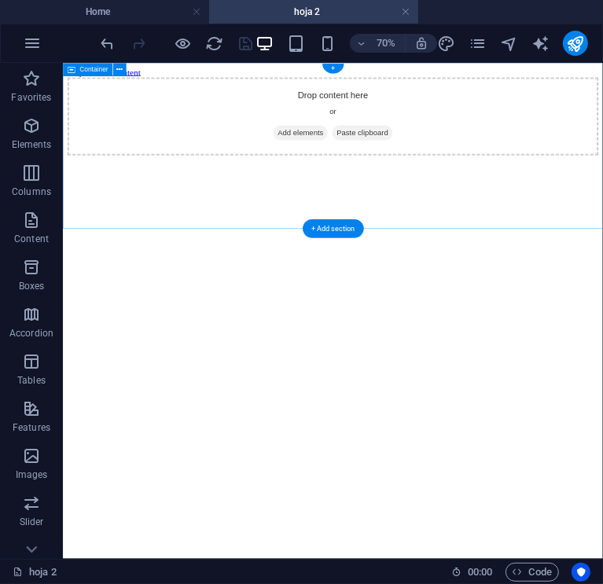
click at [507, 174] on span "Paste clipboard" at bounding box center [491, 163] width 87 height 22
click at [329, 230] on div "+ Add section" at bounding box center [333, 228] width 61 height 19
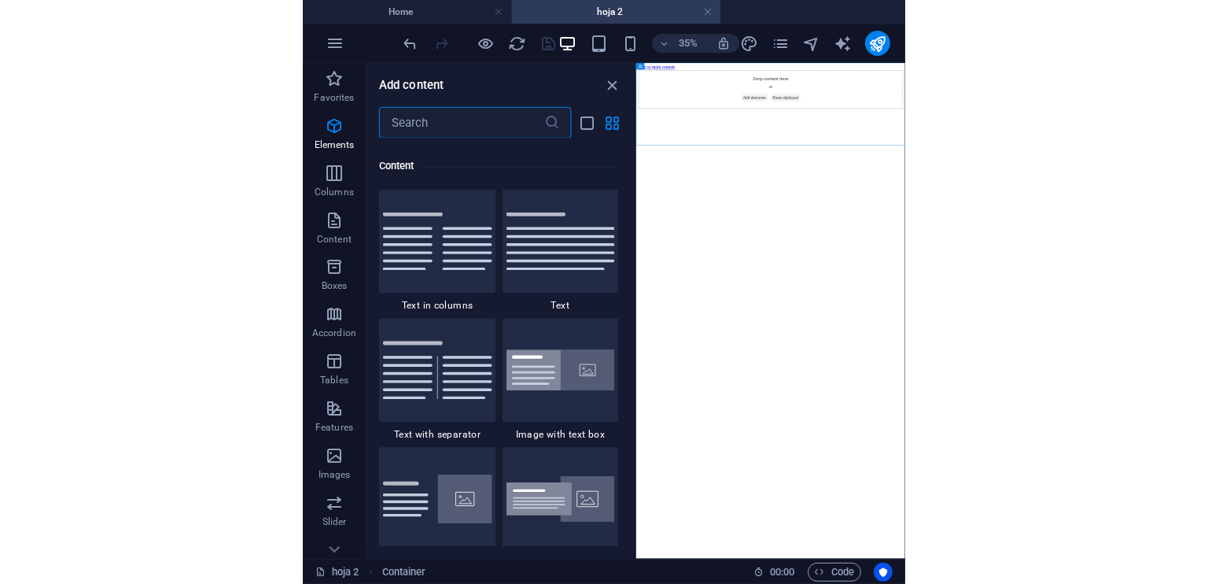
scroll to position [2752, 0]
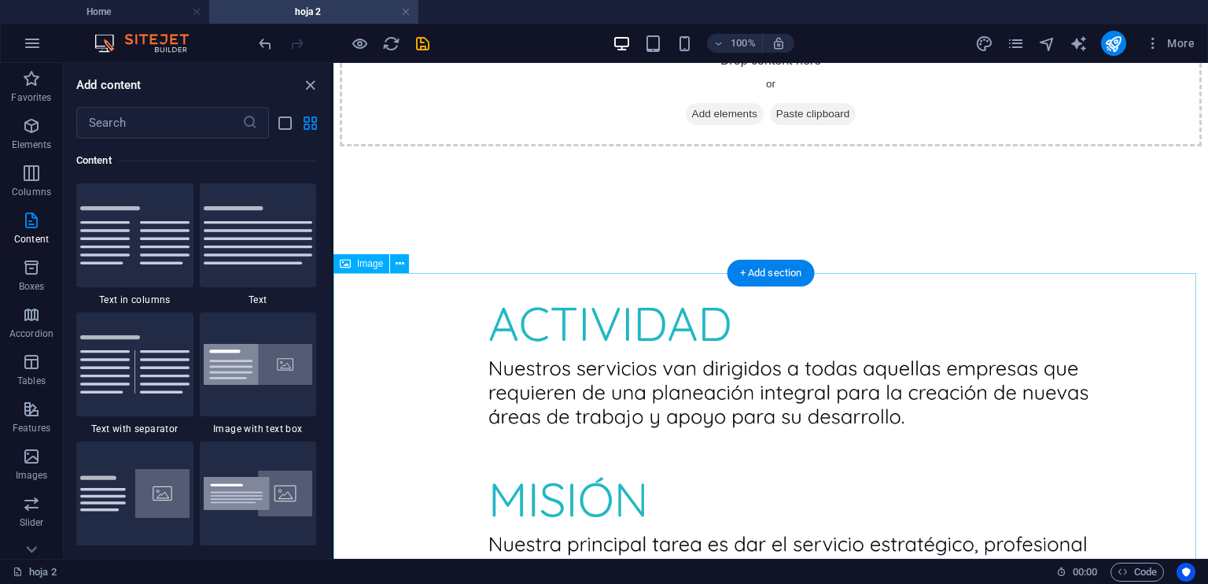
scroll to position [0, 0]
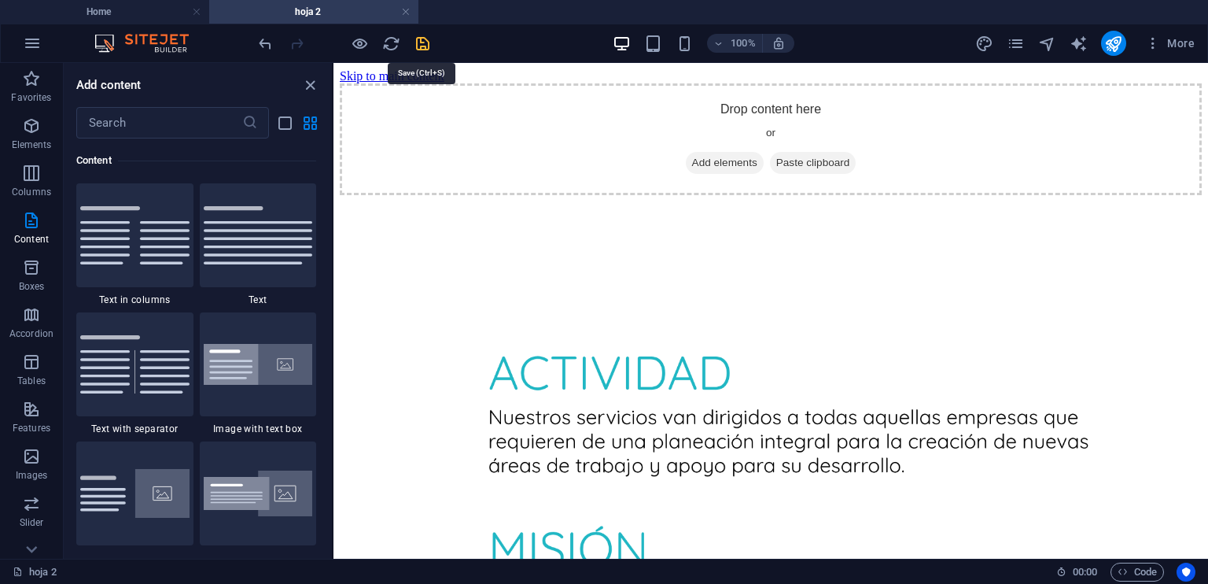
click at [415, 37] on icon "save" at bounding box center [423, 44] width 18 height 18
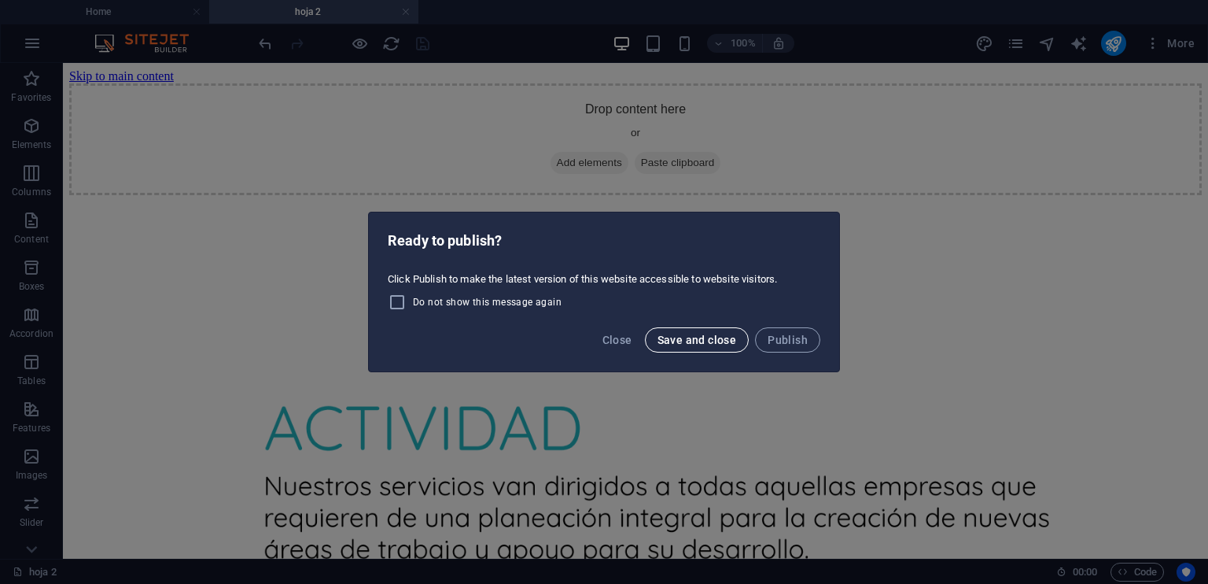
click at [708, 341] on span "Save and close" at bounding box center [697, 339] width 79 height 13
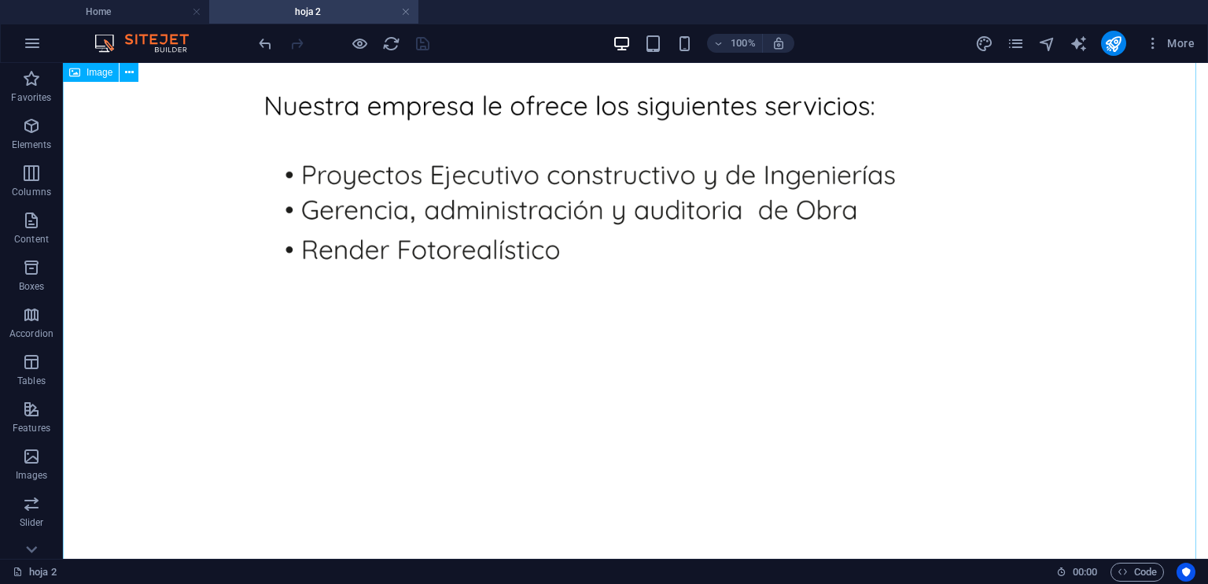
scroll to position [1217, 0]
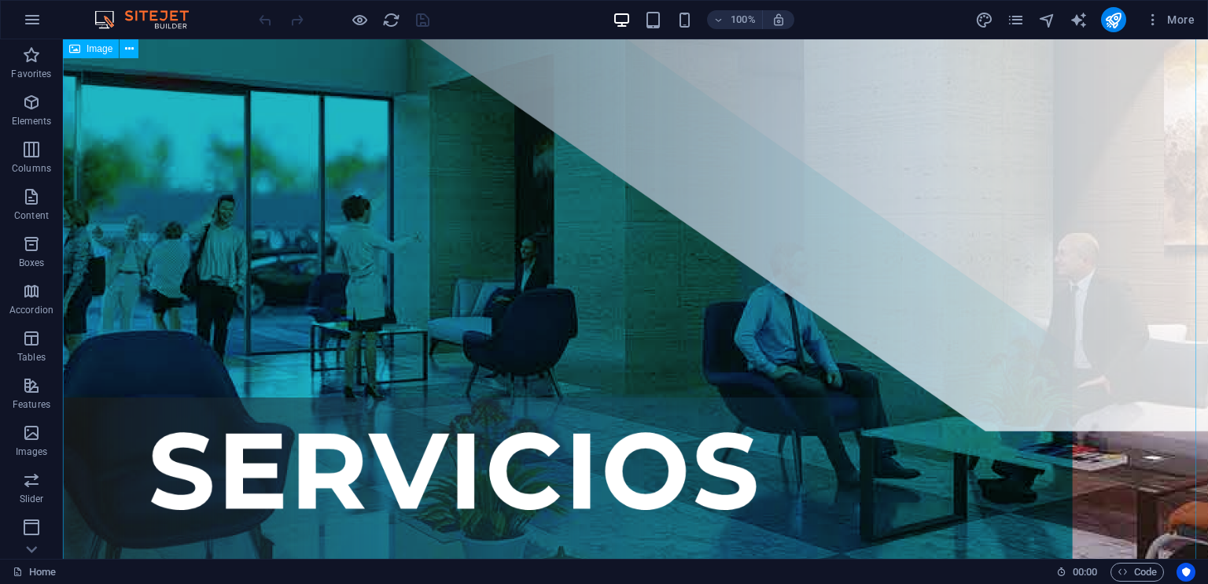
scroll to position [956, 0]
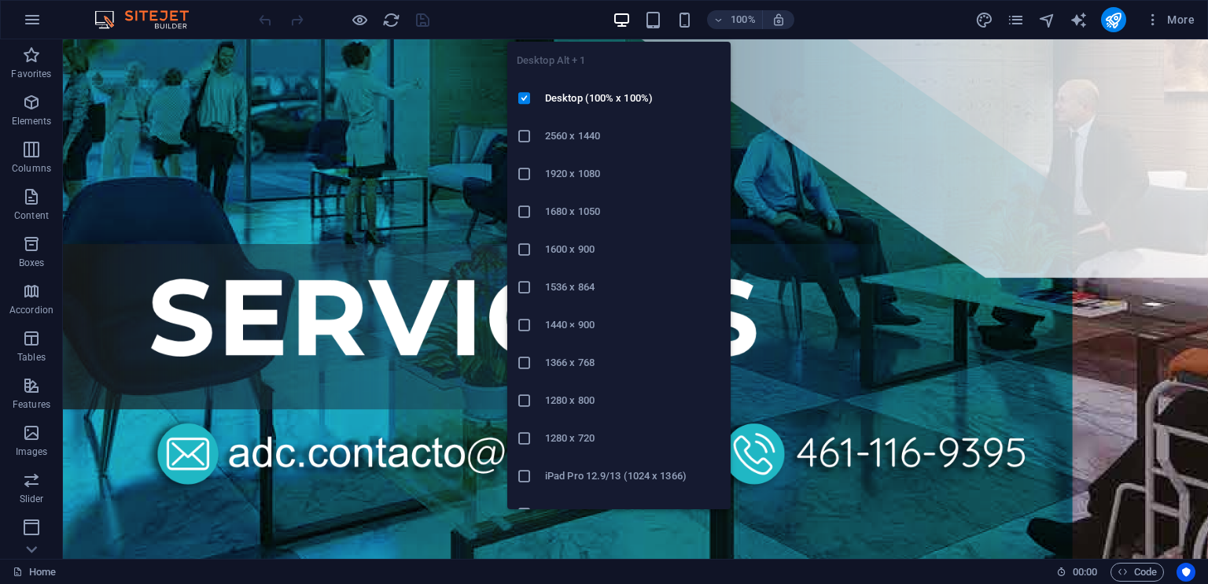
click at [620, 16] on icon "button" at bounding box center [622, 20] width 18 height 18
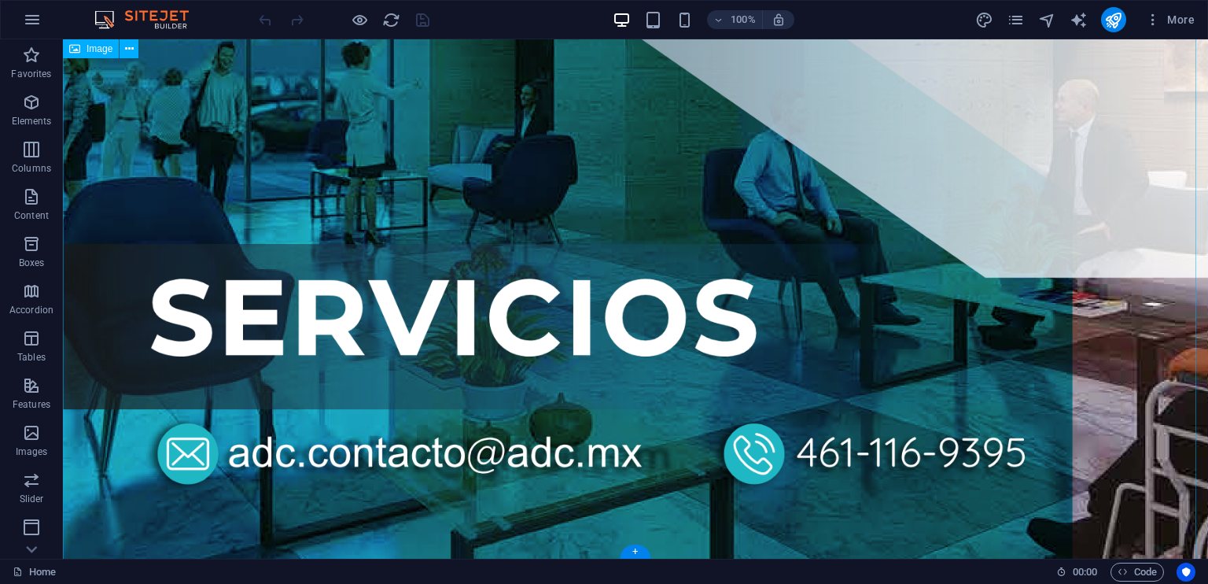
click at [1126, 570] on icon "button" at bounding box center [1123, 571] width 10 height 10
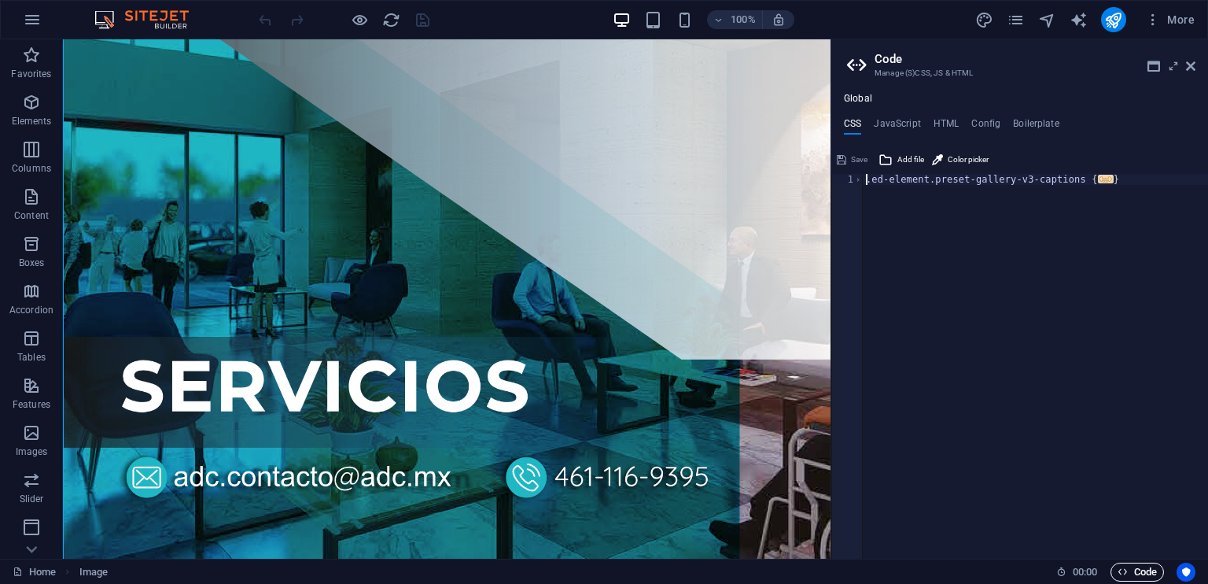
scroll to position [464, 0]
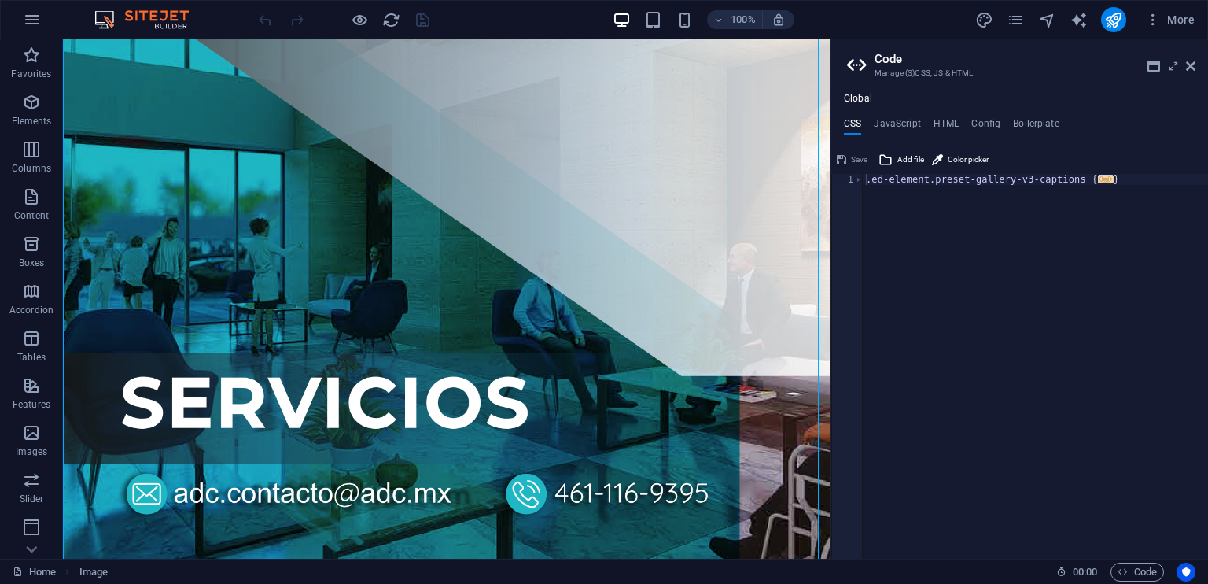
type textarea "}"
click at [1113, 183] on div ".ed-element.preset-gallery-v3-captions { ... }" at bounding box center [1035, 377] width 345 height 407
click at [35, 103] on icon "button" at bounding box center [31, 102] width 19 height 19
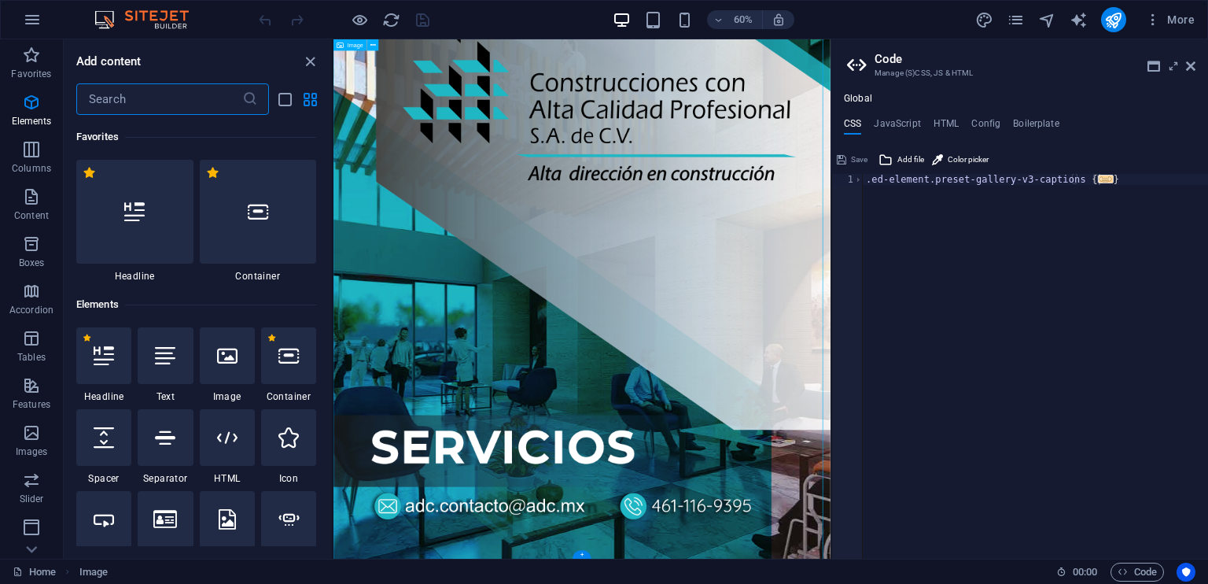
scroll to position [198, 0]
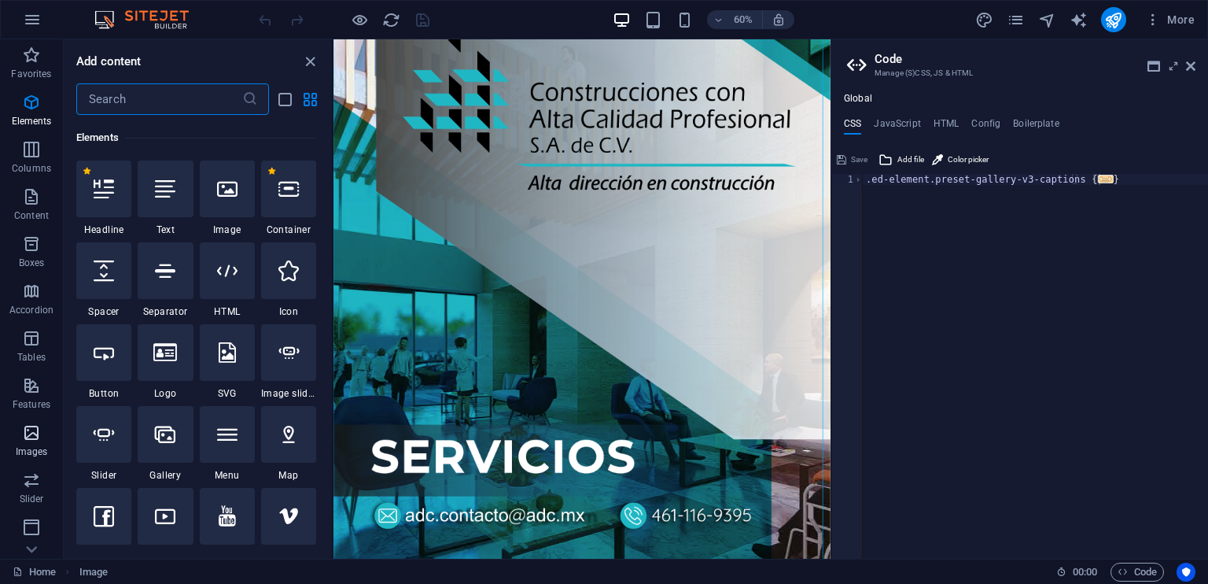
click at [34, 437] on icon "button" at bounding box center [31, 432] width 19 height 19
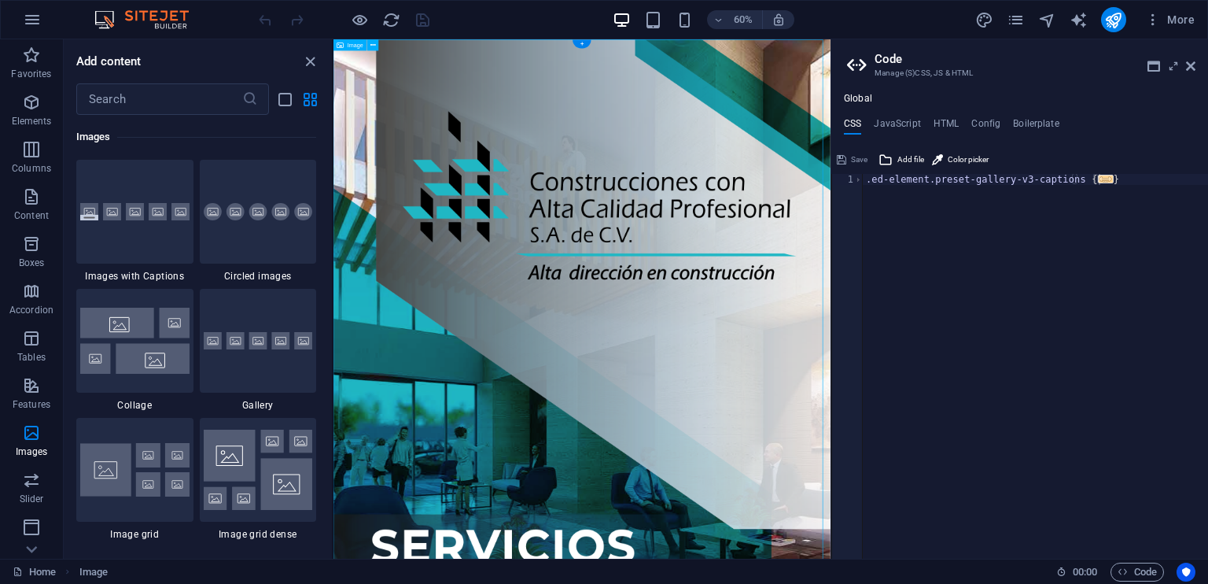
scroll to position [0, 0]
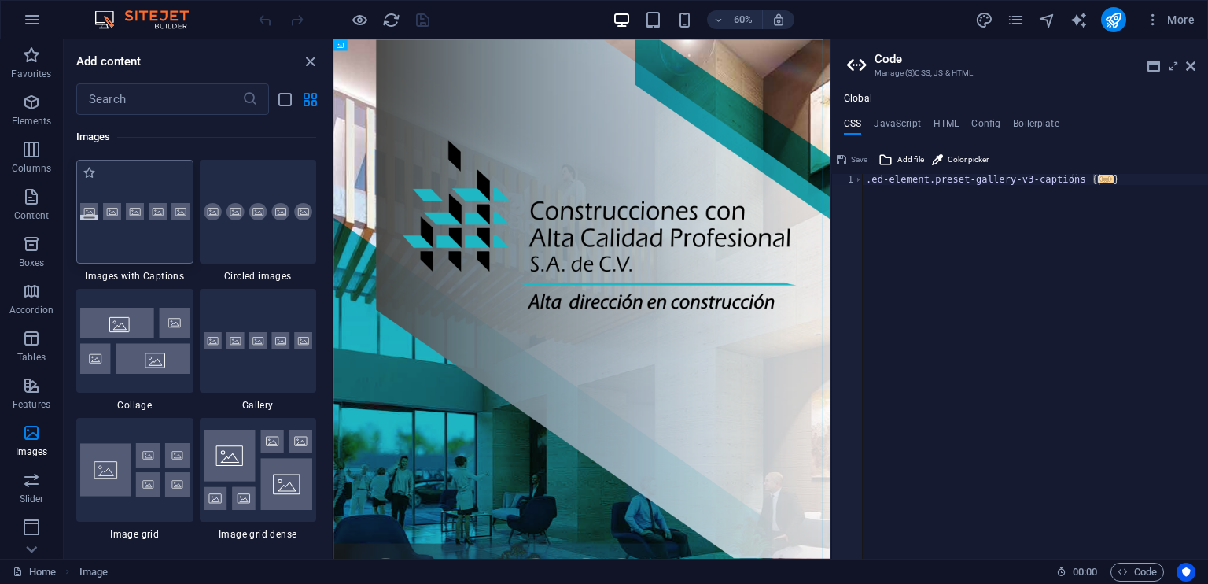
click at [120, 219] on img at bounding box center [134, 212] width 109 height 18
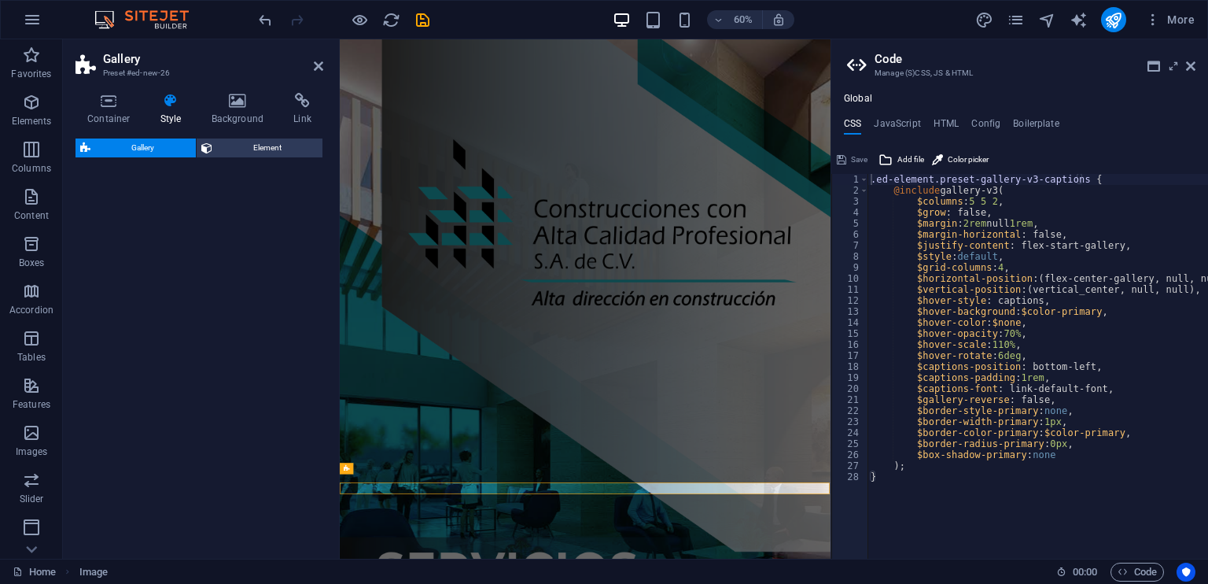
select select "rem"
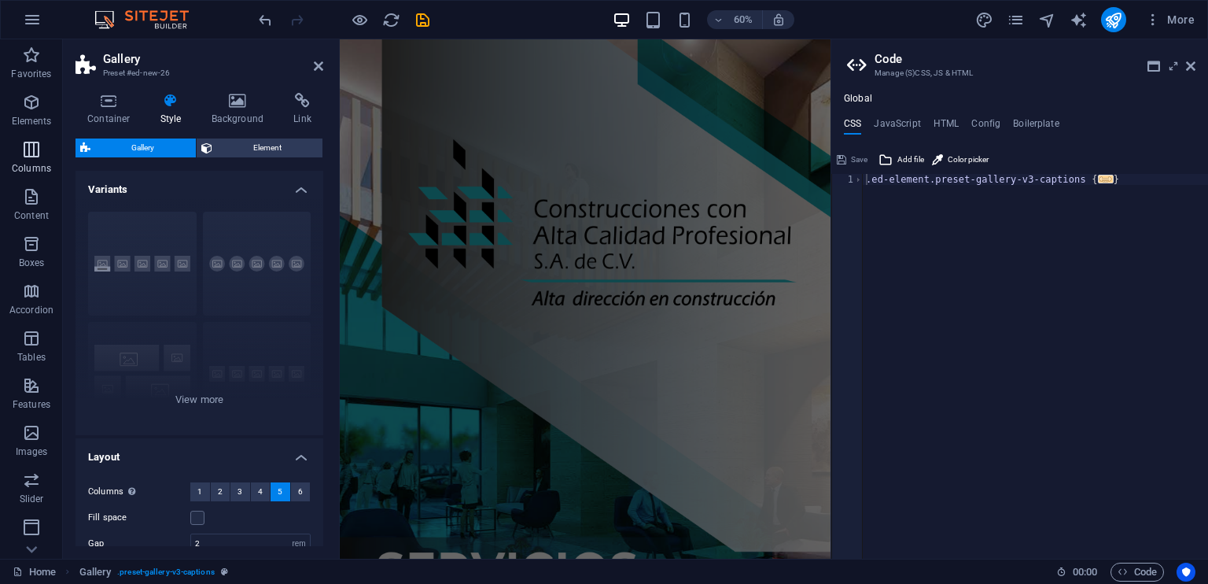
click at [28, 142] on icon "button" at bounding box center [31, 149] width 19 height 19
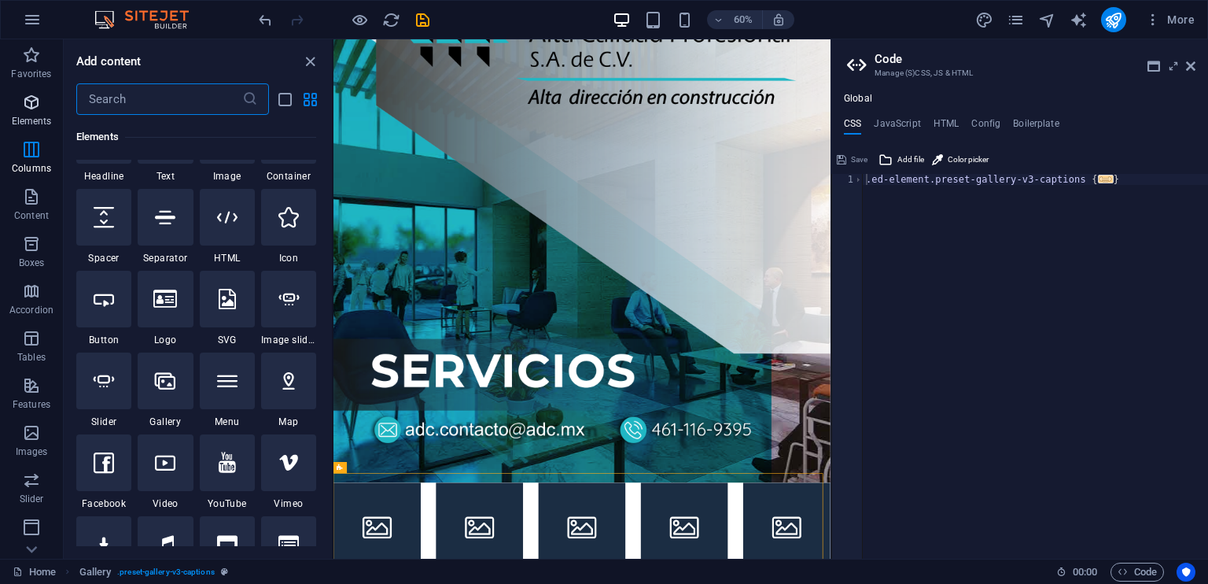
scroll to position [620, 0]
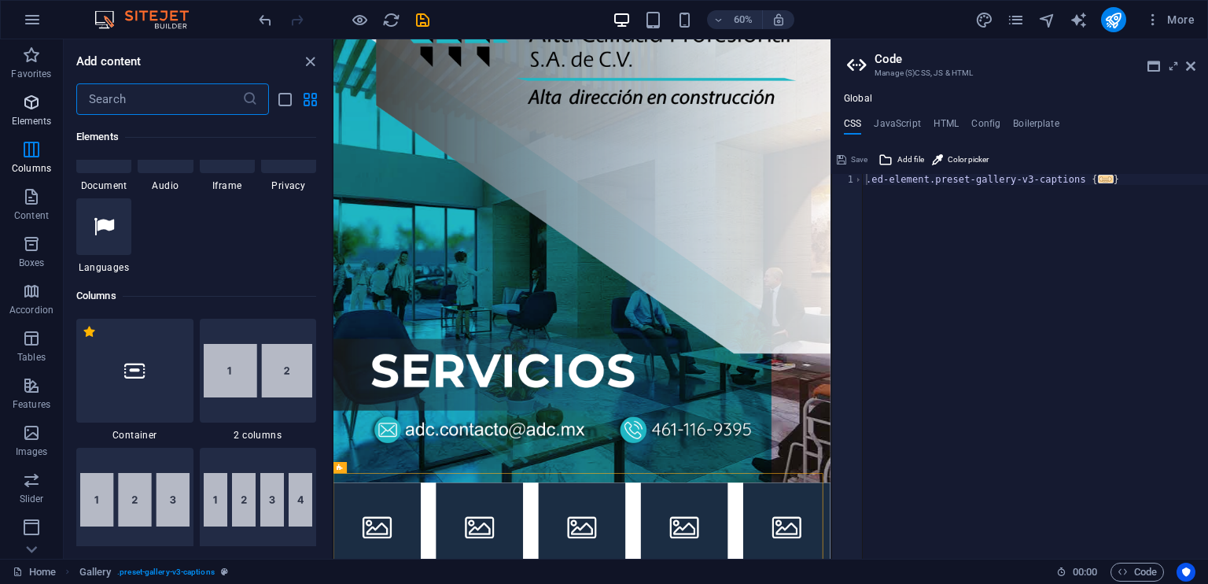
click at [29, 100] on icon "button" at bounding box center [31, 102] width 19 height 19
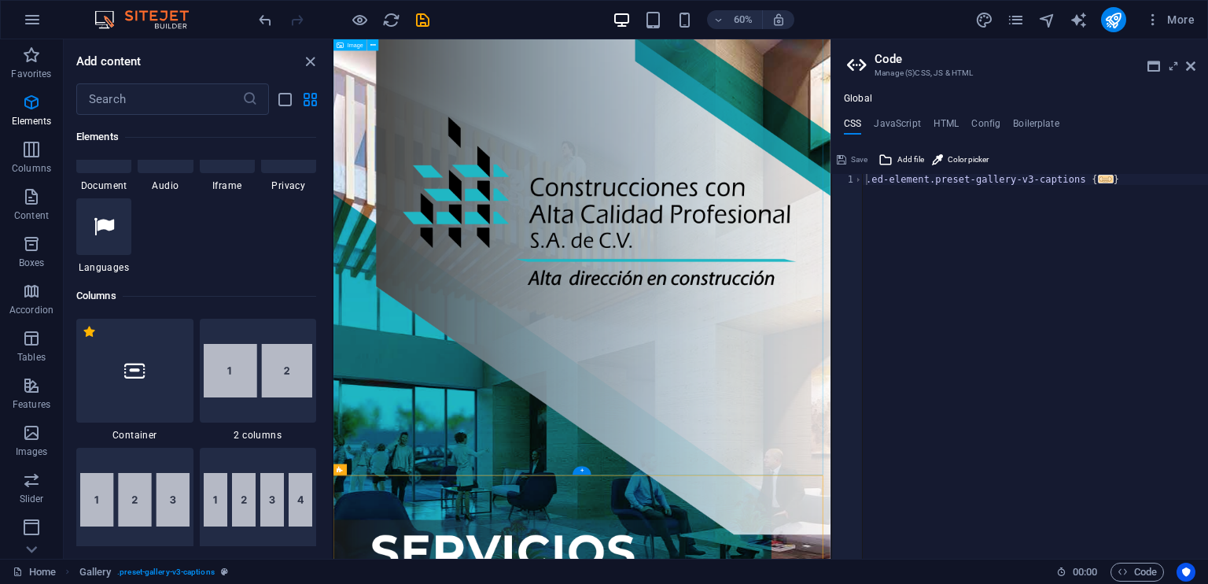
scroll to position [0, 0]
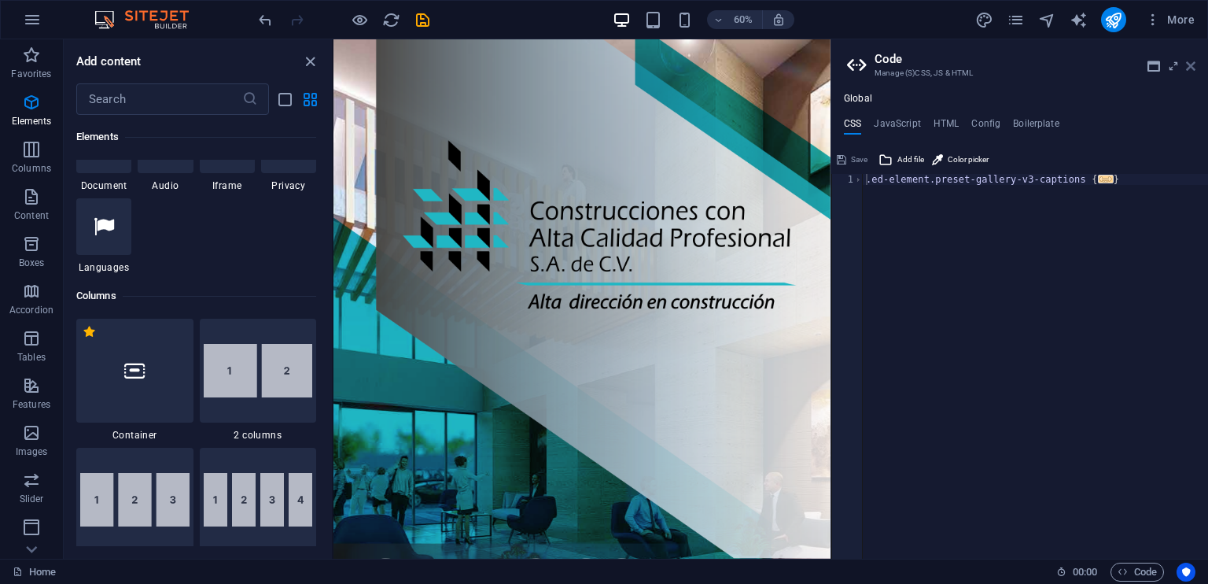
drag, startPoint x: 1192, startPoint y: 64, endPoint x: 859, endPoint y: 26, distance: 335.6
click at [1192, 64] on icon at bounding box center [1190, 66] width 9 height 13
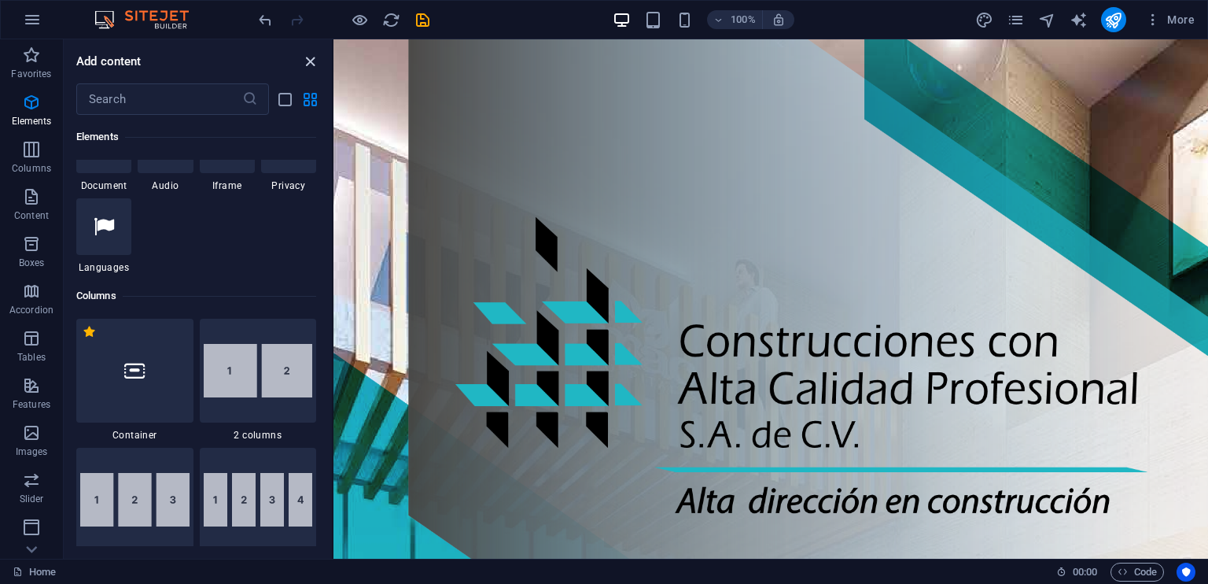
click at [310, 56] on icon "close panel" at bounding box center [310, 62] width 18 height 18
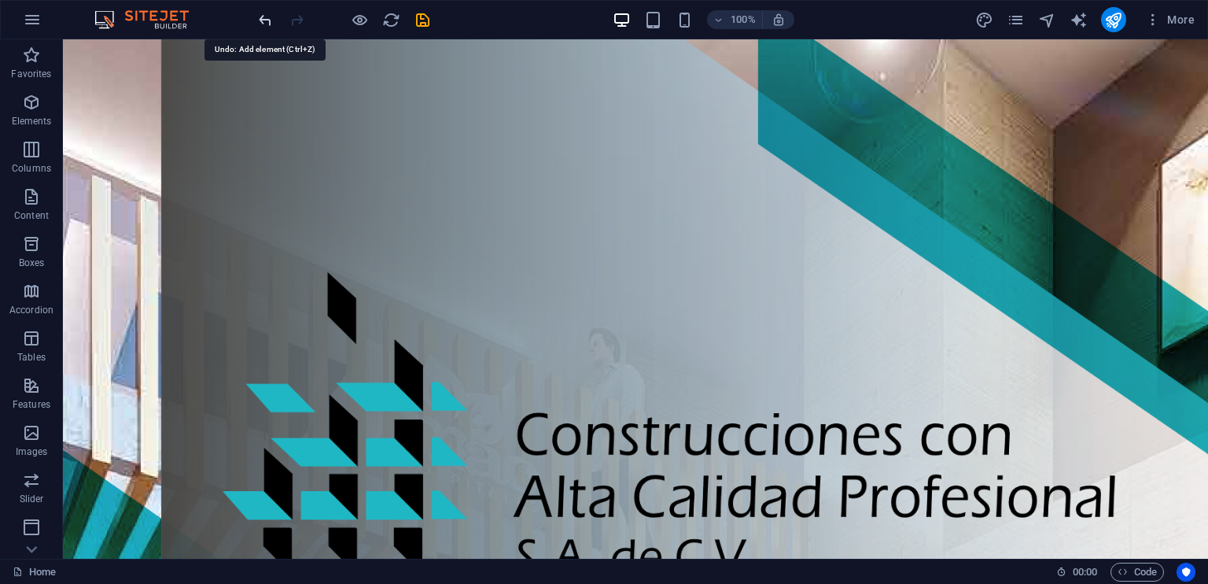
click at [264, 15] on icon "undo" at bounding box center [265, 20] width 18 height 18
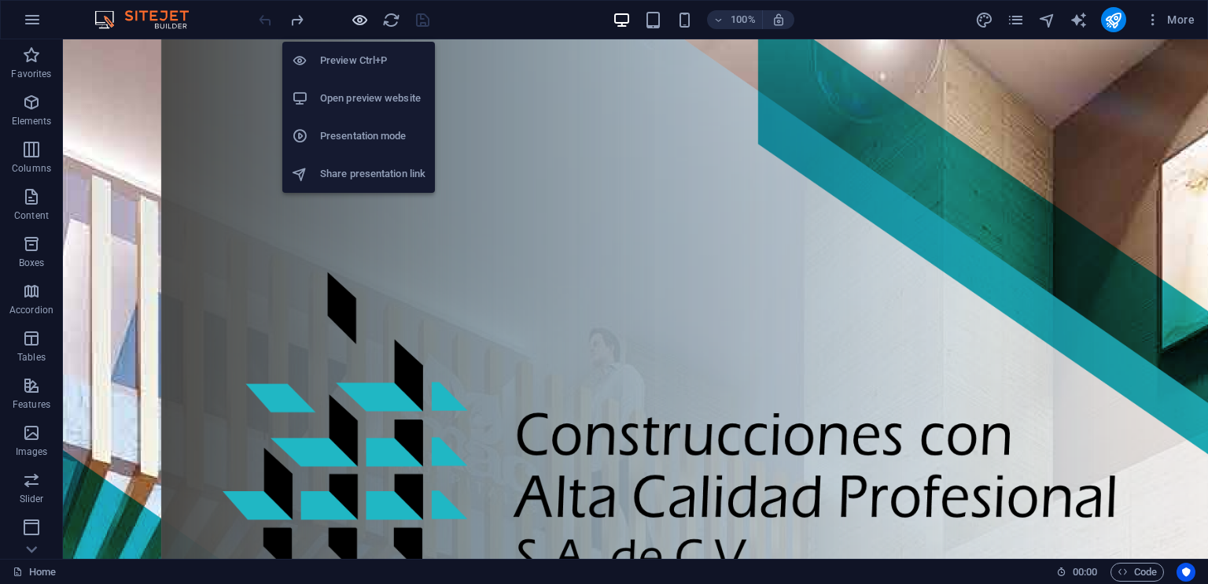
click at [359, 15] on icon "button" at bounding box center [360, 20] width 18 height 18
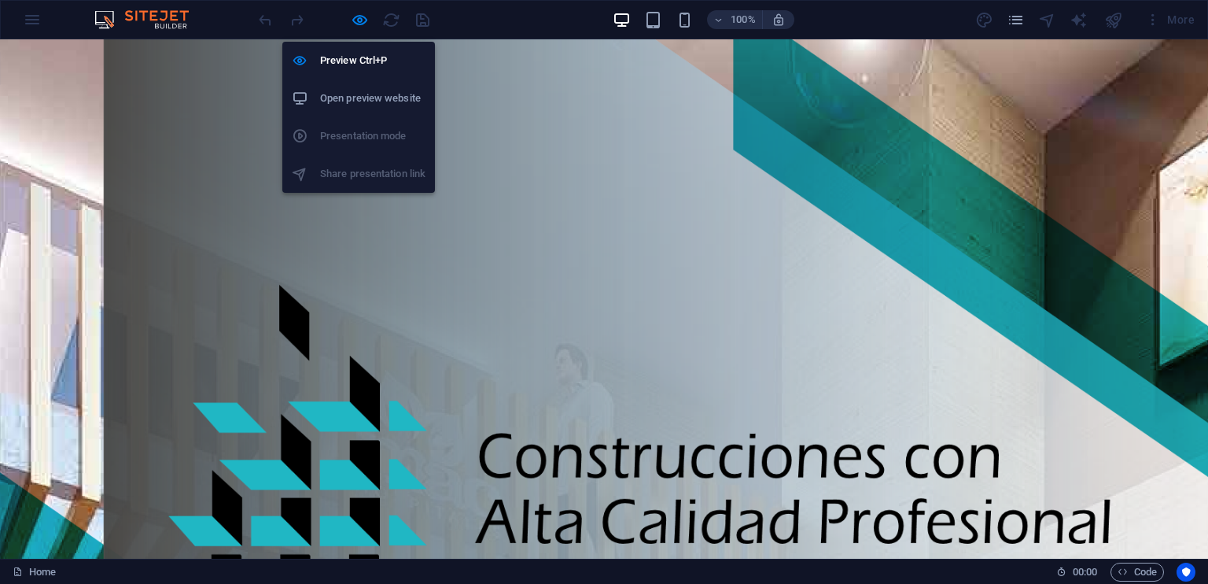
click at [343, 94] on h6 "Open preview website" at bounding box center [372, 98] width 105 height 19
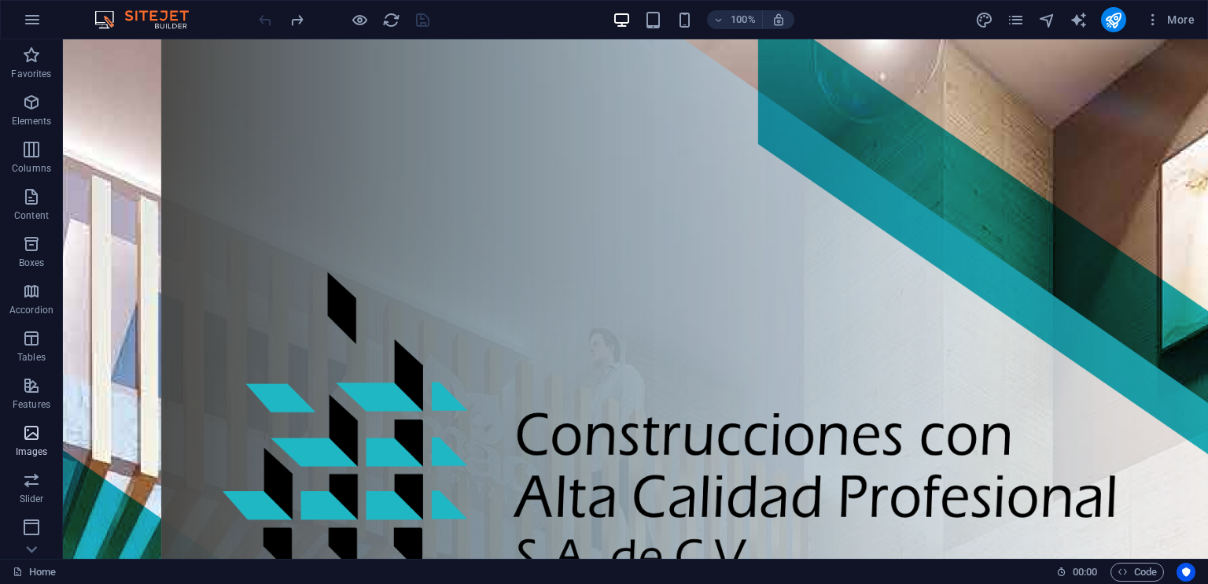
click at [28, 429] on icon "button" at bounding box center [31, 432] width 19 height 19
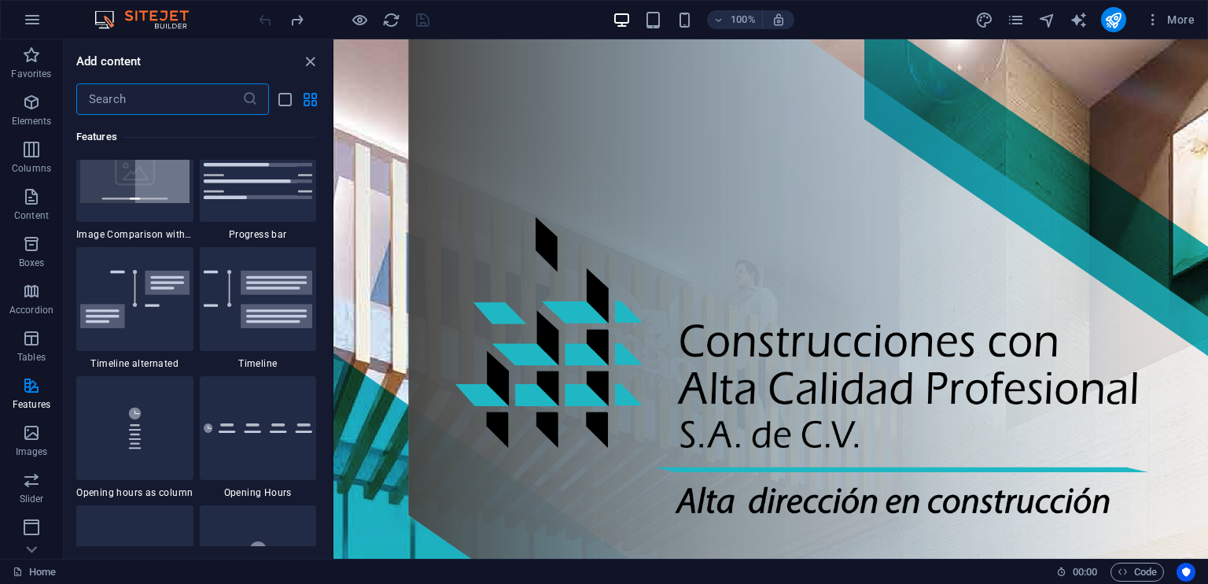
scroll to position [6323, 0]
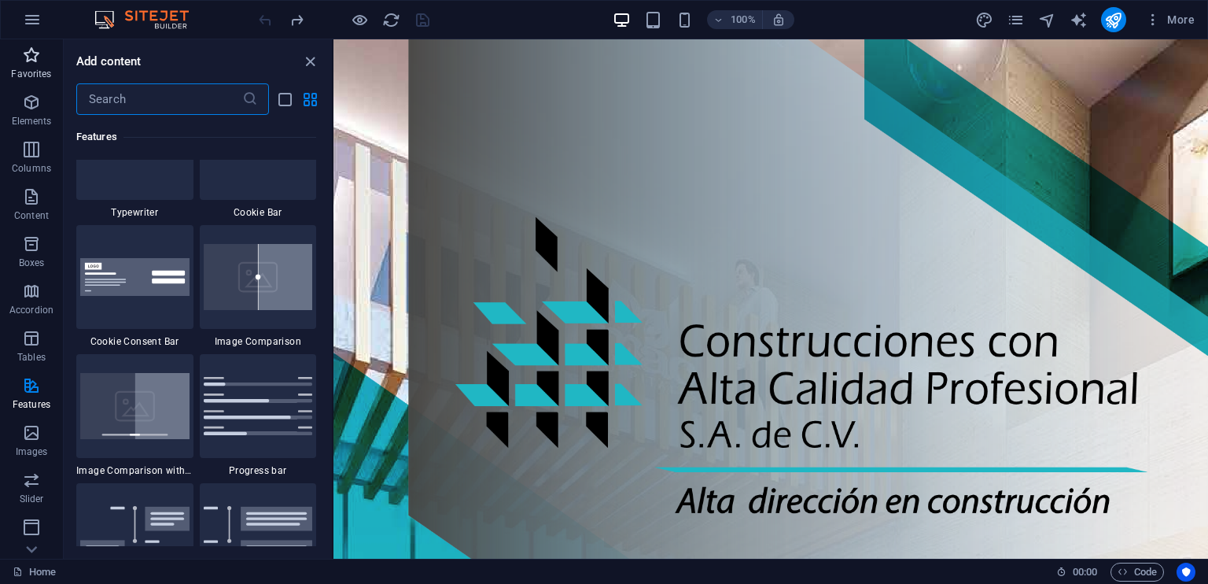
click at [31, 53] on icon "button" at bounding box center [31, 55] width 19 height 19
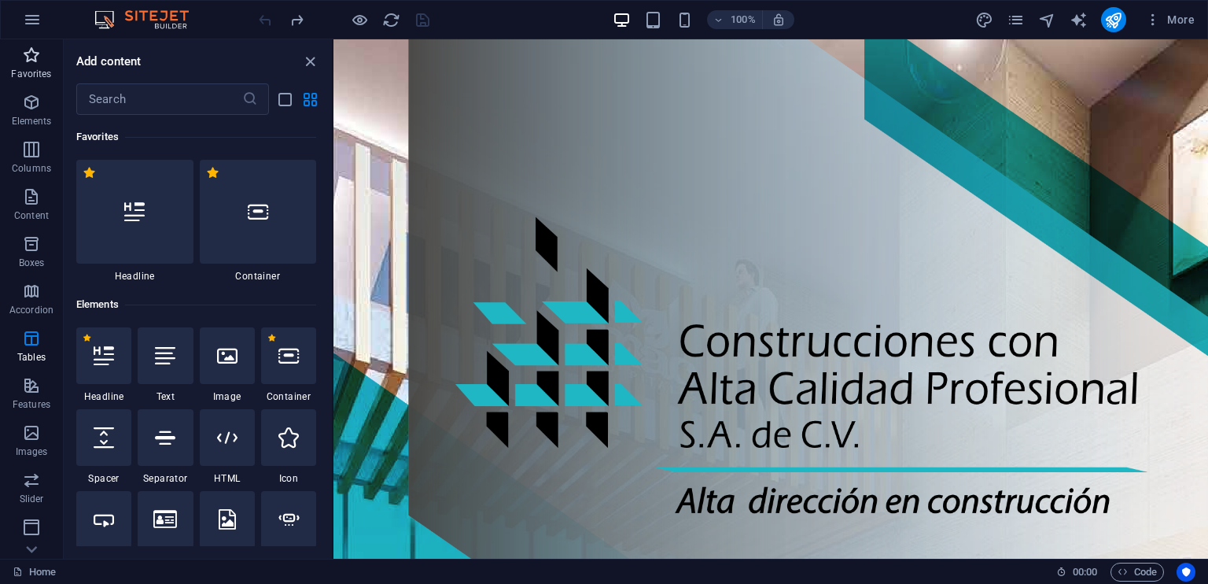
scroll to position [0, 0]
click at [35, 103] on icon "button" at bounding box center [31, 102] width 19 height 19
click at [28, 185] on button "Content" at bounding box center [31, 204] width 63 height 47
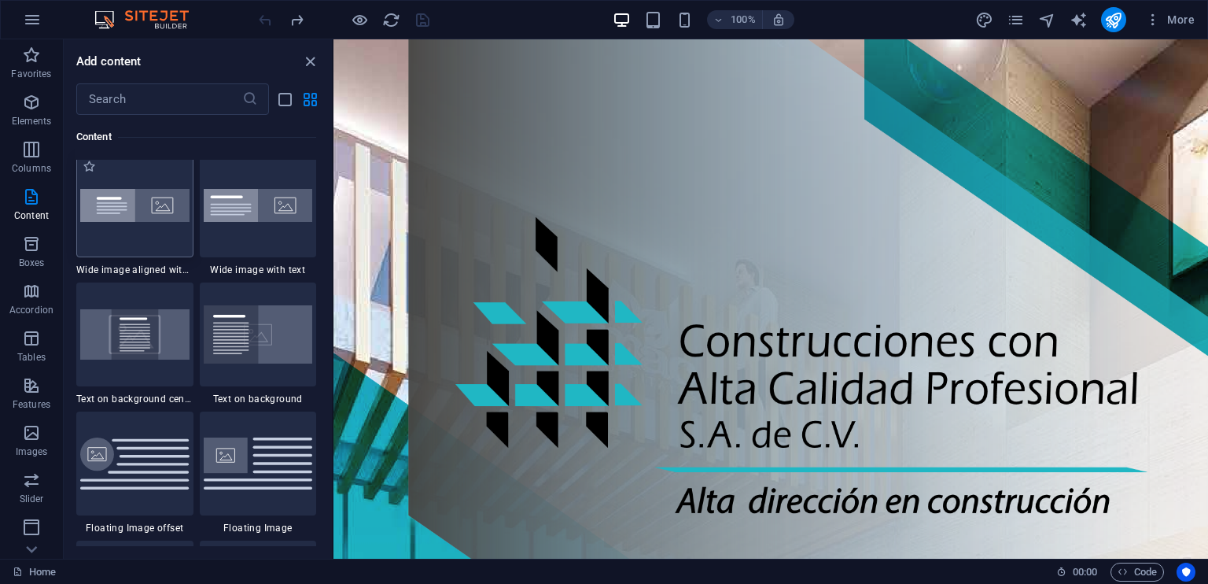
scroll to position [3381, 0]
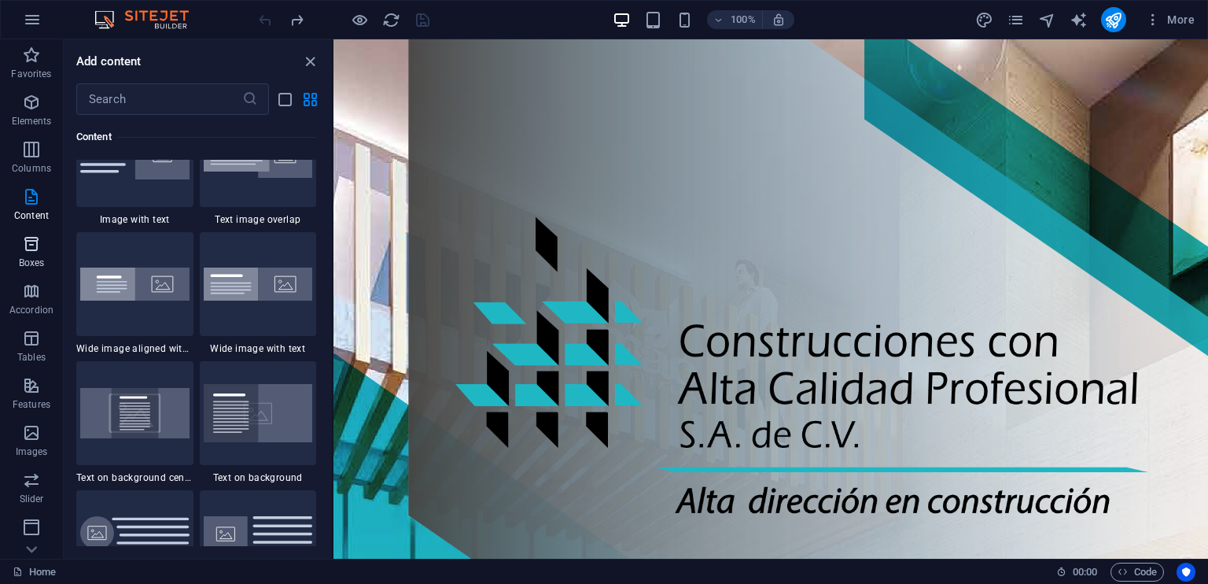
click at [25, 235] on icon "button" at bounding box center [31, 243] width 19 height 19
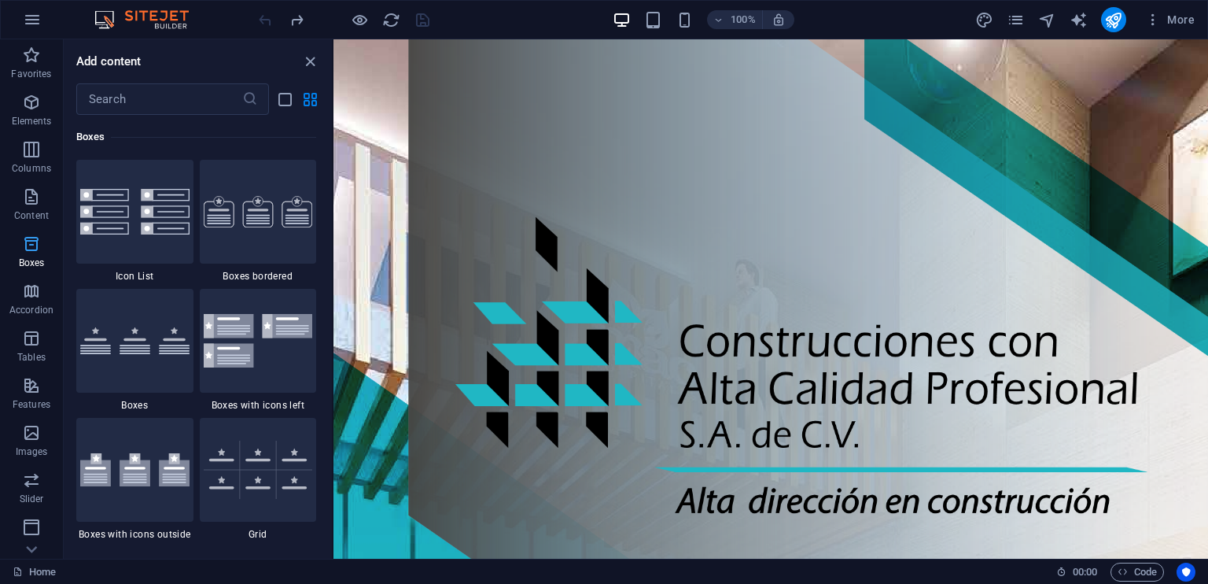
scroll to position [4338, 0]
click at [28, 289] on icon "button" at bounding box center [31, 291] width 19 height 19
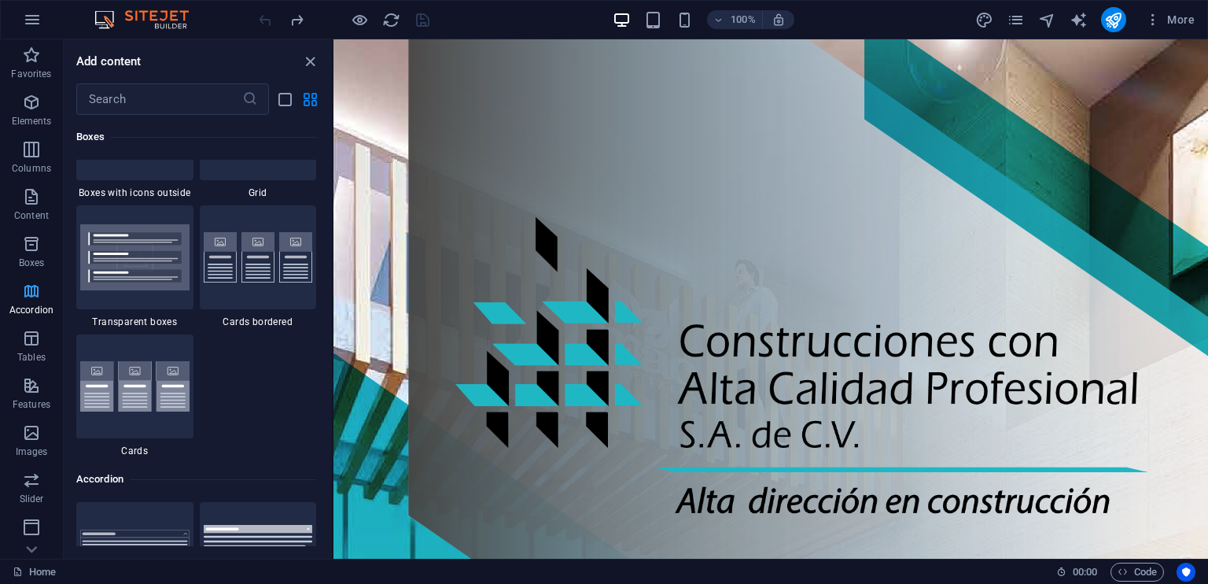
scroll to position [5021, 0]
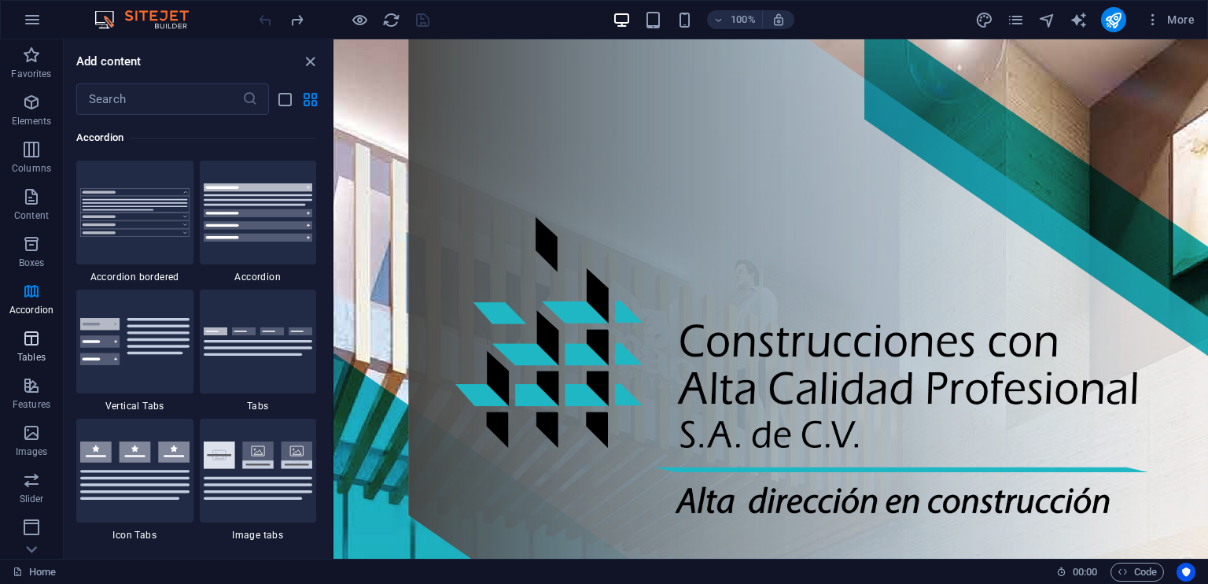
click at [28, 337] on icon "button" at bounding box center [31, 338] width 19 height 19
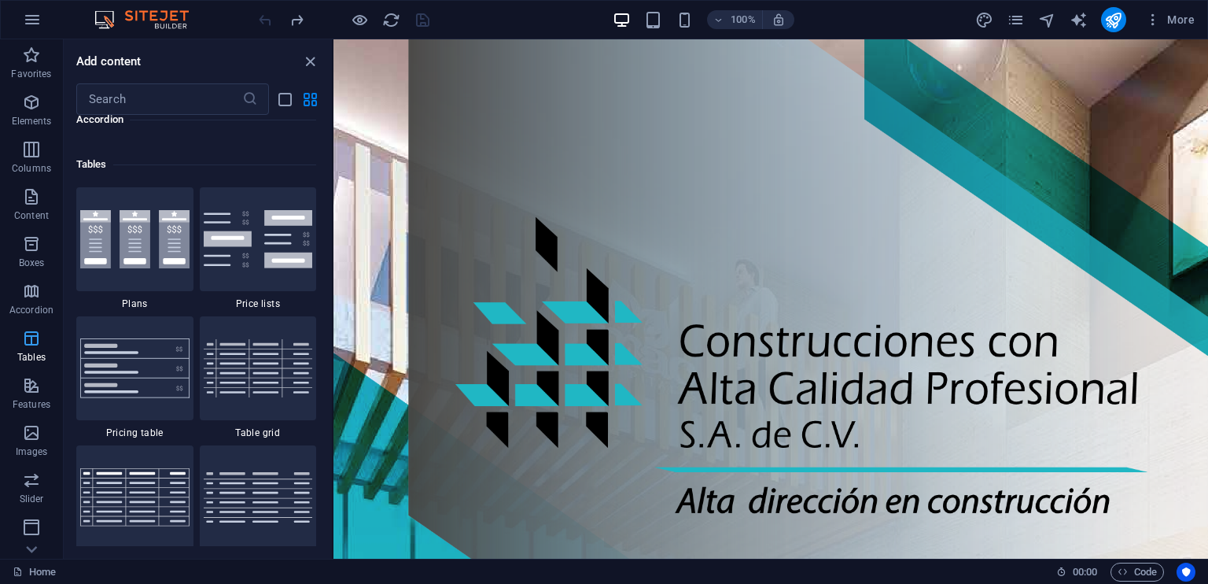
scroll to position [5446, 0]
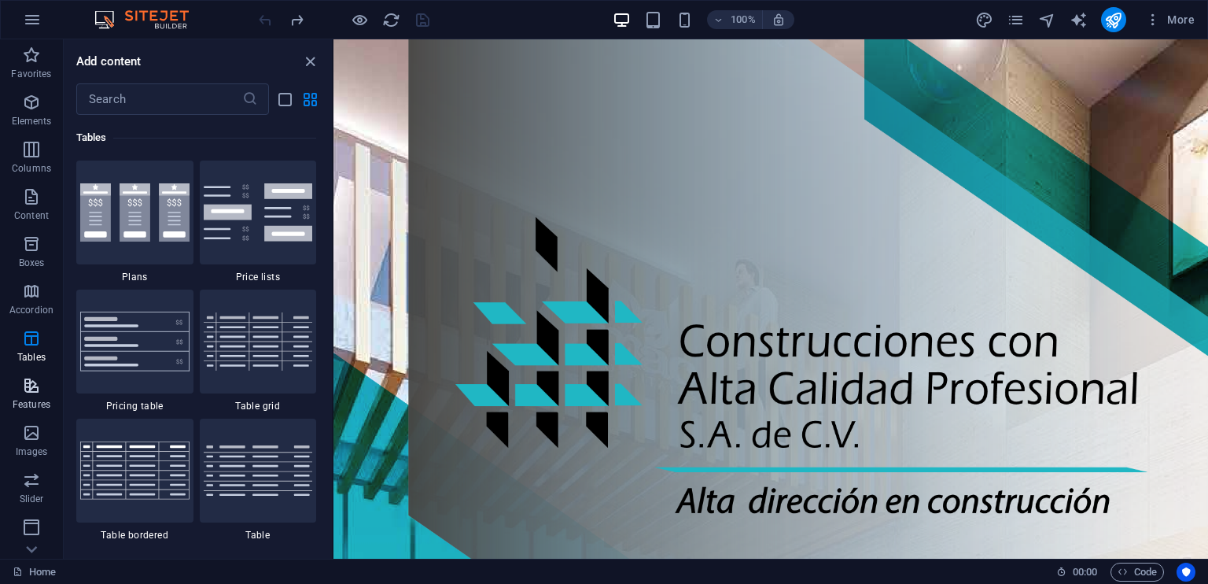
click at [31, 382] on icon "button" at bounding box center [31, 385] width 19 height 19
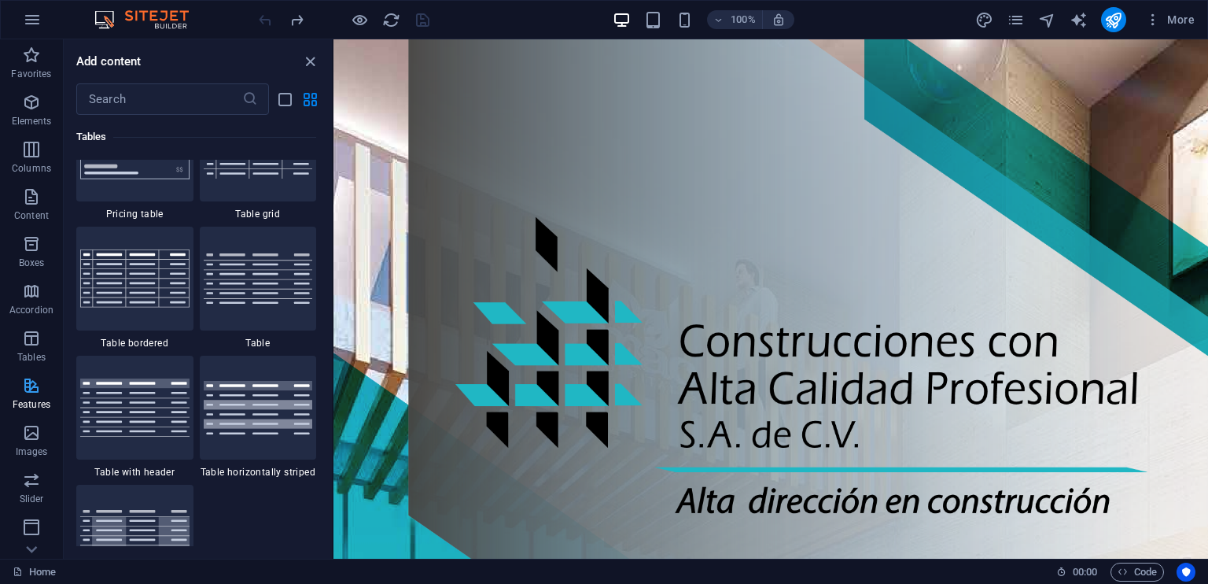
scroll to position [6130, 0]
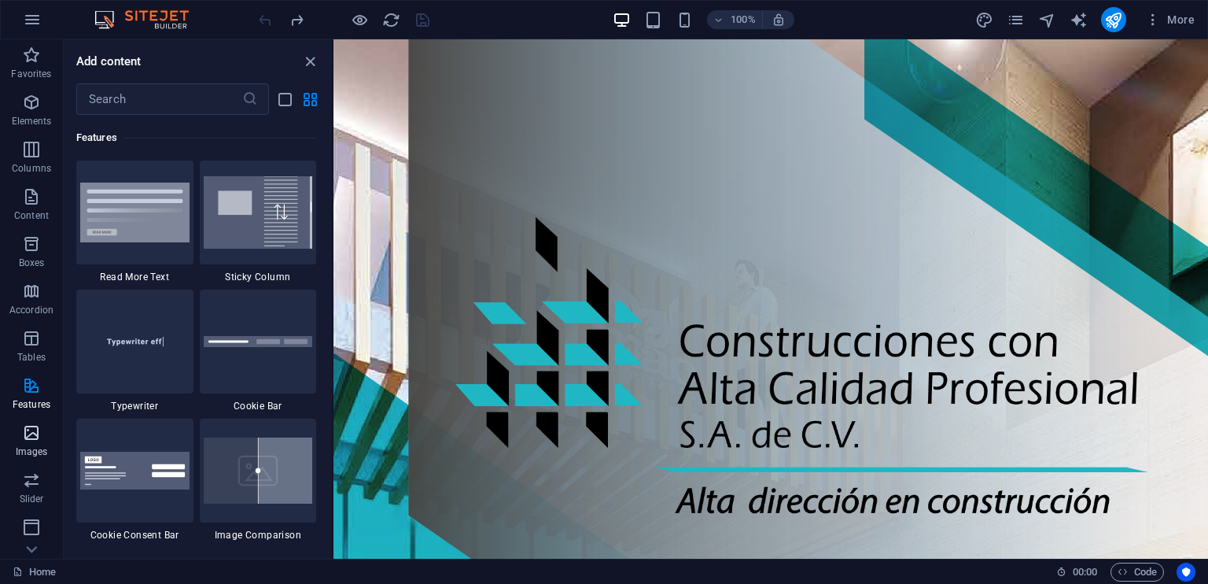
click at [28, 430] on icon "button" at bounding box center [31, 432] width 19 height 19
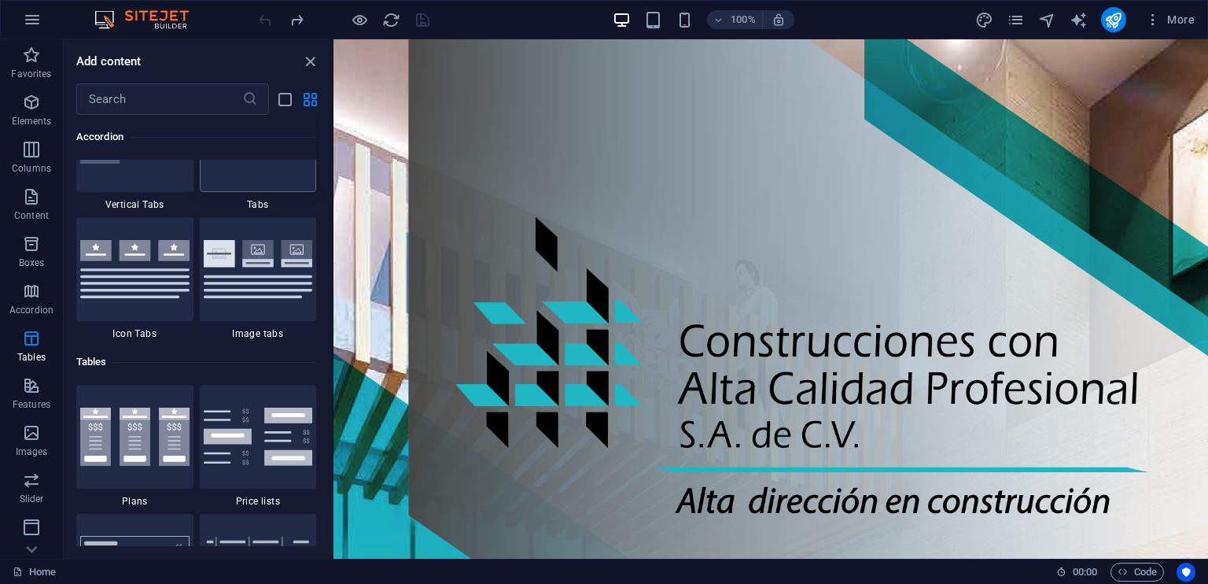
scroll to position [5144, 0]
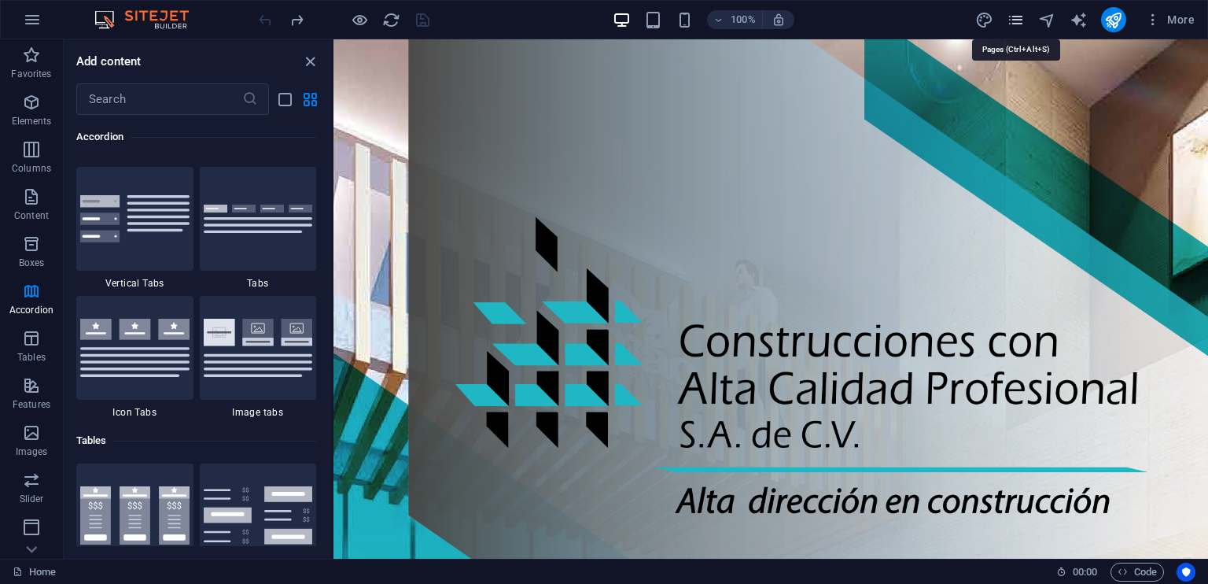
click at [1015, 17] on icon "pages" at bounding box center [1016, 20] width 18 height 18
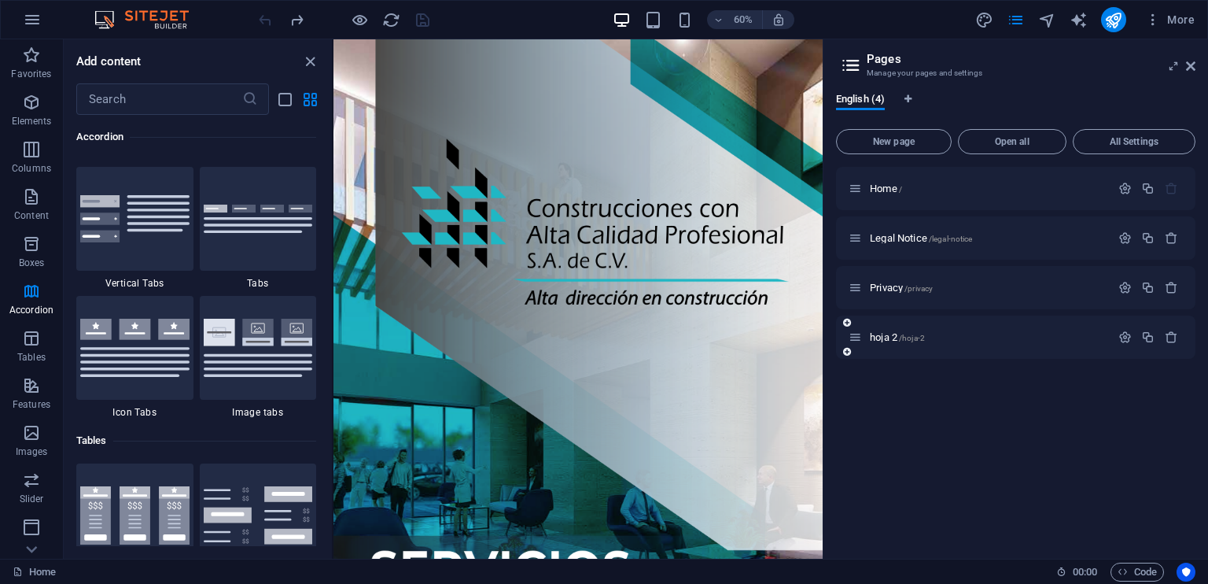
click at [919, 330] on div "hoja 2 /hoja-2" at bounding box center [980, 337] width 262 height 18
click at [882, 337] on span "hoja 2 /hoja-2" at bounding box center [897, 337] width 55 height 12
click at [882, 337] on div "hoja 2 /hoja-2" at bounding box center [1015, 336] width 359 height 43
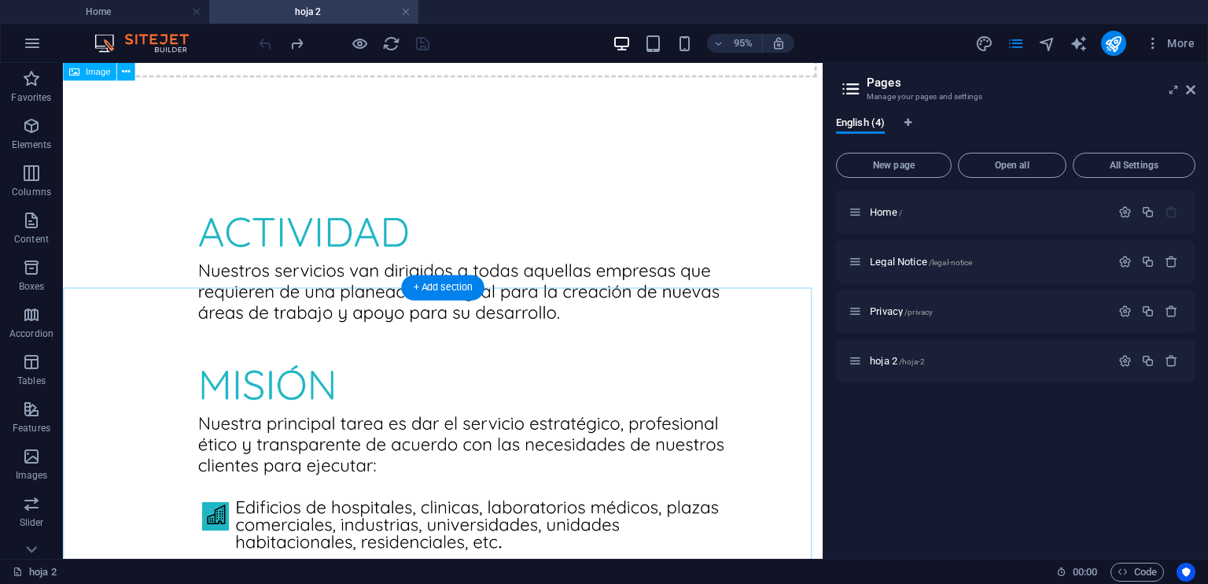
scroll to position [0, 0]
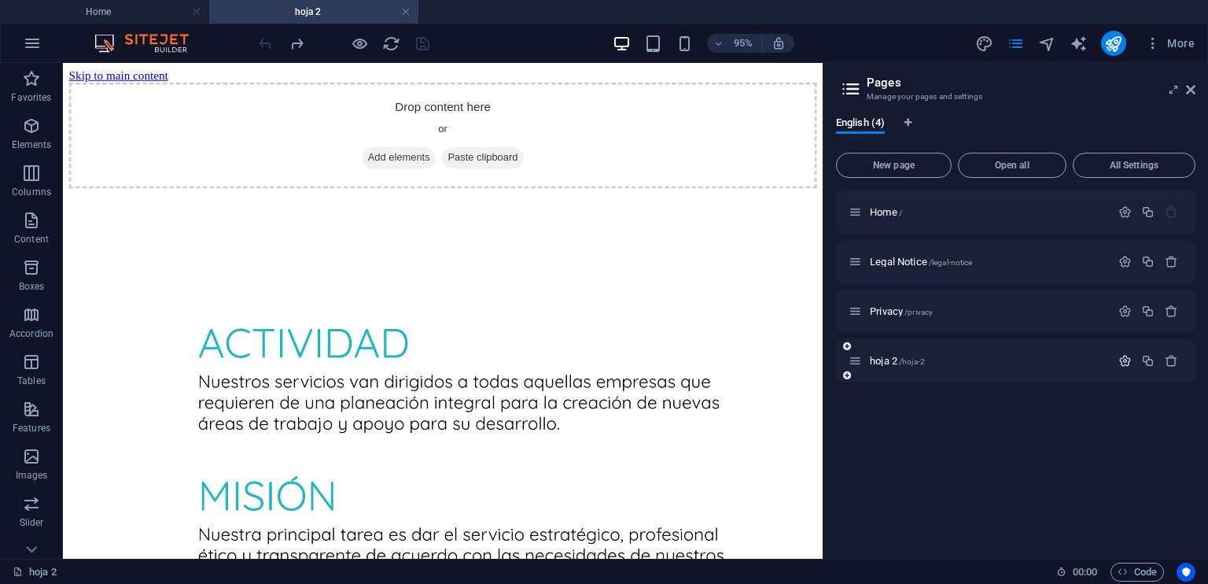
click at [1120, 361] on icon "button" at bounding box center [1124, 360] width 13 height 13
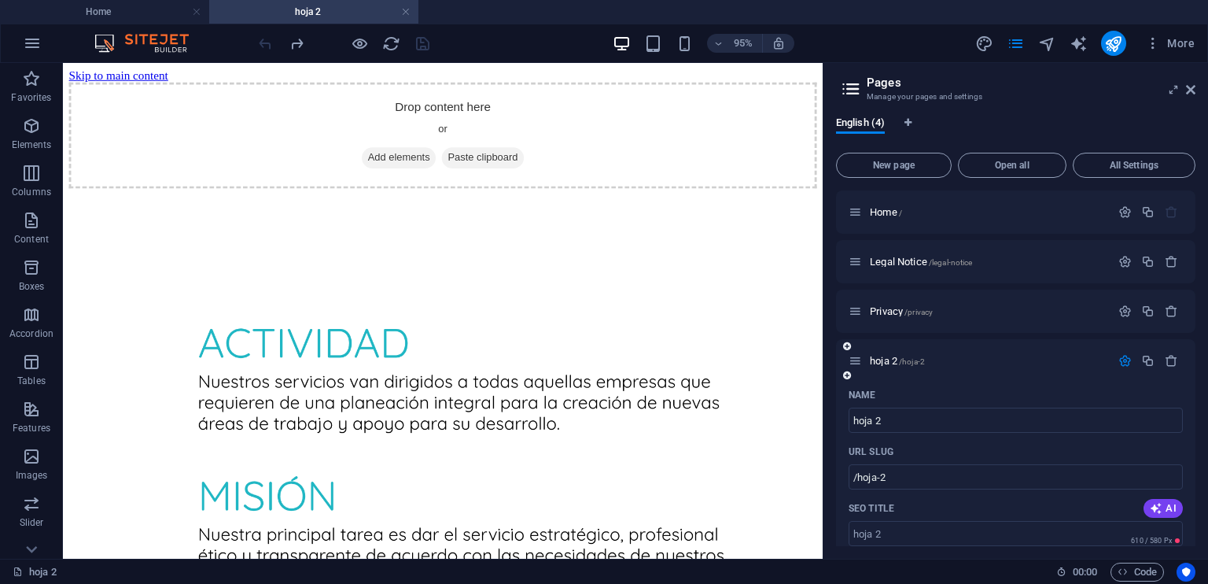
click at [1126, 368] on div at bounding box center [1148, 360] width 69 height 17
click at [1114, 363] on button "button" at bounding box center [1125, 360] width 23 height 13
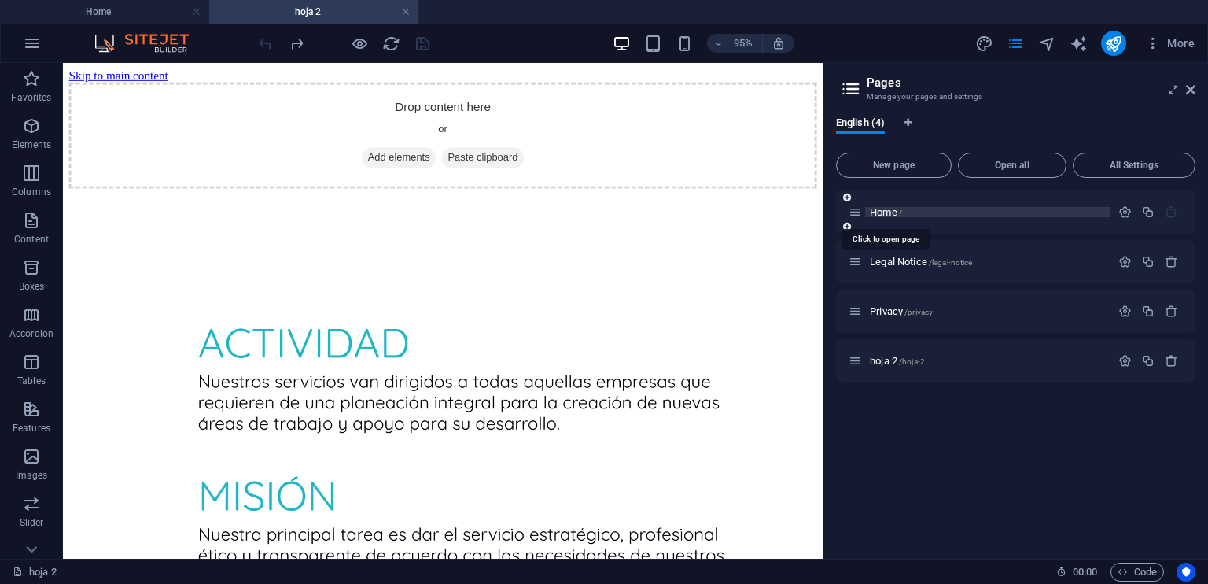
click at [882, 208] on span "Home /" at bounding box center [886, 212] width 32 height 12
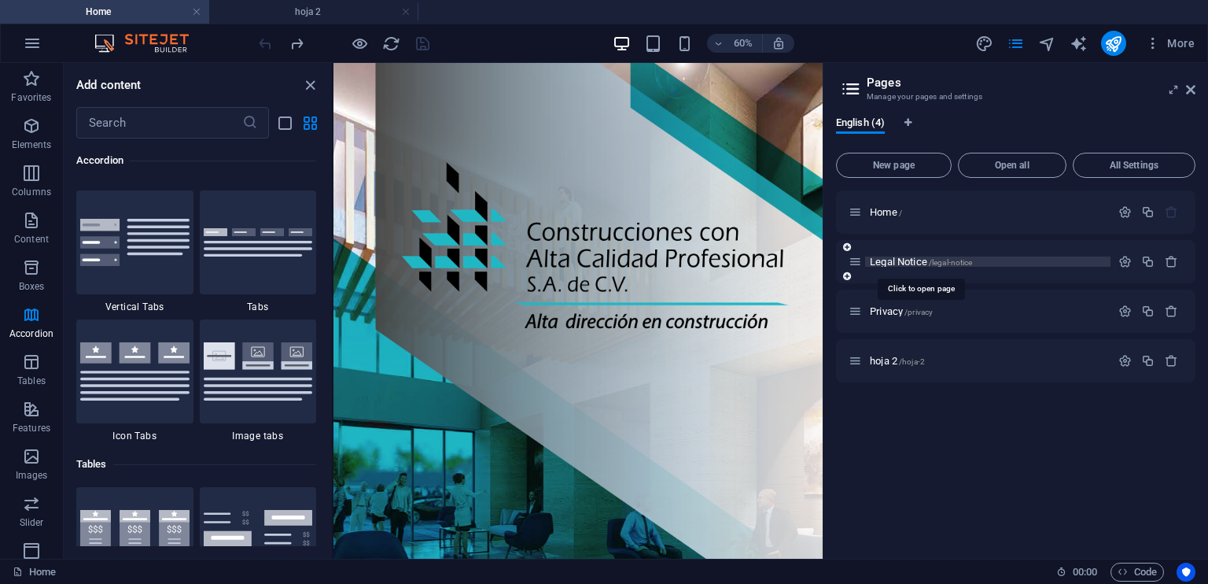
click at [880, 260] on span "Legal Notice /legal-notice" at bounding box center [921, 262] width 102 height 12
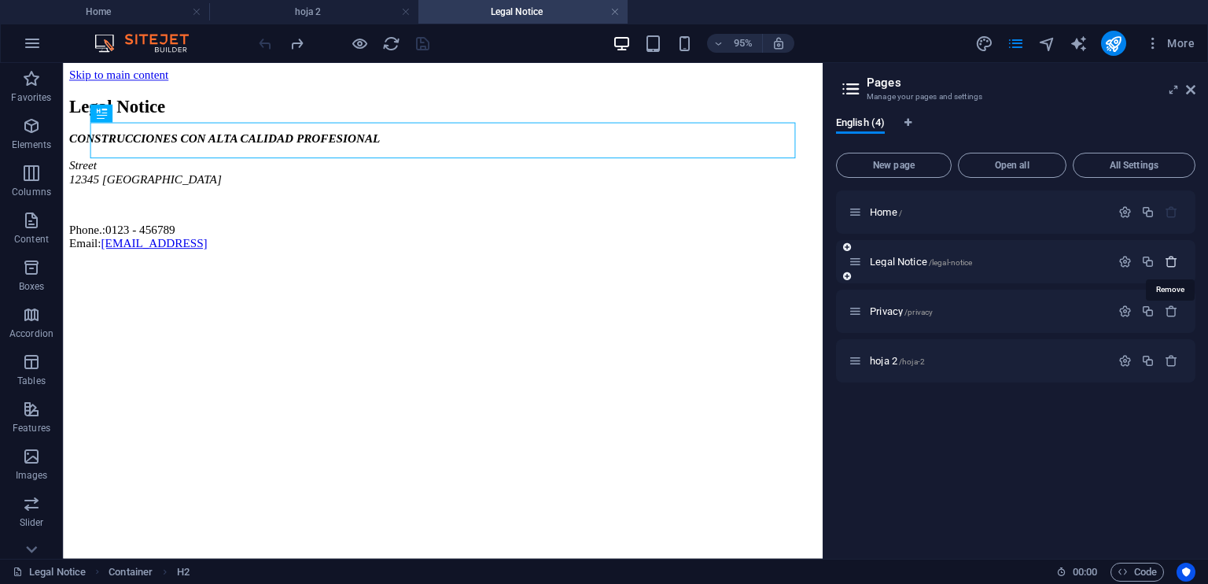
click at [1170, 263] on icon "button" at bounding box center [1171, 261] width 13 height 13
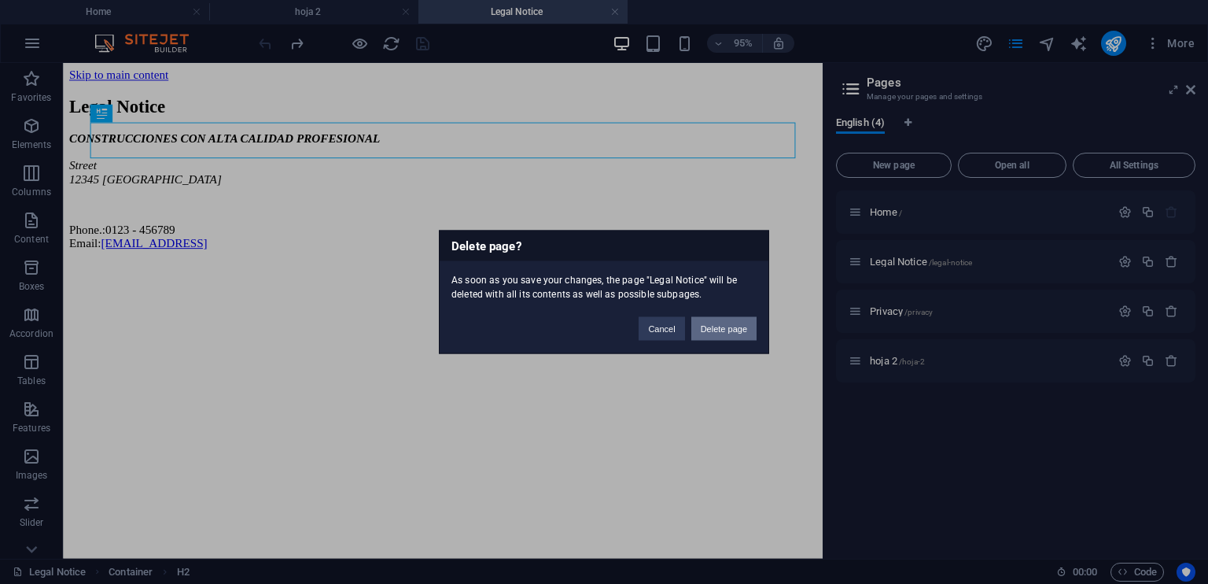
drag, startPoint x: 738, startPoint y: 325, endPoint x: 412, endPoint y: 304, distance: 326.2
click at [738, 325] on button "Delete page" at bounding box center [723, 329] width 65 height 24
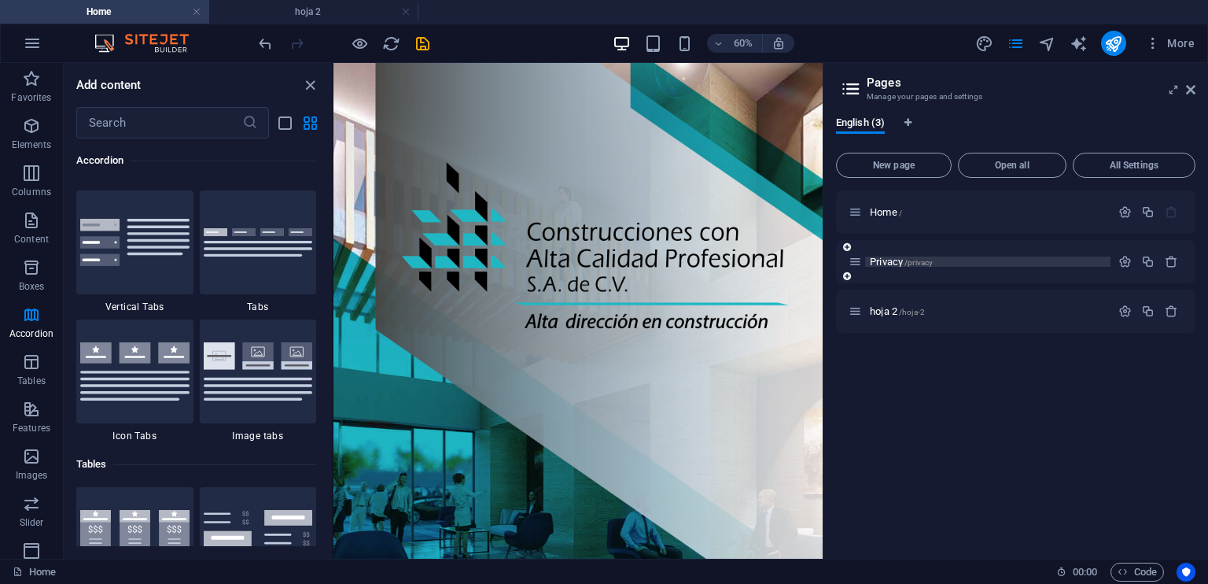
click at [881, 257] on span "Privacy /privacy" at bounding box center [901, 262] width 63 height 12
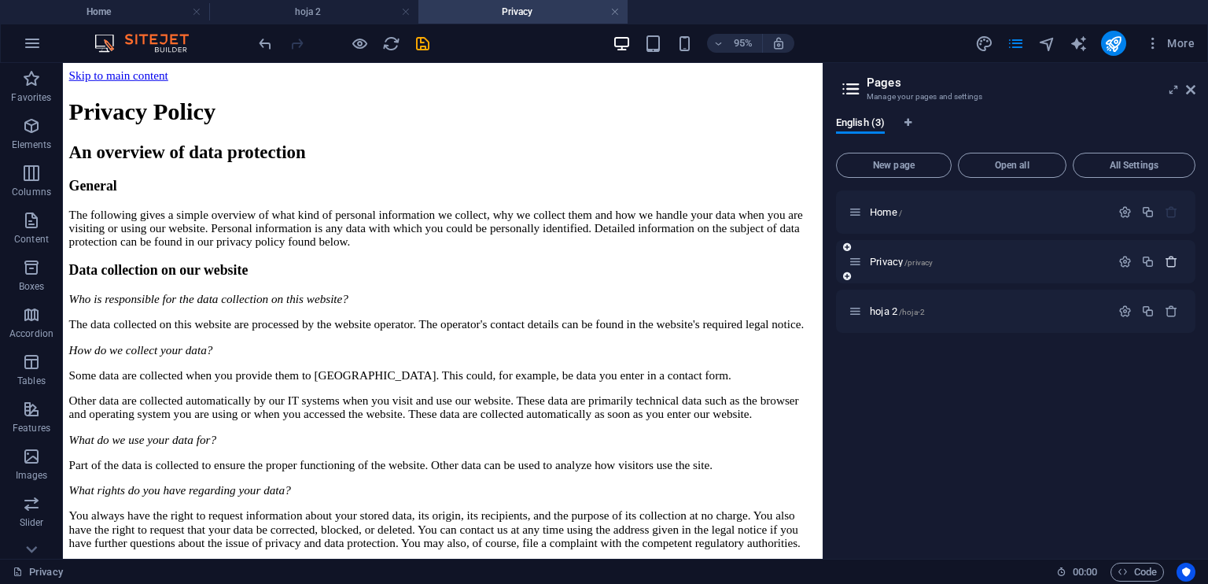
click at [1169, 255] on icon "button" at bounding box center [1171, 261] width 13 height 13
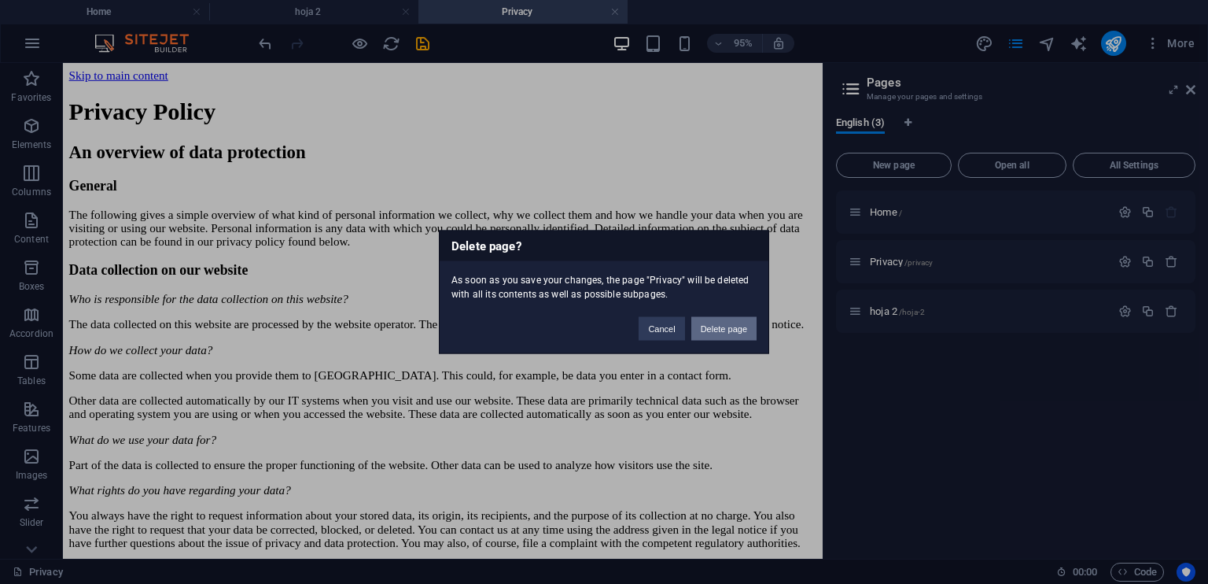
drag, startPoint x: 716, startPoint y: 323, endPoint x: 443, endPoint y: 352, distance: 275.2
click at [716, 323] on button "Delete page" at bounding box center [723, 329] width 65 height 24
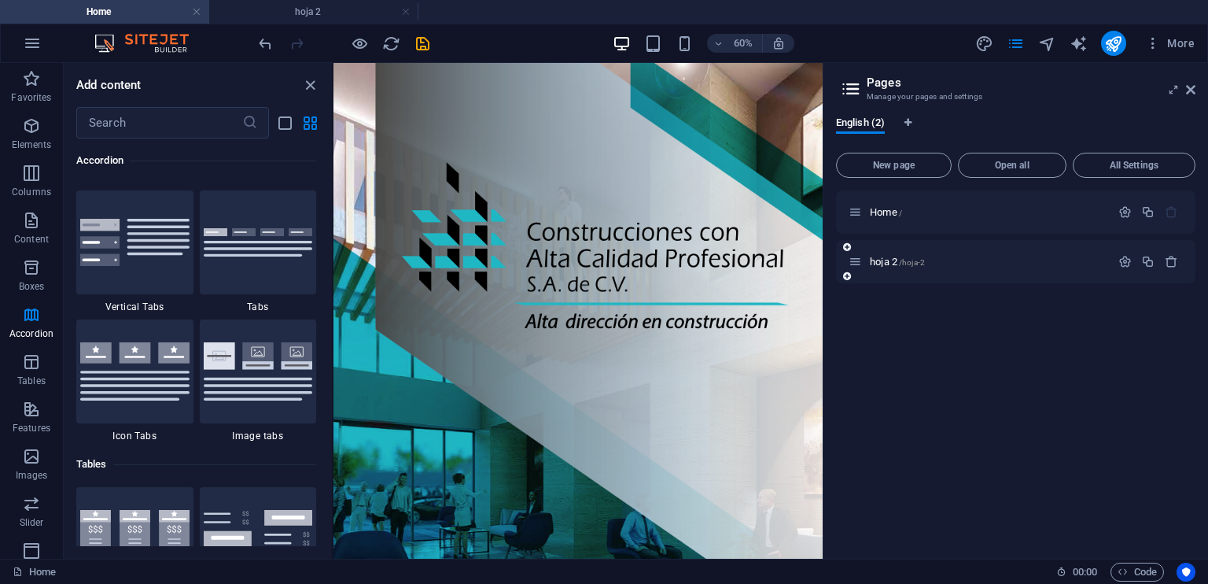
click at [895, 267] on div "hoja 2 /hoja-2" at bounding box center [980, 261] width 262 height 18
click at [886, 261] on span "hoja 2 /hoja-2" at bounding box center [897, 262] width 55 height 12
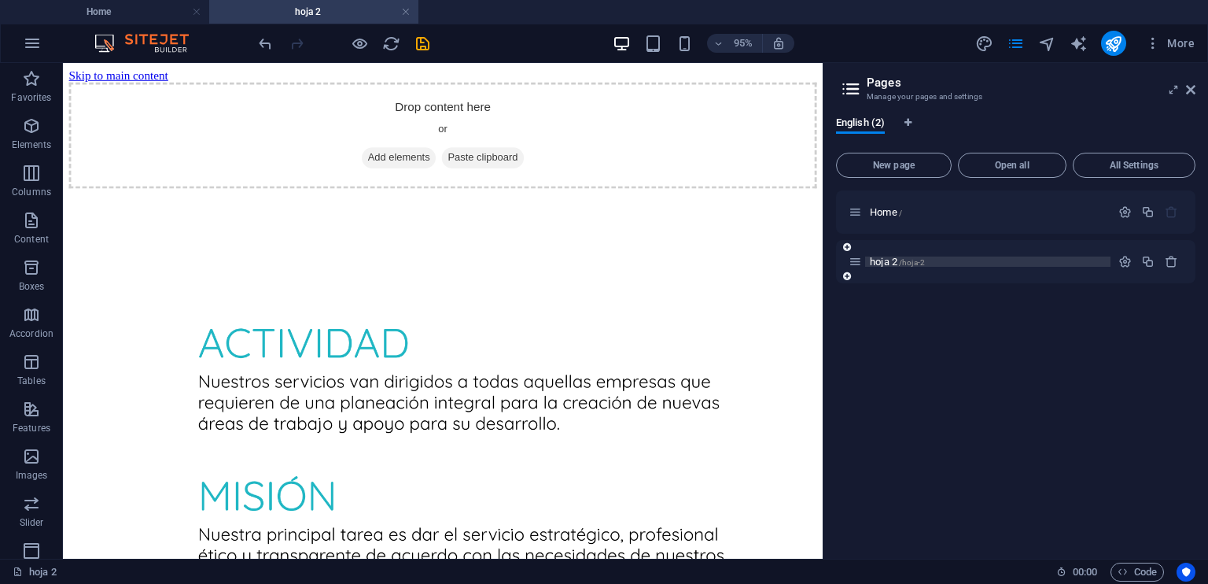
click at [880, 260] on span "hoja 2 /hoja-2" at bounding box center [897, 262] width 55 height 12
click at [969, 369] on div "Home / hoja 2 /hoja-2" at bounding box center [1015, 367] width 359 height 355
click at [1189, 89] on icon at bounding box center [1190, 89] width 9 height 13
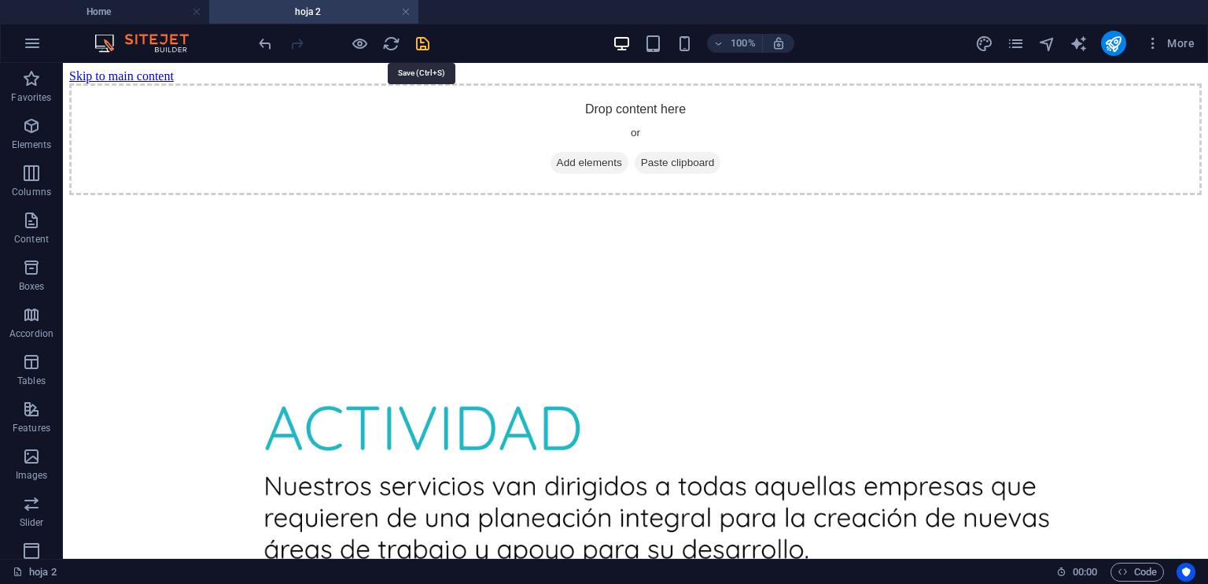
click at [421, 38] on icon "save" at bounding box center [423, 44] width 18 height 18
click at [108, 9] on h4 "Home" at bounding box center [104, 11] width 209 height 17
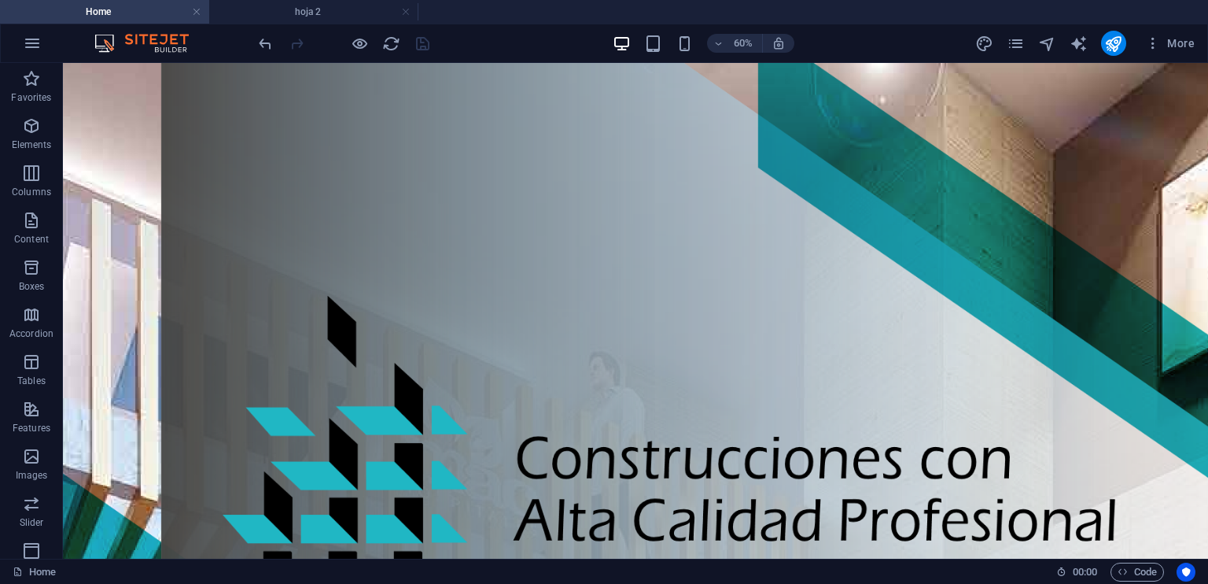
click at [108, 9] on h4 "Home" at bounding box center [104, 11] width 209 height 17
click at [289, 9] on h4 "hoja 2" at bounding box center [313, 11] width 209 height 17
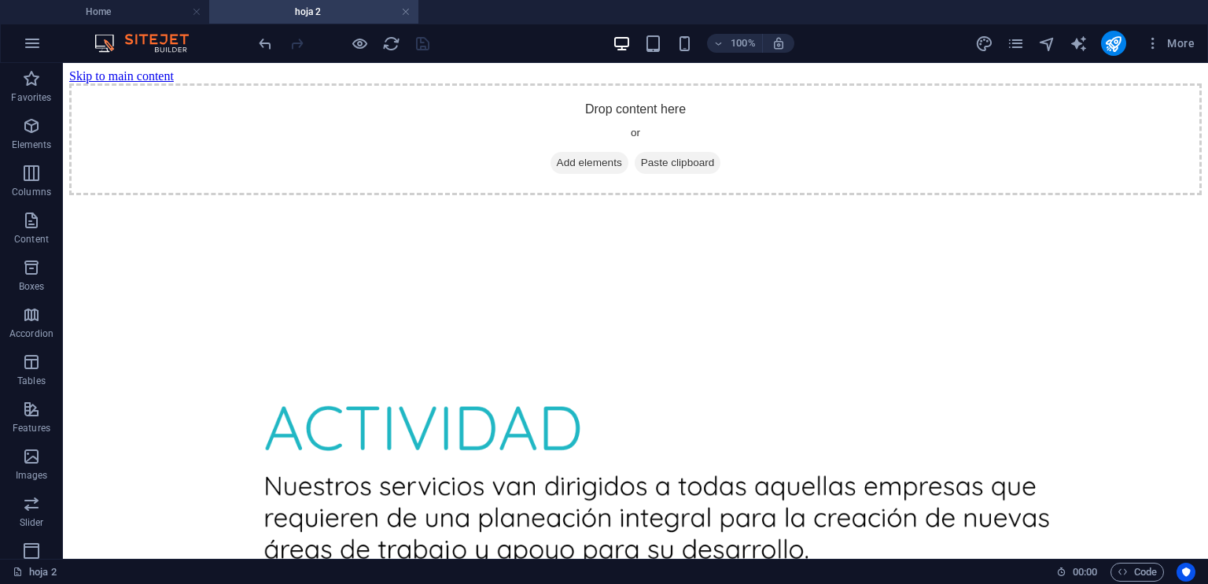
click at [289, 9] on h4 "hoja 2" at bounding box center [313, 11] width 209 height 17
click at [31, 41] on icon "button" at bounding box center [32, 43] width 19 height 19
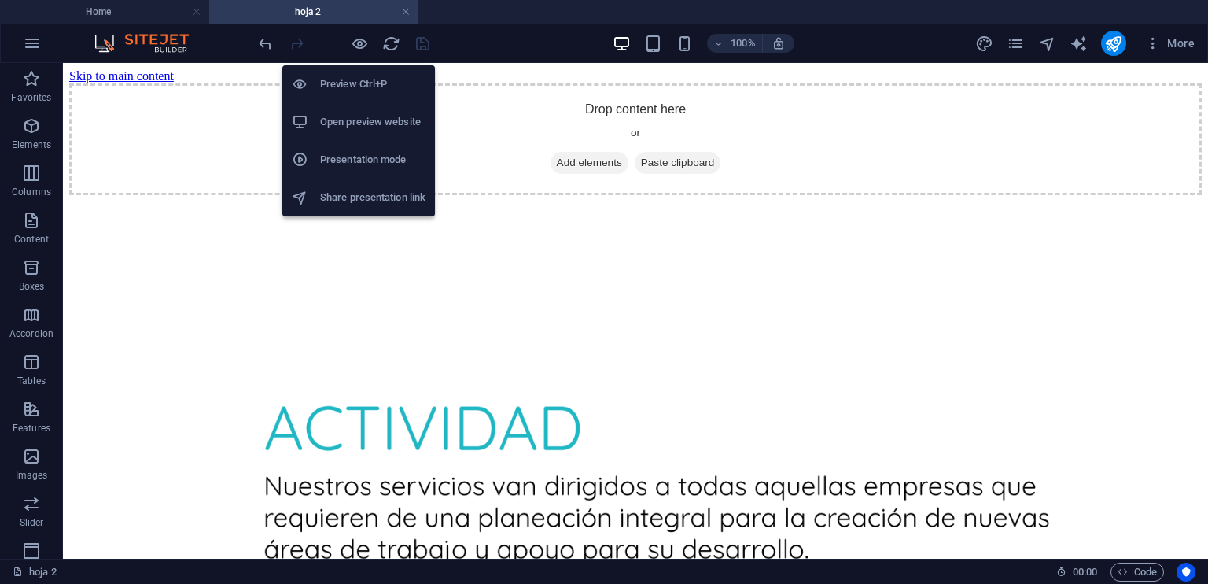
click at [345, 81] on h6 "Preview Ctrl+P" at bounding box center [372, 84] width 105 height 19
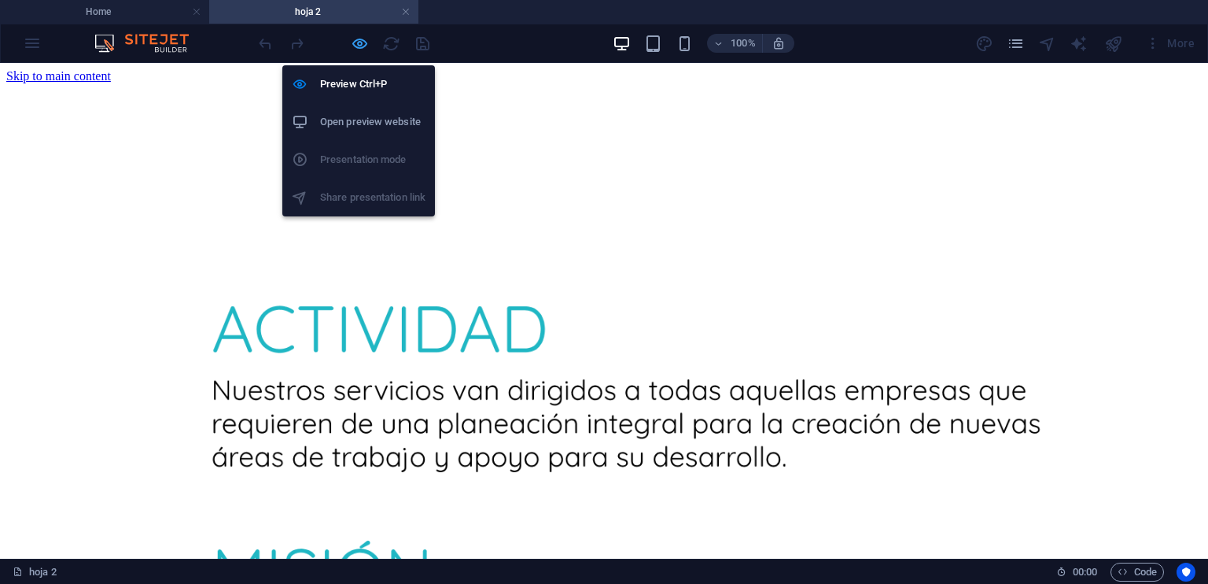
click at [355, 45] on icon "button" at bounding box center [360, 44] width 18 height 18
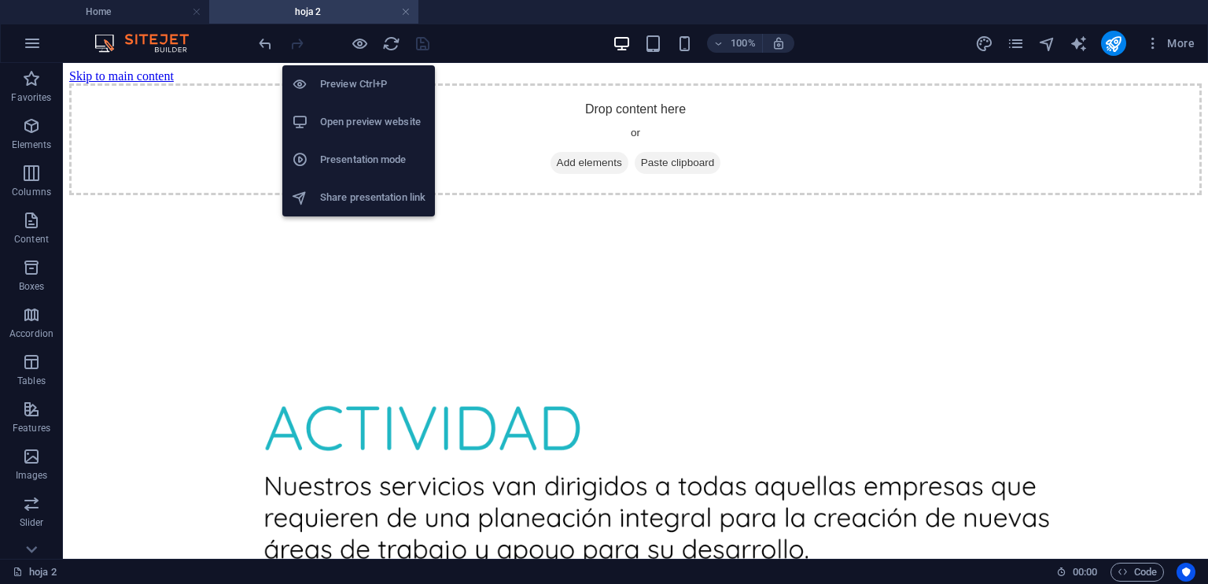
click at [352, 120] on h6 "Open preview website" at bounding box center [372, 121] width 105 height 19
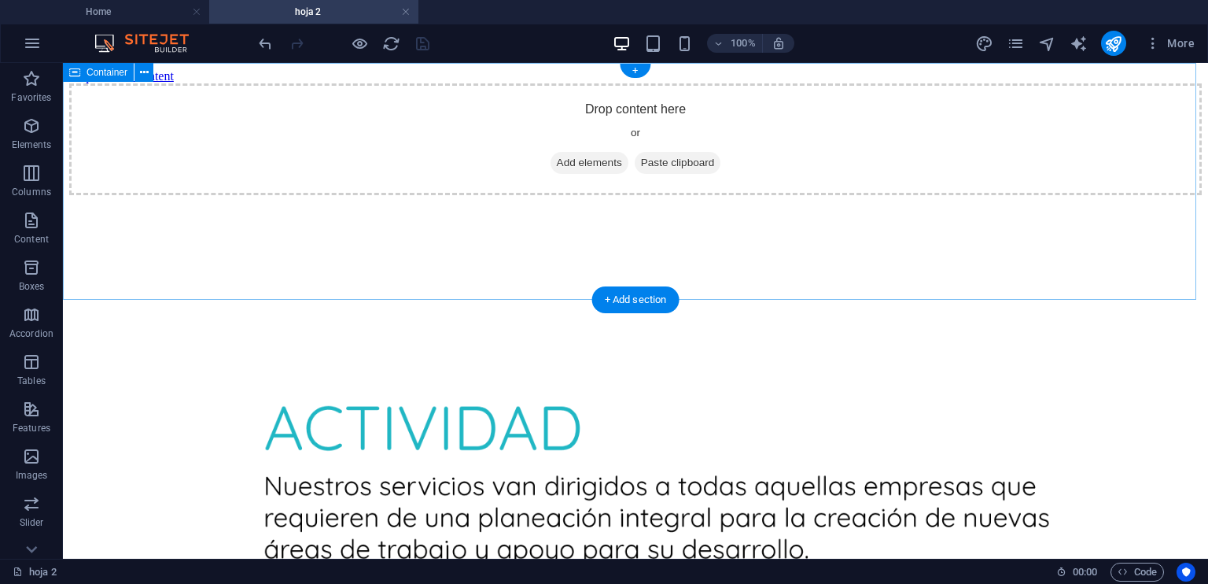
click at [566, 189] on div "Drop content here or Add elements Paste clipboard" at bounding box center [635, 139] width 1133 height 112
click at [569, 174] on span "Add elements" at bounding box center [590, 163] width 78 height 22
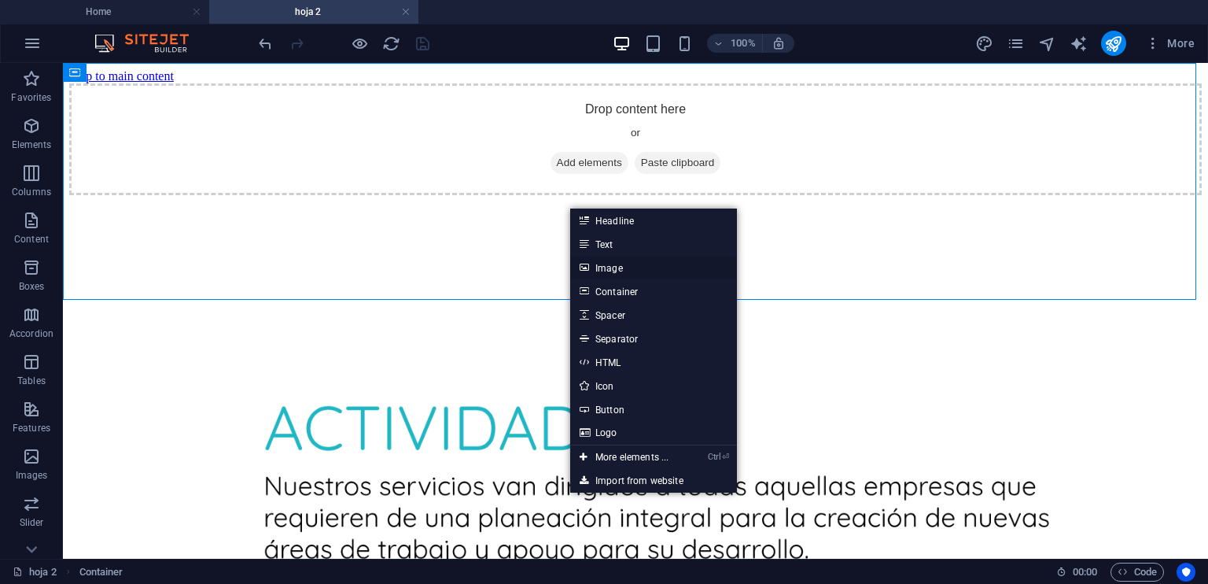
click at [605, 263] on link "Image" at bounding box center [653, 268] width 167 height 24
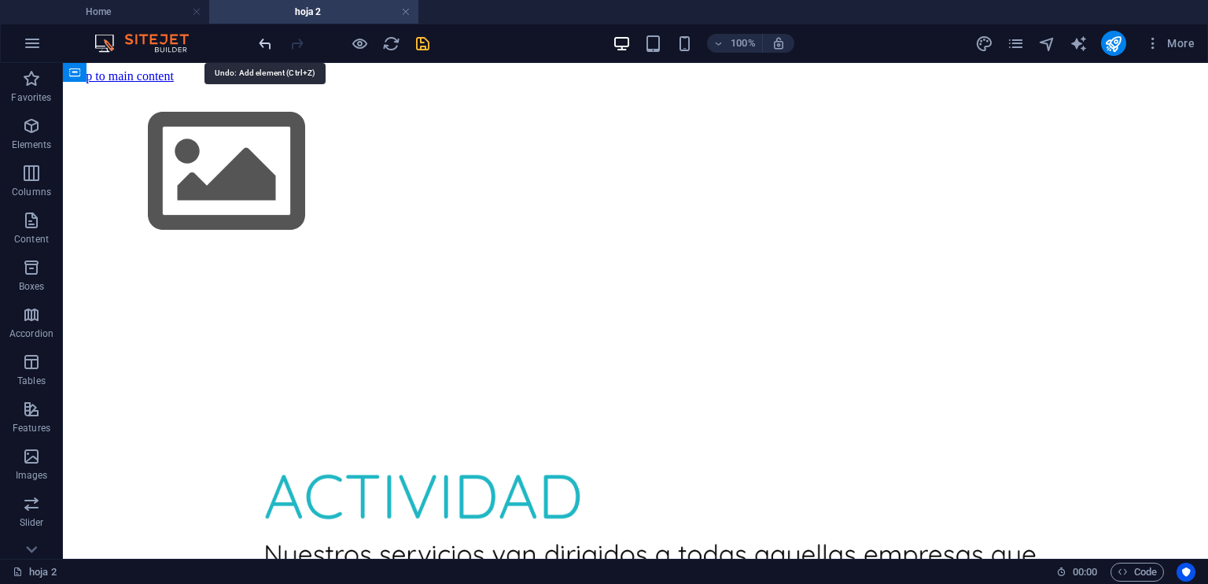
click at [260, 43] on icon "undo" at bounding box center [265, 44] width 18 height 18
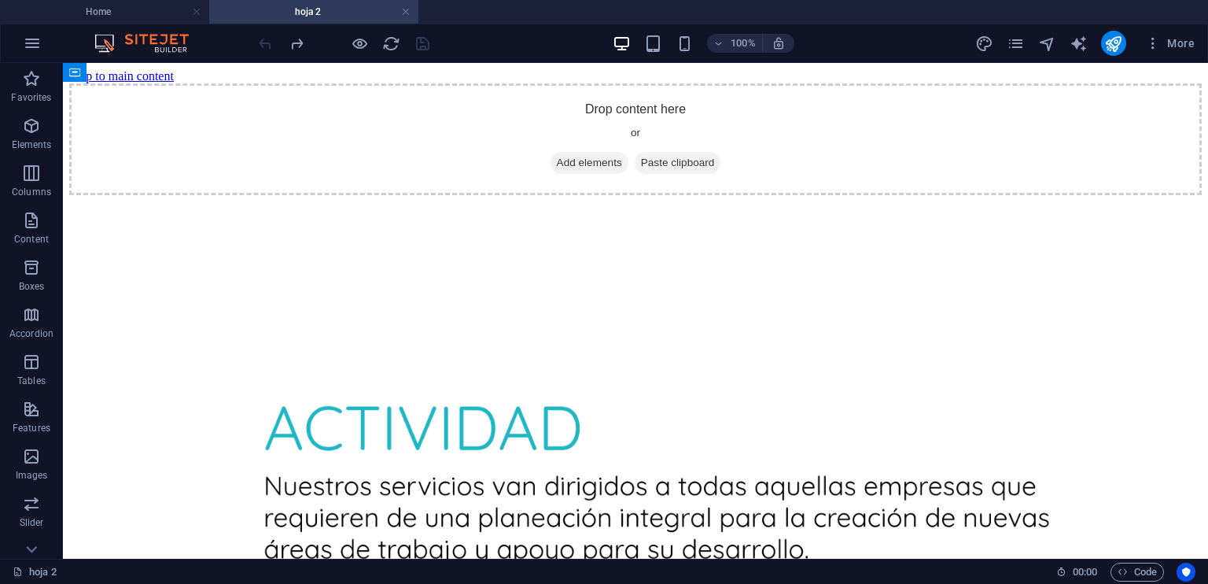
click at [146, 39] on img at bounding box center [149, 43] width 118 height 19
click at [140, 12] on h4 "Home" at bounding box center [104, 11] width 209 height 17
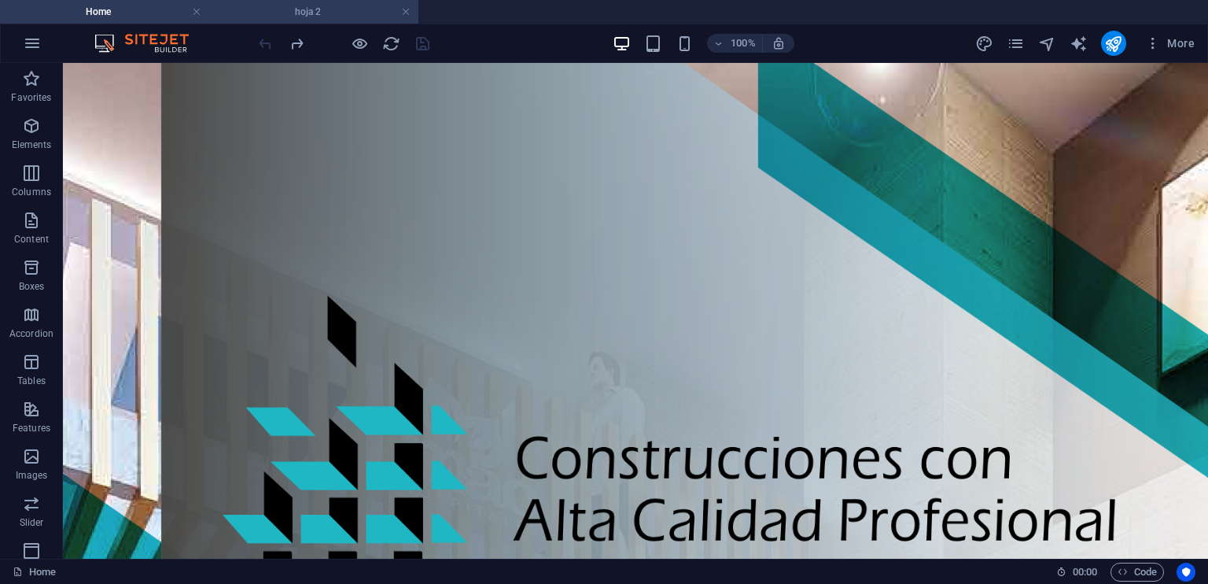
click at [337, 9] on h4 "hoja 2" at bounding box center [313, 11] width 209 height 17
